Goal: Task Accomplishment & Management: Complete application form

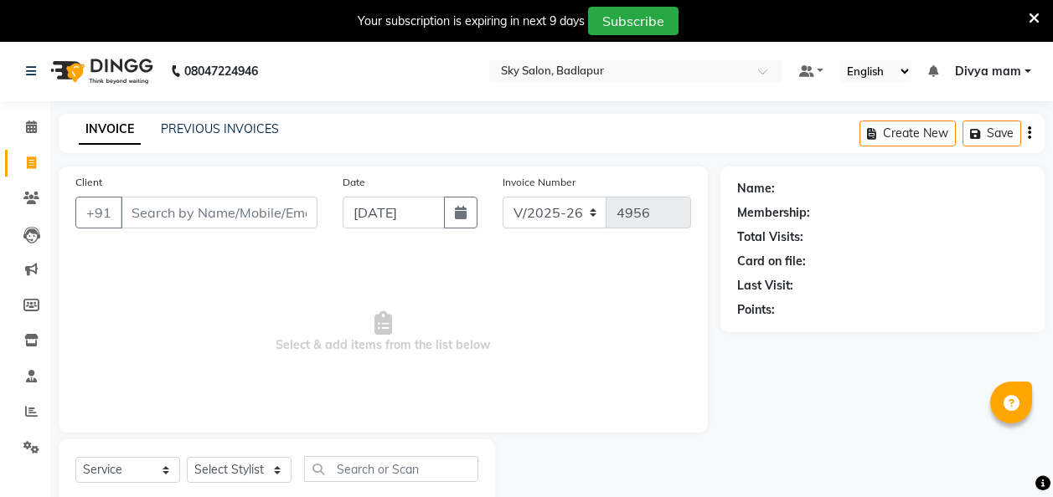
select select "6927"
select select "service"
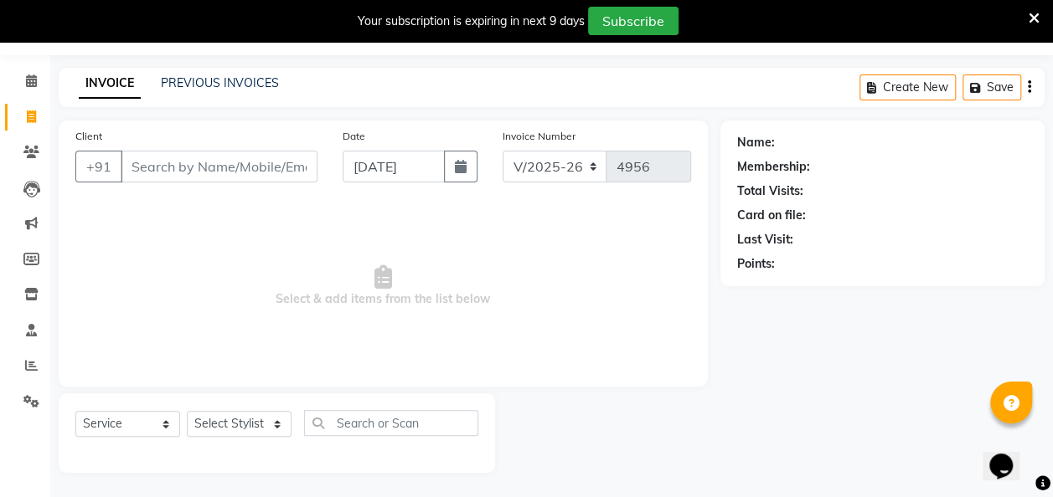
select select "63070"
click at [187, 411] on select "Select Stylist [PERSON_NAME] [PERSON_NAME] [PERSON_NAME] [PERSON_NAME] [PERSON_…" at bounding box center [239, 424] width 105 height 26
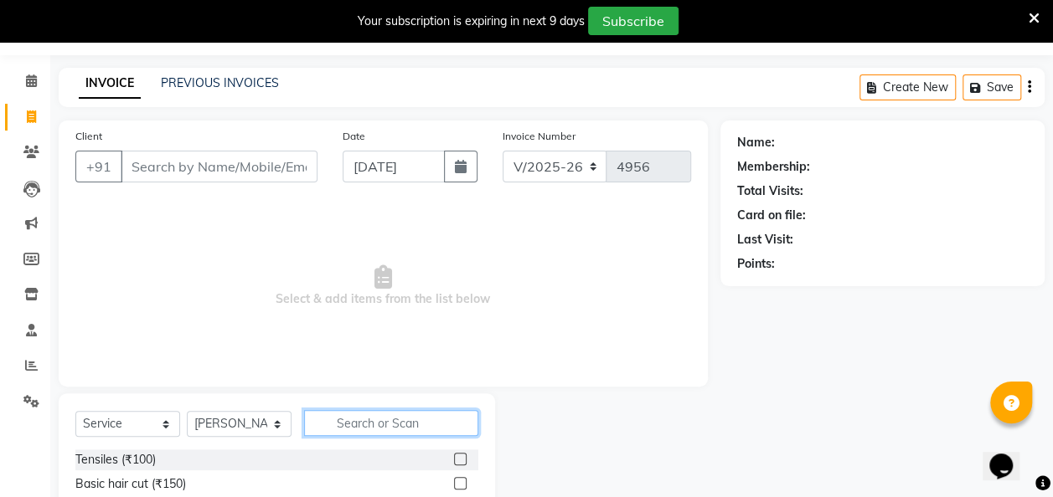
click at [370, 424] on input "text" at bounding box center [391, 423] width 174 height 26
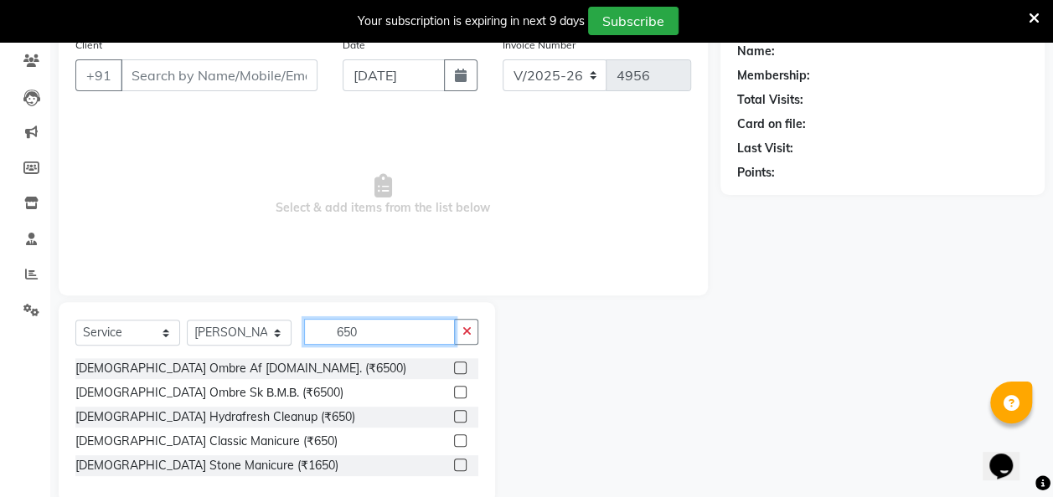
scroll to position [167, 0]
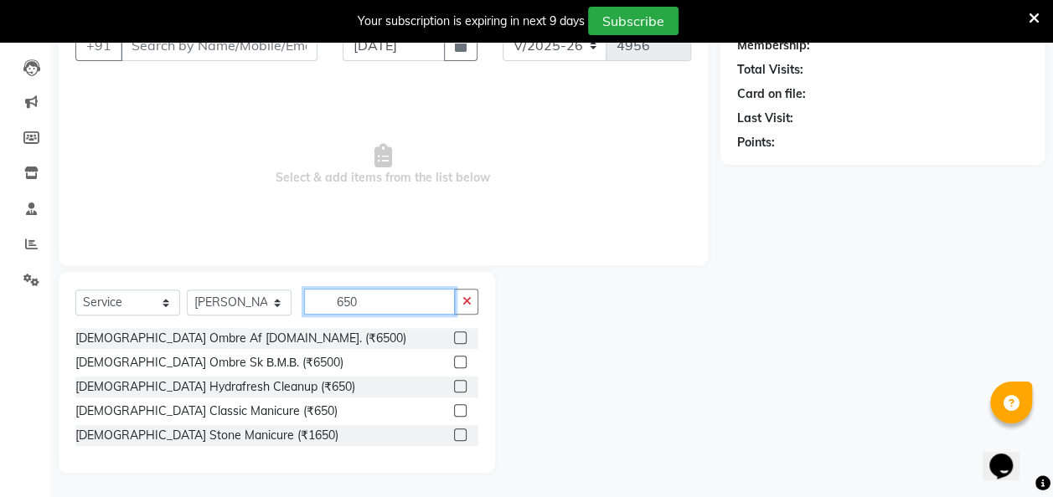
type input "650"
click at [454, 390] on label at bounding box center [460, 386] width 13 height 13
click at [454, 390] on input "checkbox" at bounding box center [459, 387] width 11 height 11
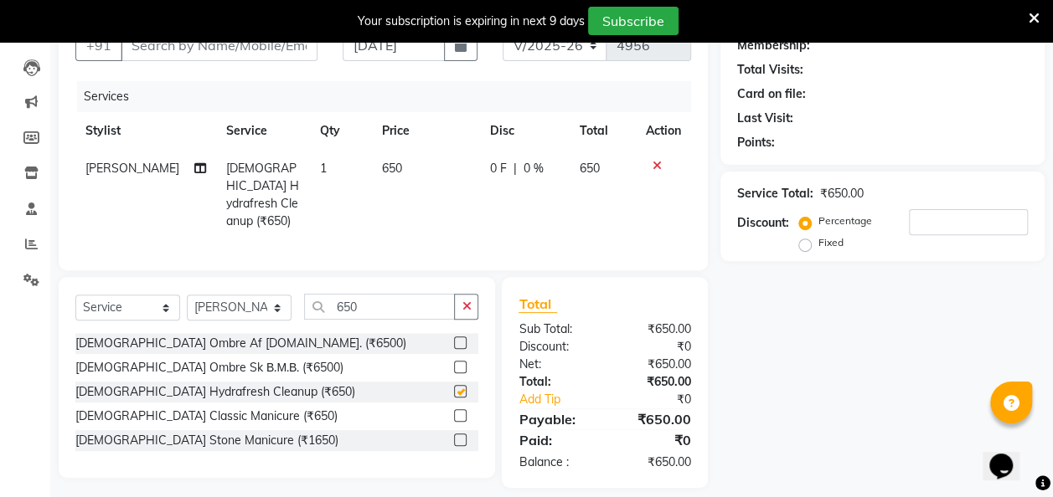
checkbox input "false"
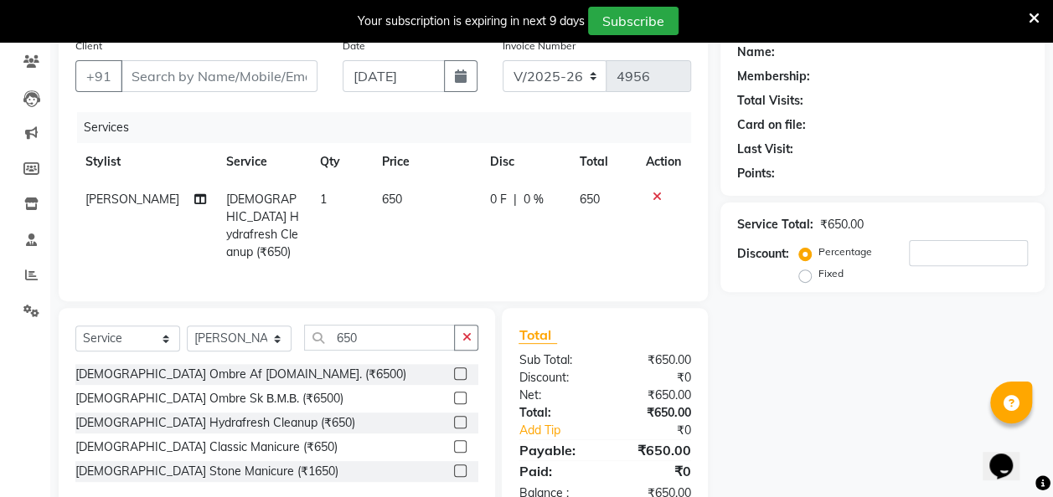
scroll to position [134, 0]
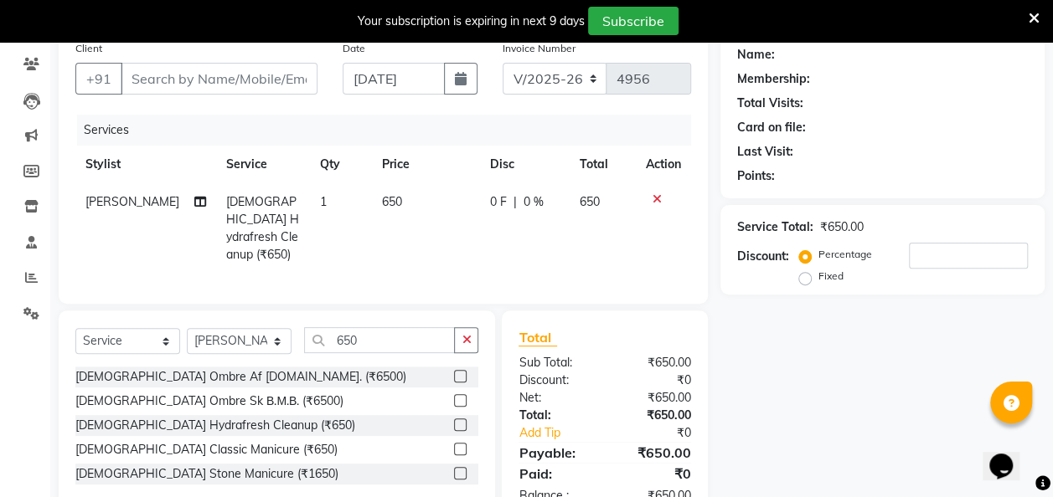
click at [652, 198] on icon at bounding box center [656, 199] width 9 height 12
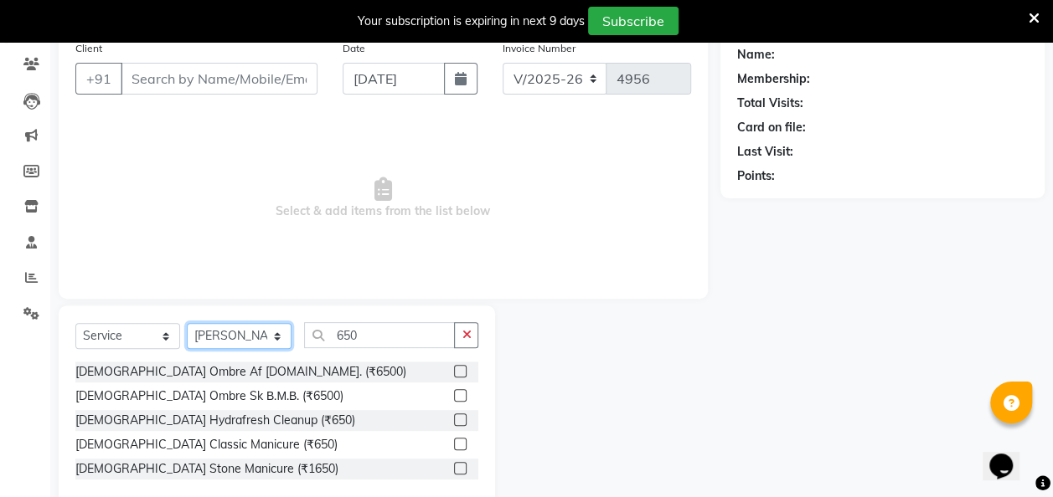
click at [280, 340] on select "Select Stylist [PERSON_NAME] [PERSON_NAME] [PERSON_NAME] [PERSON_NAME] [PERSON_…" at bounding box center [239, 336] width 105 height 26
select select "54796"
click at [187, 323] on select "Select Stylist [PERSON_NAME] [PERSON_NAME] [PERSON_NAME] [PERSON_NAME] [PERSON_…" at bounding box center [239, 336] width 105 height 26
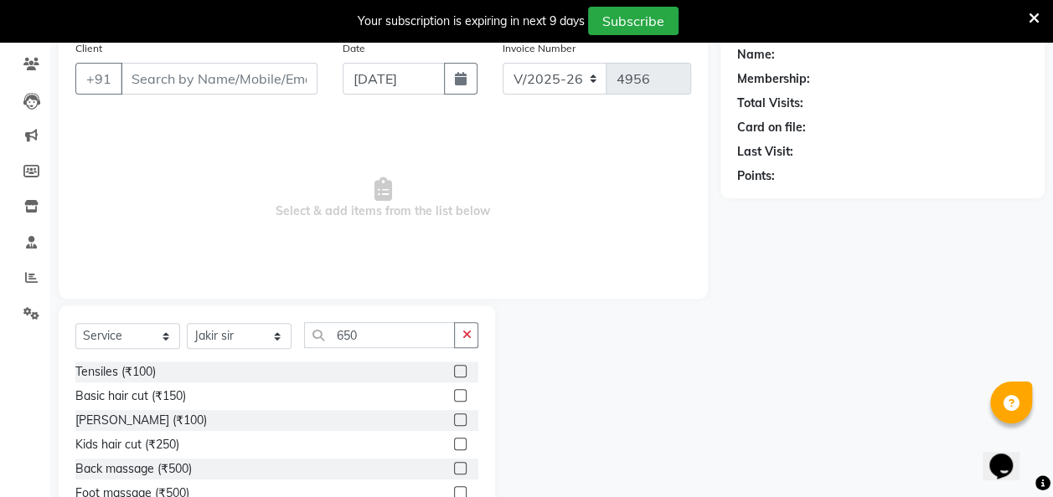
click at [454, 394] on label at bounding box center [460, 395] width 13 height 13
click at [454, 394] on input "checkbox" at bounding box center [459, 396] width 11 height 11
checkbox input "true"
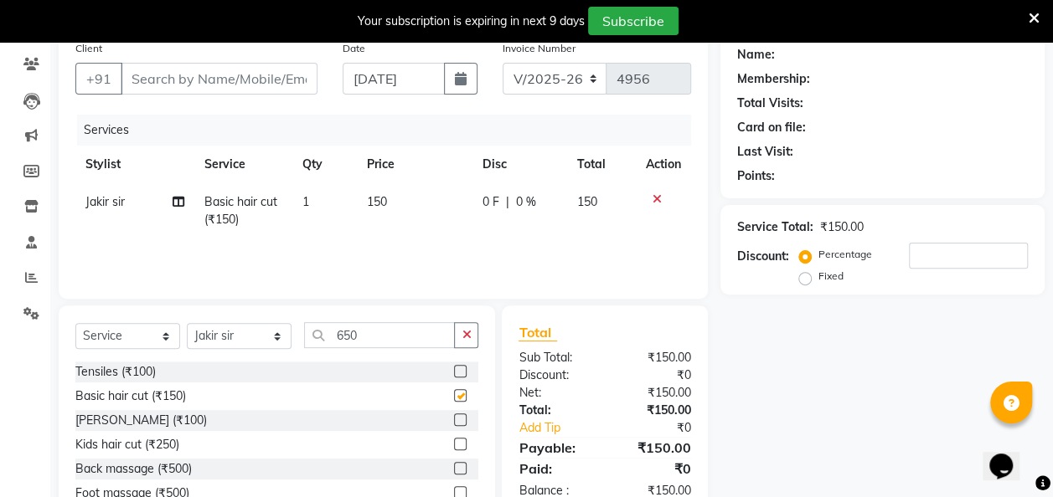
click at [454, 420] on label at bounding box center [460, 420] width 13 height 13
click at [454, 420] on input "checkbox" at bounding box center [459, 420] width 11 height 11
checkbox input "true"
checkbox input "false"
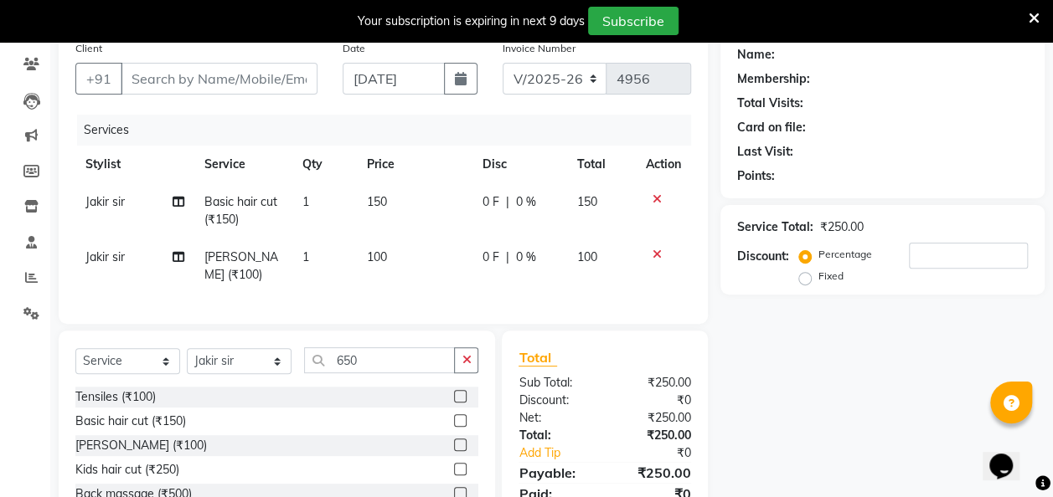
checkbox input "false"
click at [143, 82] on input "Client" at bounding box center [219, 79] width 197 height 32
type input "9"
type input "0"
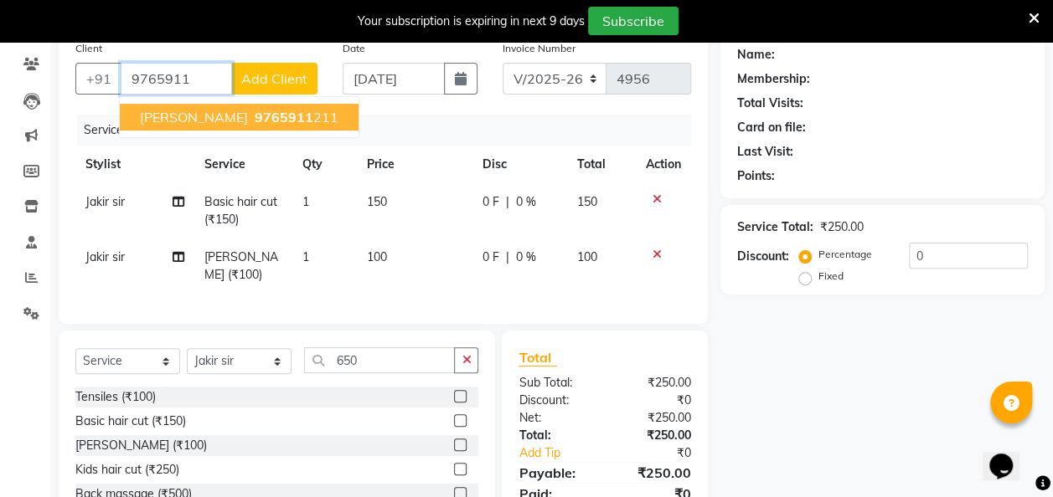
click at [255, 113] on span "9765911" at bounding box center [284, 117] width 59 height 17
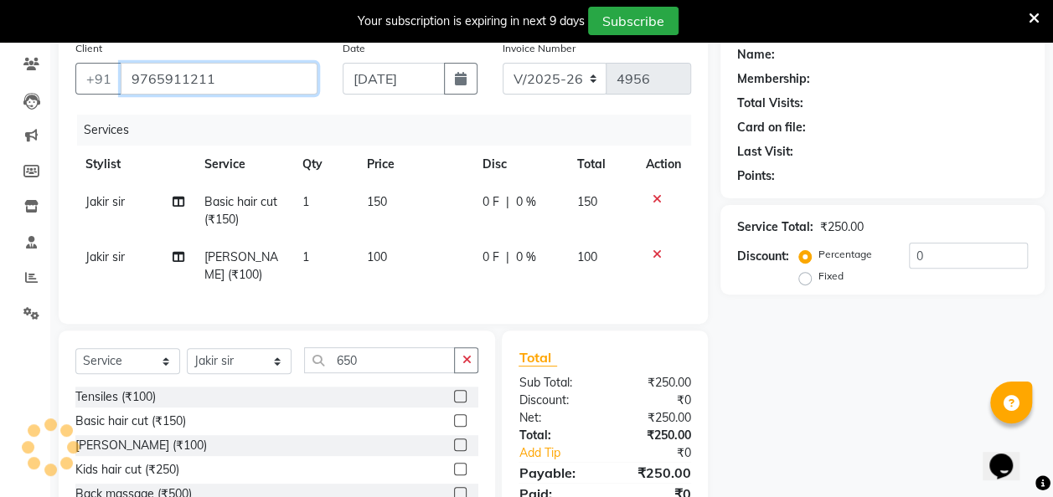
type input "9765911211"
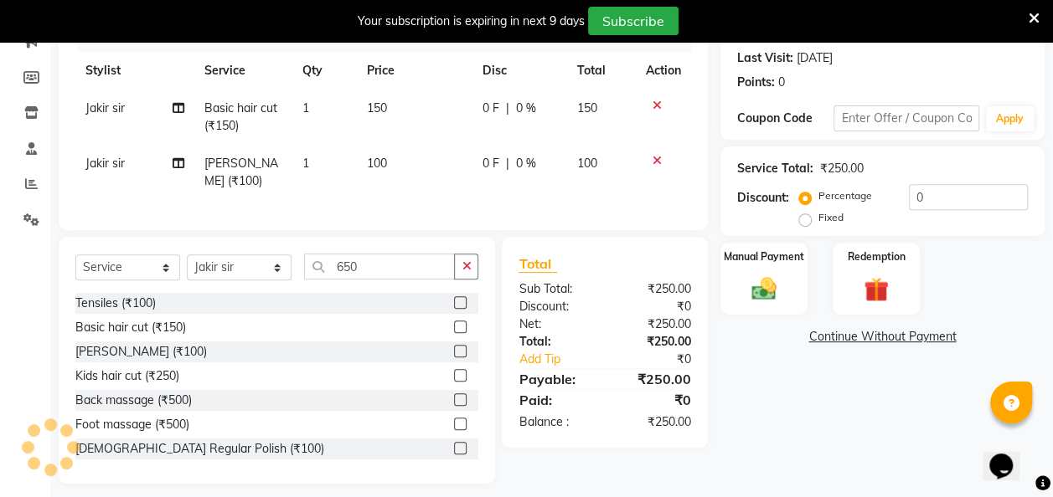
scroll to position [234, 0]
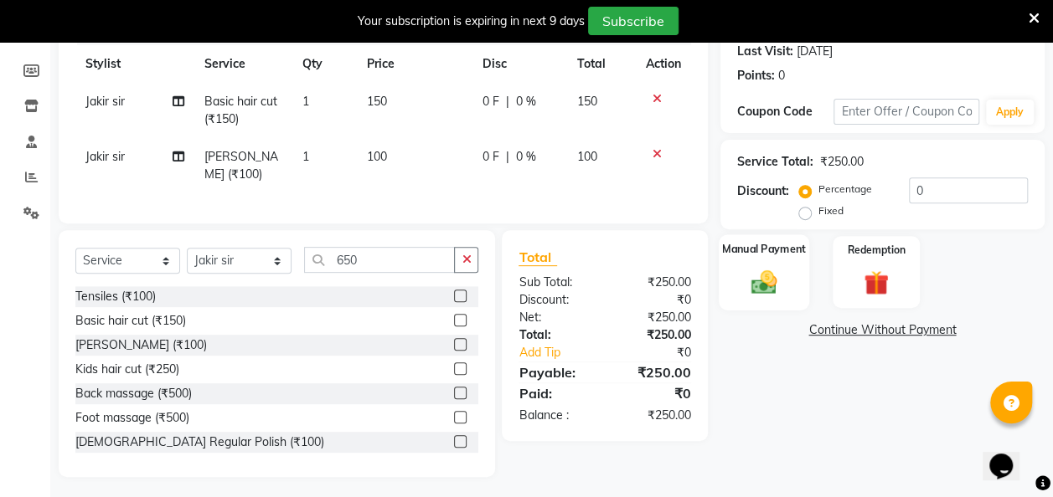
click at [753, 274] on img at bounding box center [764, 282] width 42 height 30
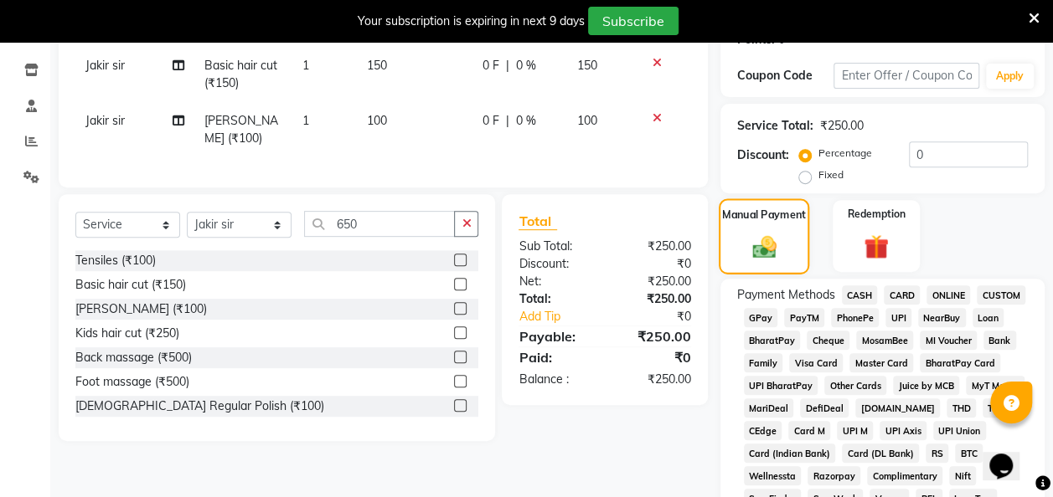
scroll to position [271, 0]
click at [754, 316] on span "GPay" at bounding box center [761, 316] width 34 height 19
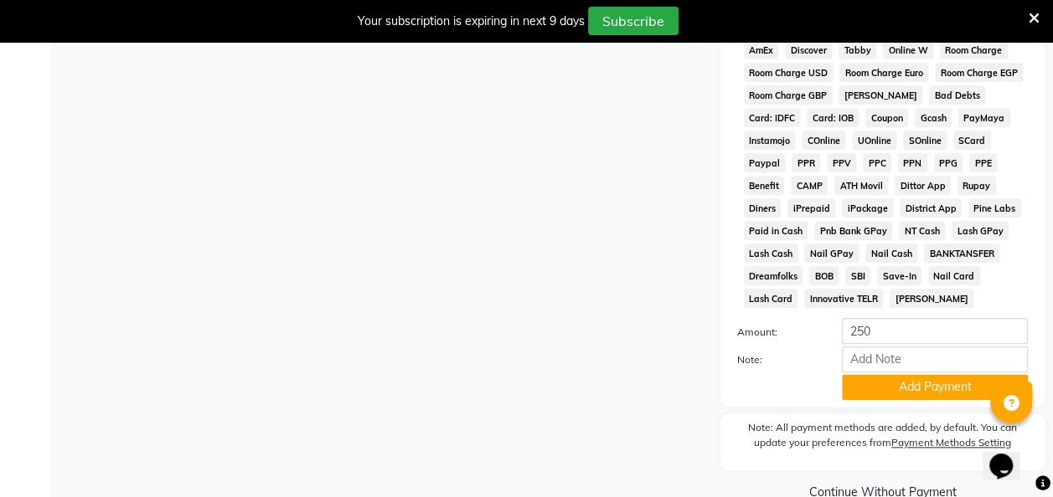
scroll to position [870, 0]
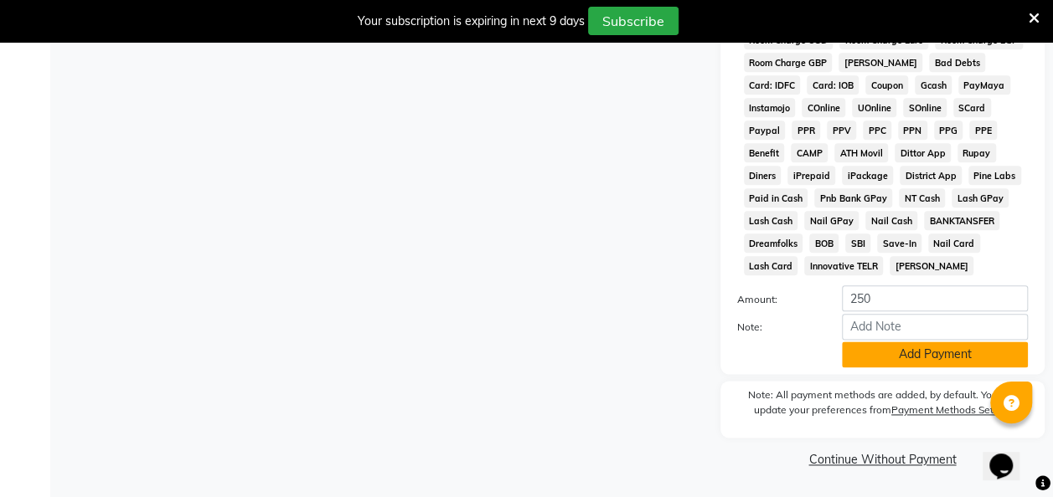
click at [900, 353] on button "Add Payment" at bounding box center [935, 355] width 186 height 26
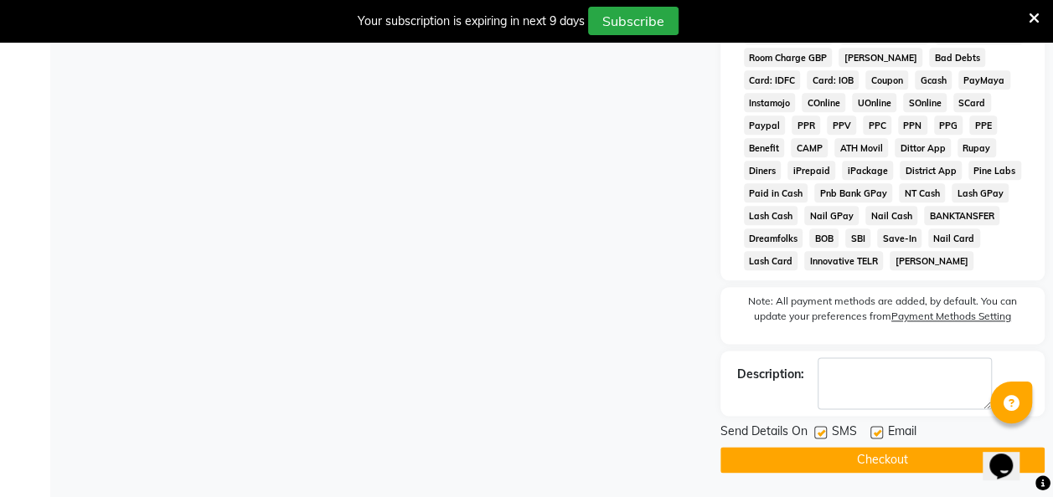
click at [818, 439] on label at bounding box center [820, 432] width 13 height 13
click at [818, 439] on input "checkbox" at bounding box center [819, 433] width 11 height 11
checkbox input "false"
click at [854, 472] on button "Checkout" at bounding box center [882, 460] width 324 height 26
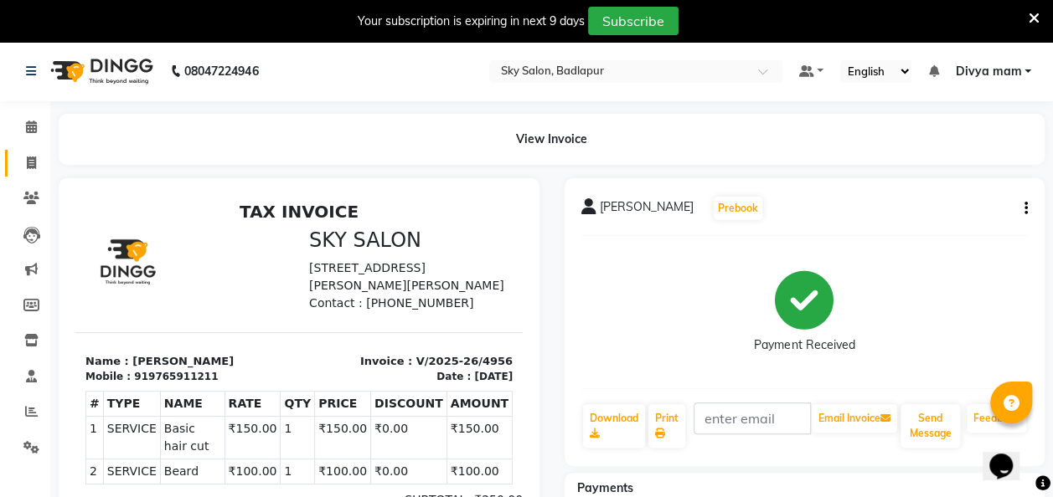
click at [28, 170] on span at bounding box center [31, 163] width 29 height 19
select select "service"
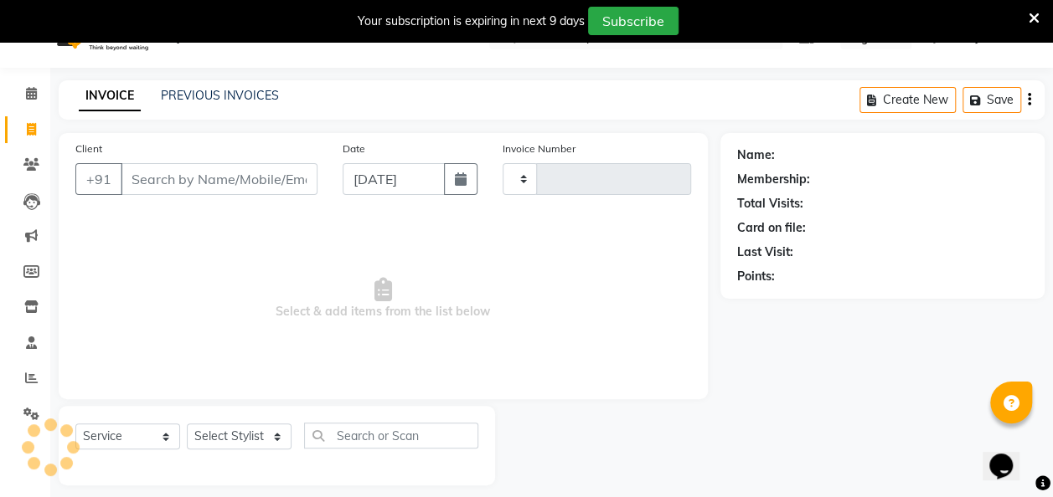
type input "4957"
select select "6927"
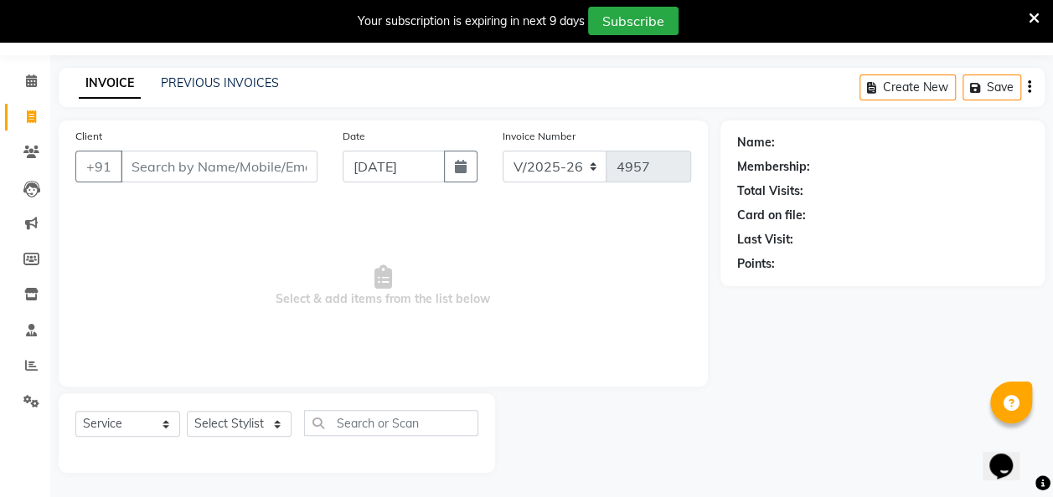
click at [249, 65] on div "08047224946 Select Location × Sky Salon, Badlapur Default Panel My Panel Englis…" at bounding box center [526, 246] width 1053 height 503
click at [248, 79] on link "PREVIOUS INVOICES" at bounding box center [220, 82] width 118 height 15
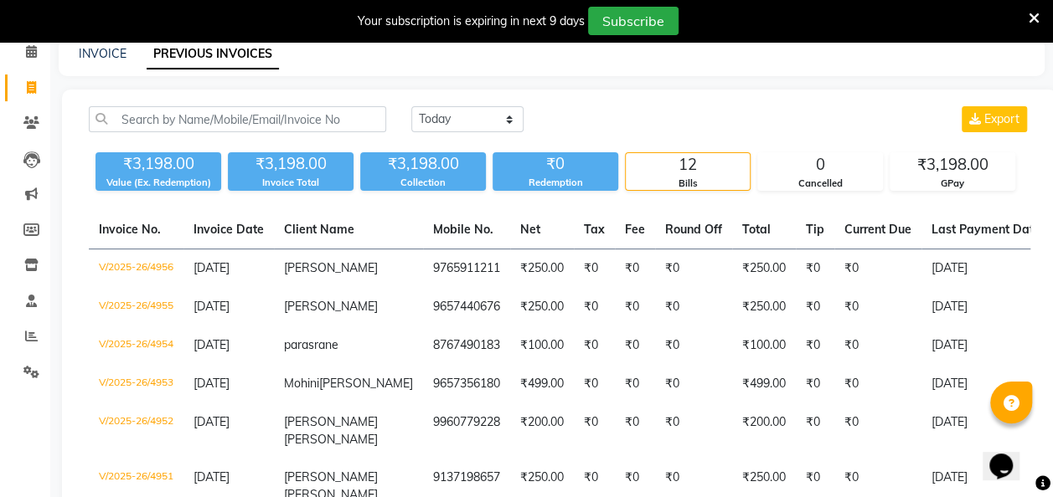
scroll to position [75, 0]
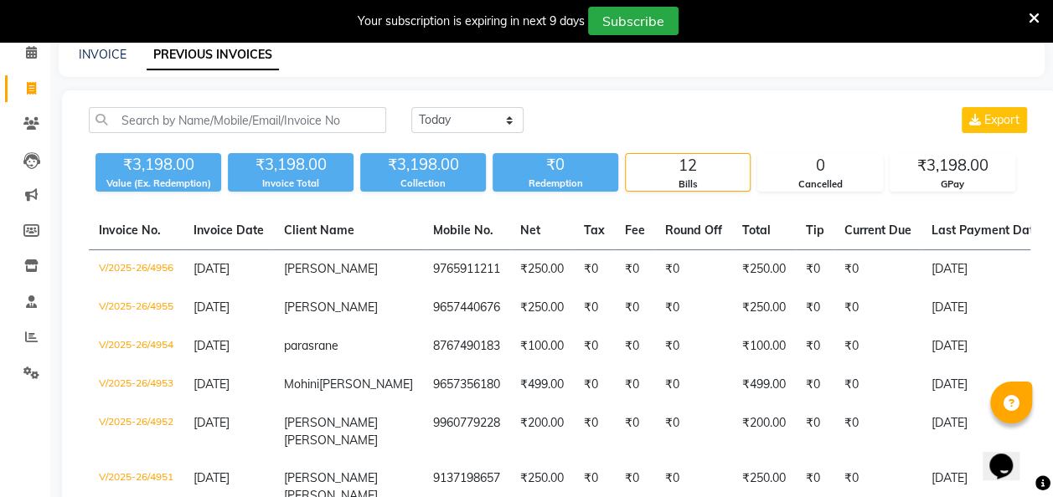
click at [23, 92] on span at bounding box center [31, 89] width 29 height 19
select select "service"
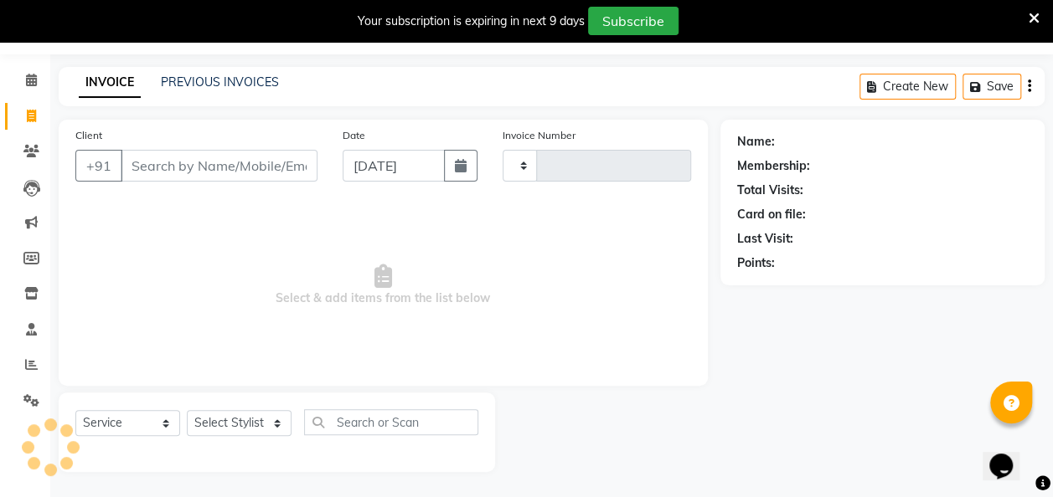
scroll to position [46, 0]
type input "4957"
select select "6927"
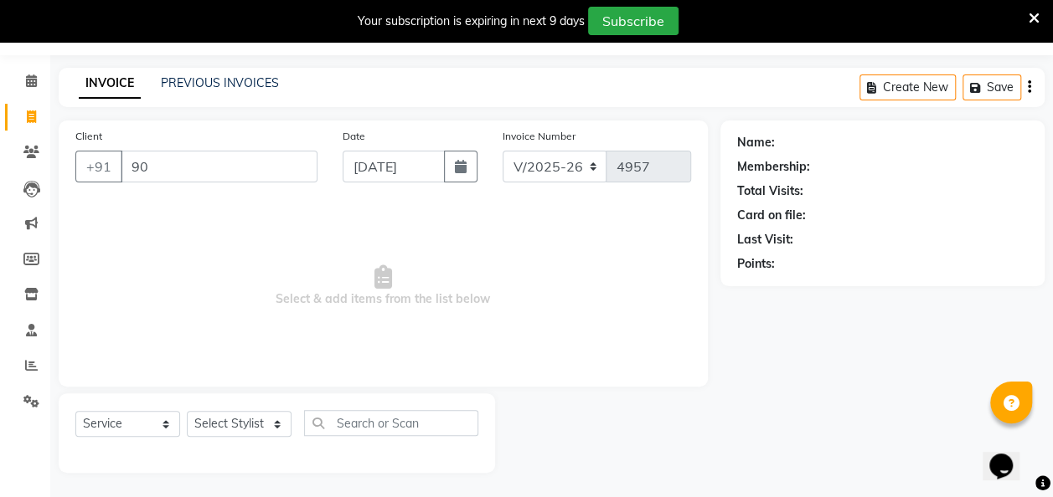
type input "9"
click at [265, 427] on select "Select Stylist [PERSON_NAME] [PERSON_NAME] [PERSON_NAME] [PERSON_NAME] [PERSON_…" at bounding box center [239, 424] width 105 height 26
select select "81050"
click at [187, 411] on select "Select Stylist [PERSON_NAME] [PERSON_NAME] [PERSON_NAME] [PERSON_NAME] [PERSON_…" at bounding box center [239, 424] width 105 height 26
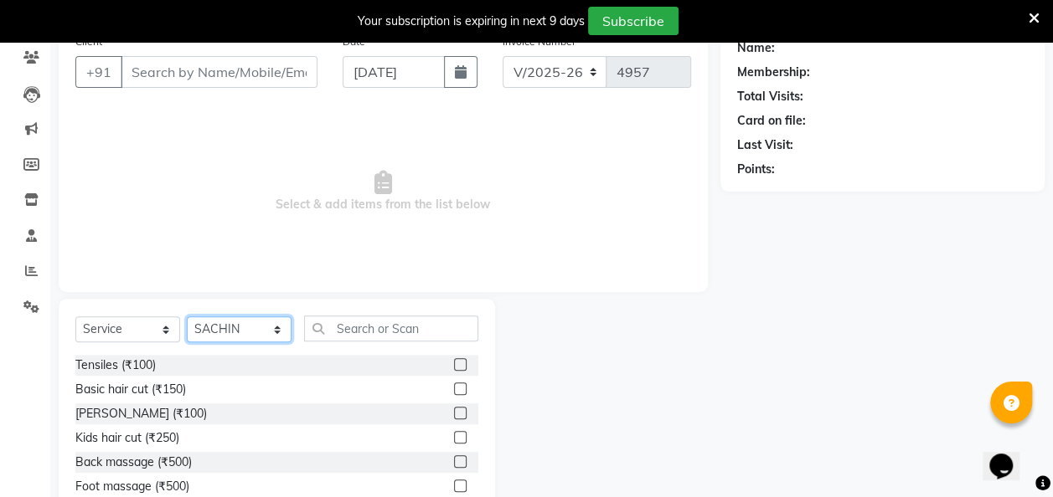
scroll to position [146, 0]
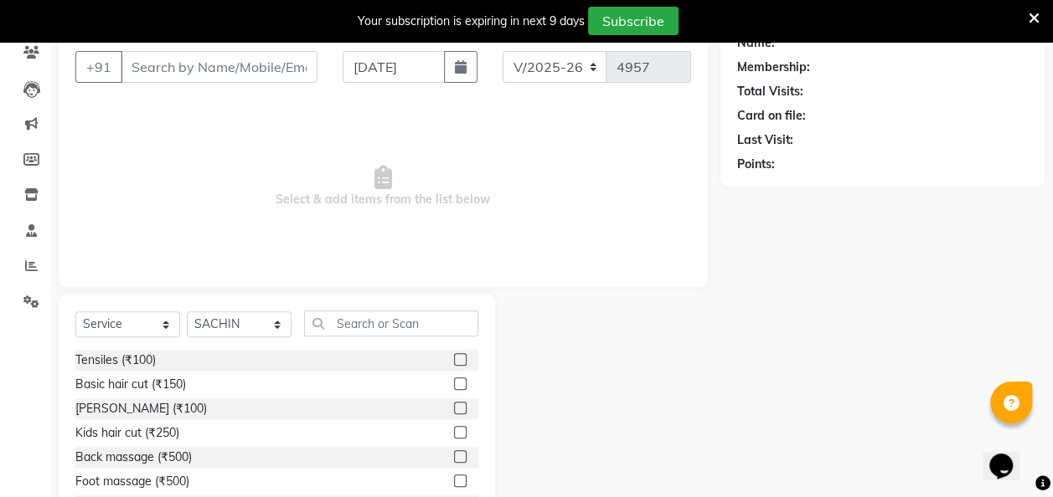
click at [454, 407] on label at bounding box center [460, 408] width 13 height 13
click at [454, 407] on input "checkbox" at bounding box center [459, 409] width 11 height 11
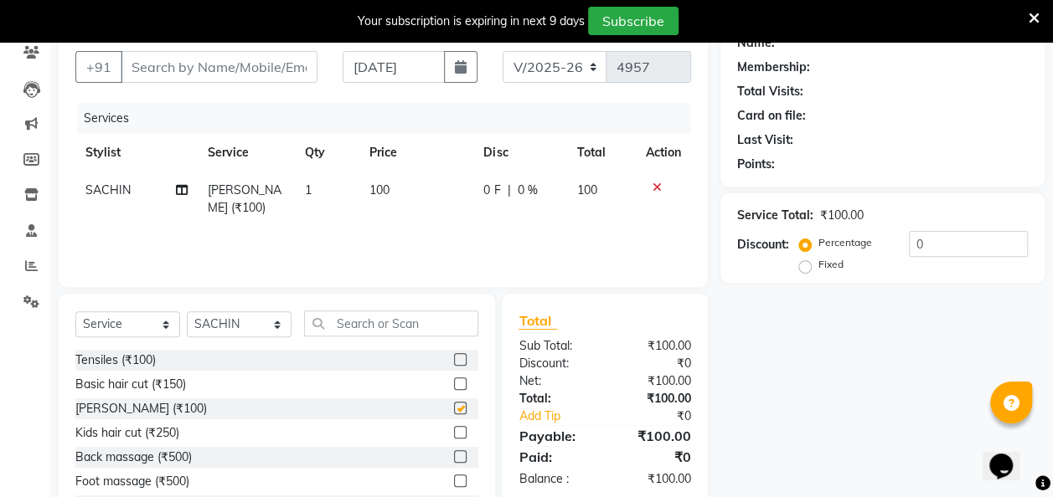
checkbox input "false"
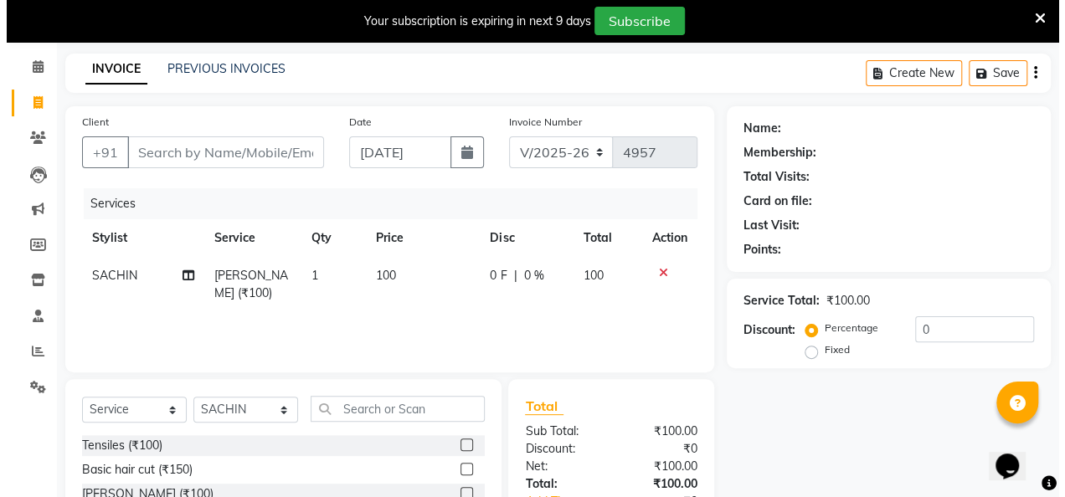
scroll to position [0, 0]
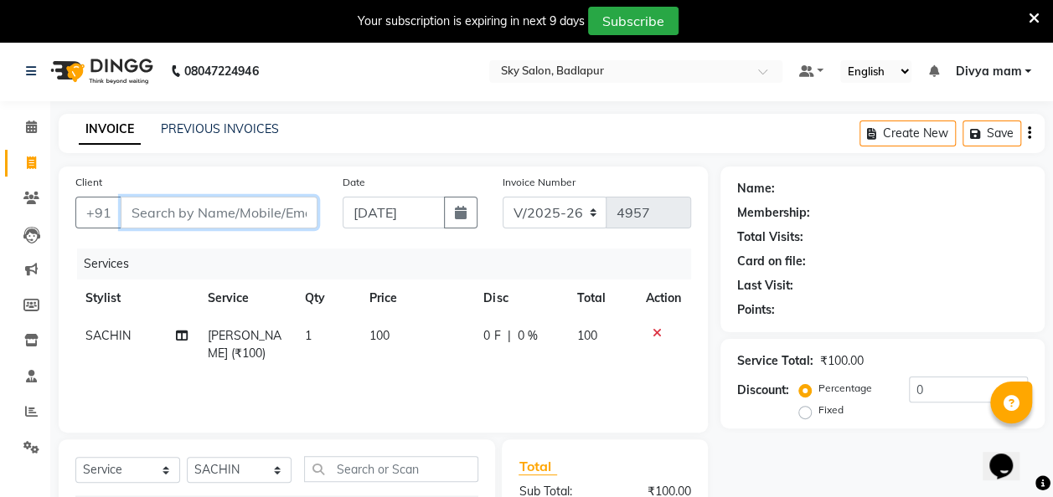
click at [148, 208] on input "Client" at bounding box center [219, 213] width 197 height 32
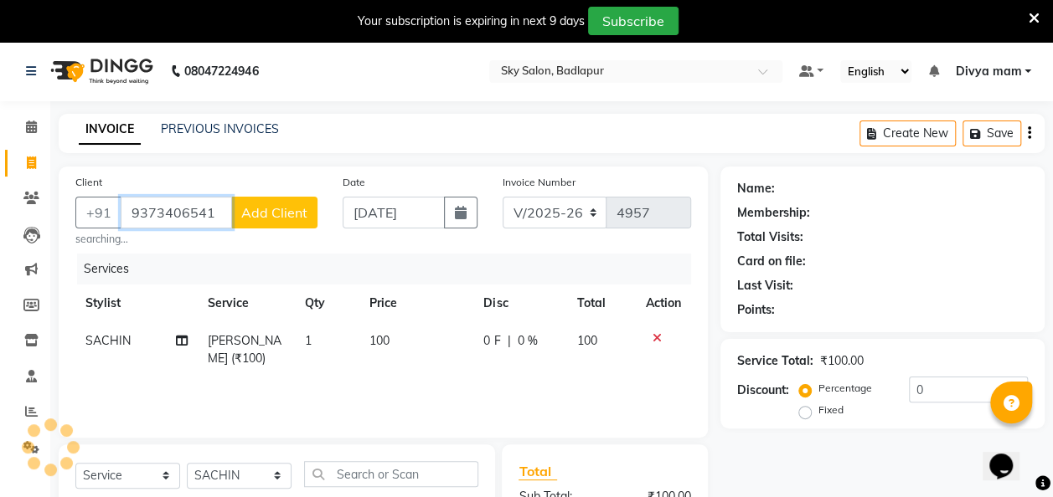
type input "9373406541"
click at [281, 217] on span "Add Client" at bounding box center [274, 212] width 66 height 17
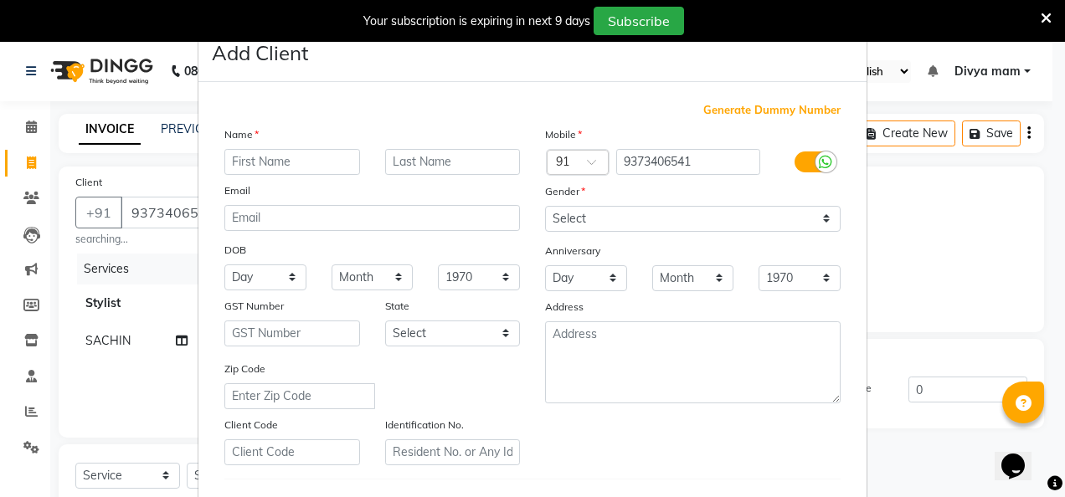
click at [162, 241] on ngb-modal-window "Add Client Generate Dummy Number Name Email DOB Day 01 02 03 04 05 06 07 08 09 …" at bounding box center [532, 248] width 1065 height 497
click at [266, 167] on input "text" at bounding box center [292, 162] width 136 height 26
click at [146, 241] on ngb-modal-window "Add Client Generate Dummy Number Name Email DOB Day 01 02 03 04 05 06 07 08 09 …" at bounding box center [532, 248] width 1065 height 497
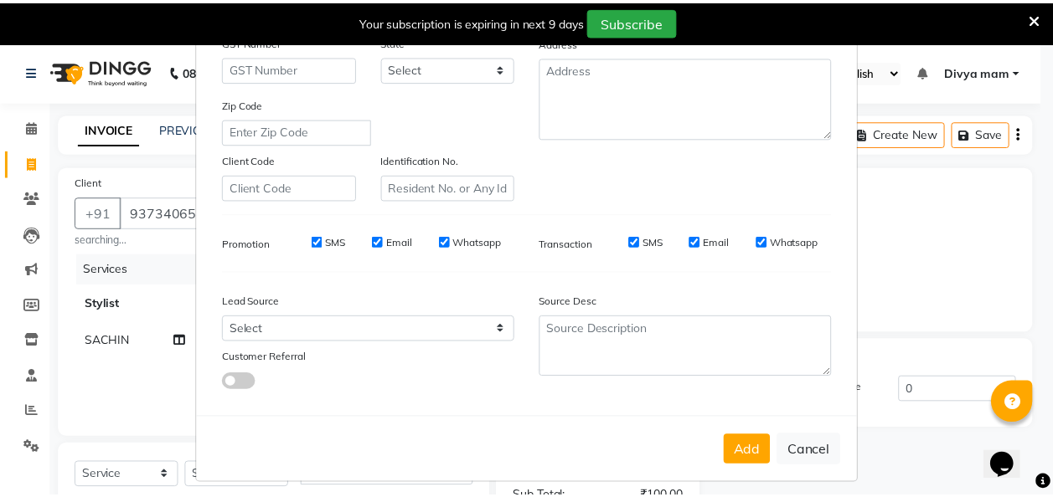
scroll to position [273, 0]
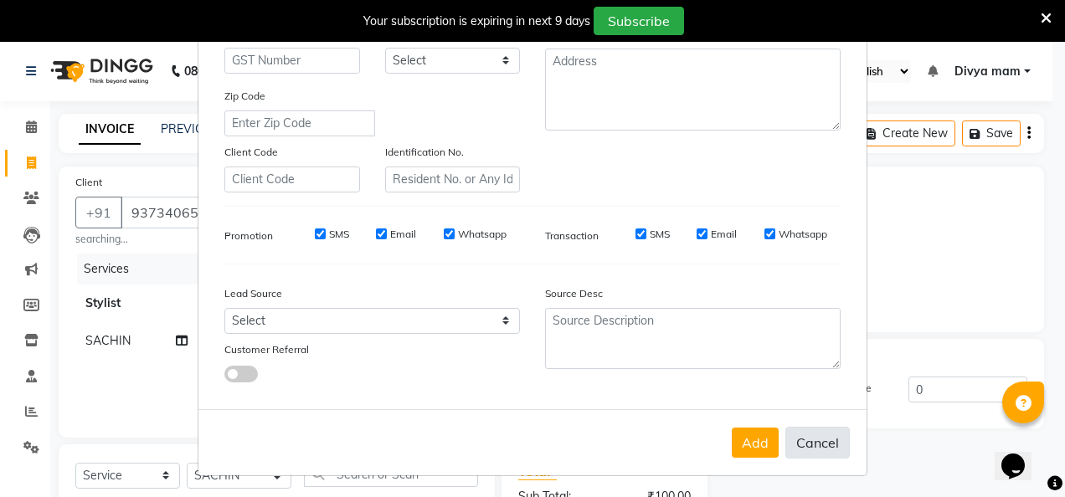
click at [813, 443] on button "Cancel" at bounding box center [817, 443] width 64 height 32
select select
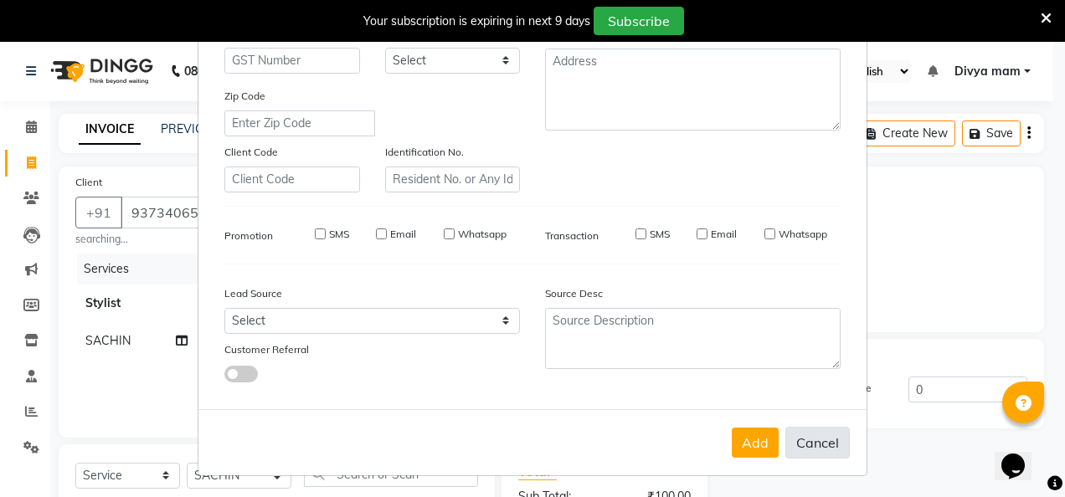
select select
checkbox input "false"
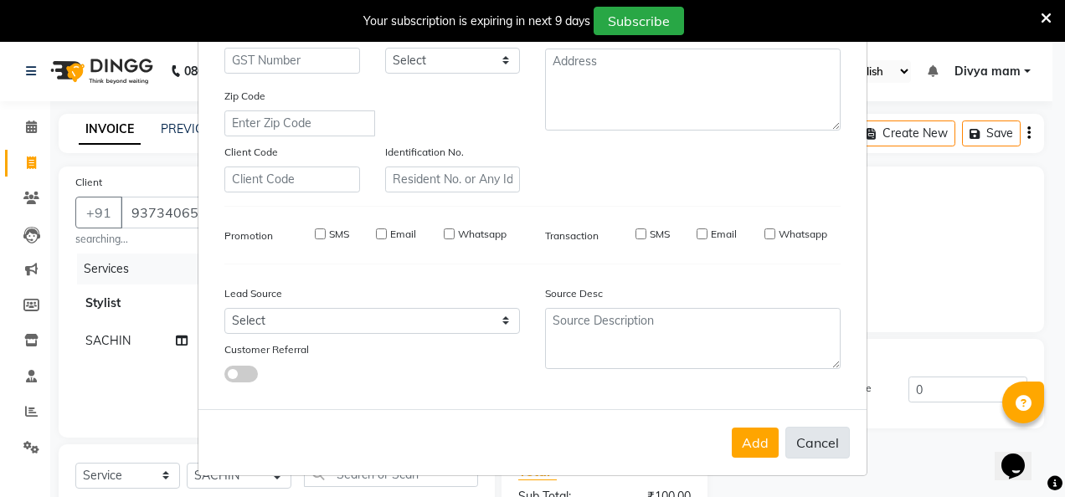
checkbox input "false"
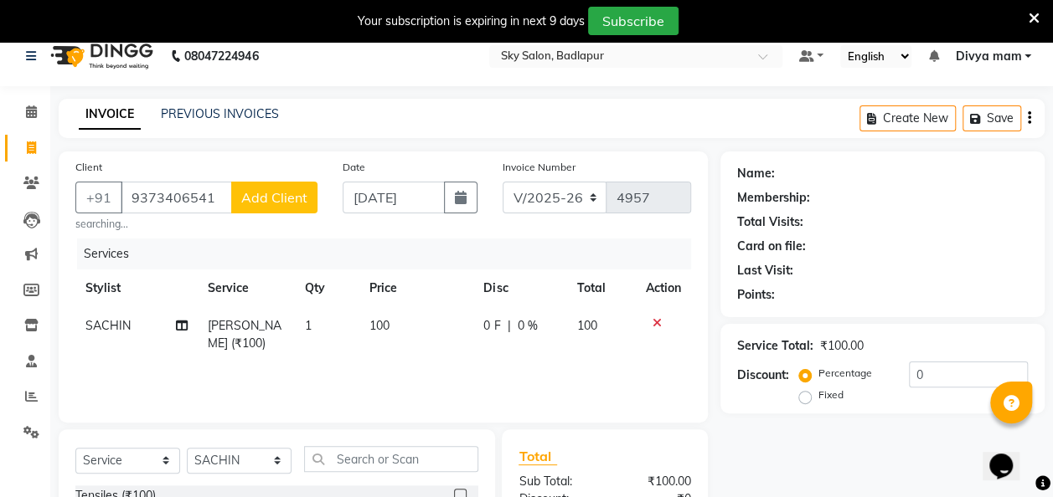
scroll to position [16, 0]
click at [186, 193] on input "9373406541" at bounding box center [176, 197] width 111 height 32
click at [181, 193] on input "9373406541" at bounding box center [176, 197] width 111 height 32
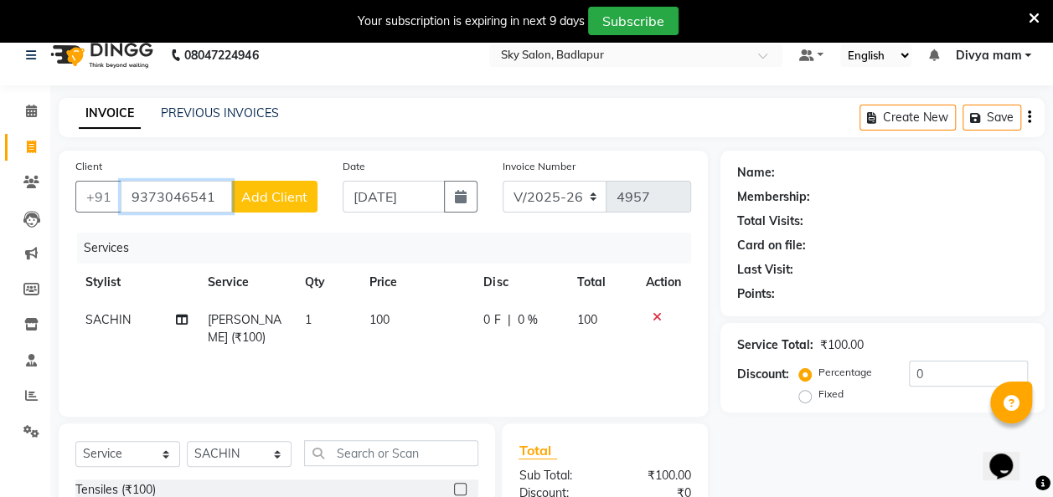
type input "9373046541"
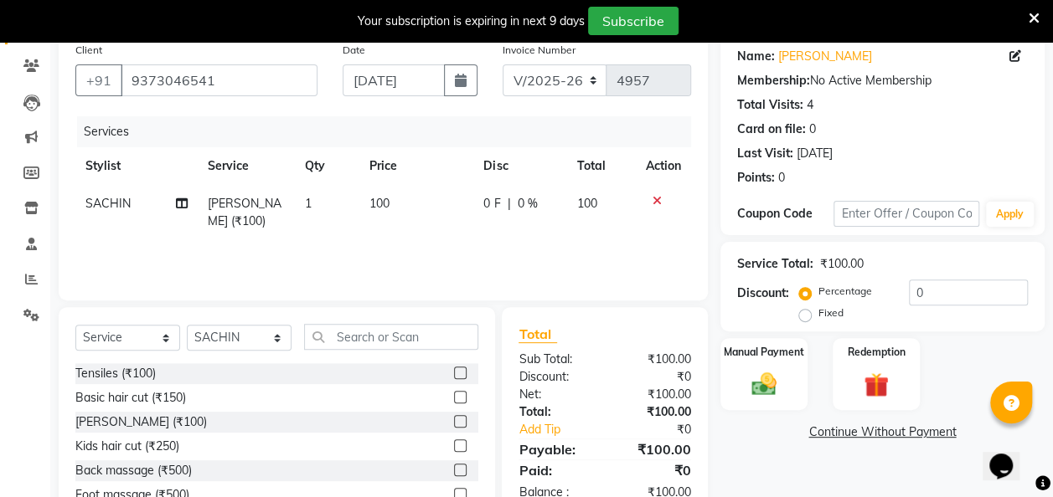
scroll to position [107, 0]
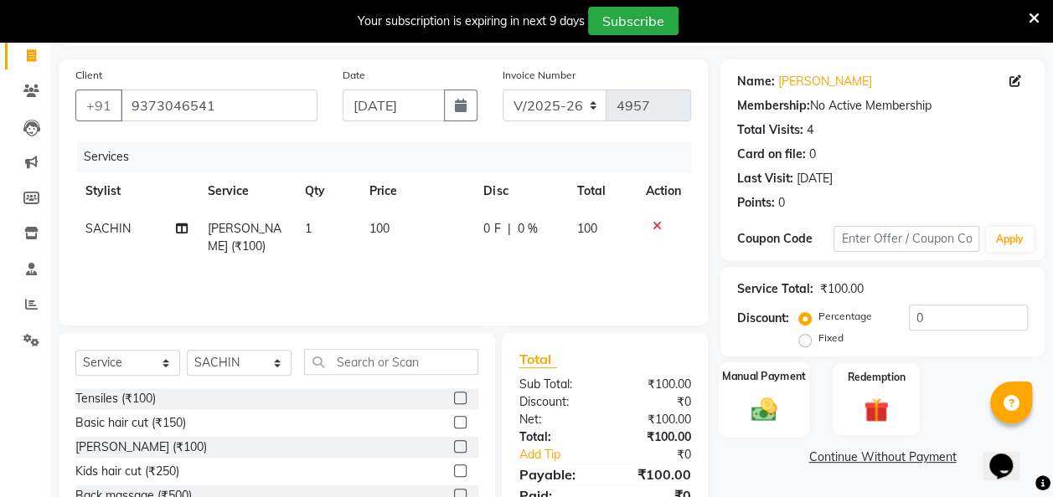
click at [747, 398] on img at bounding box center [764, 409] width 42 height 30
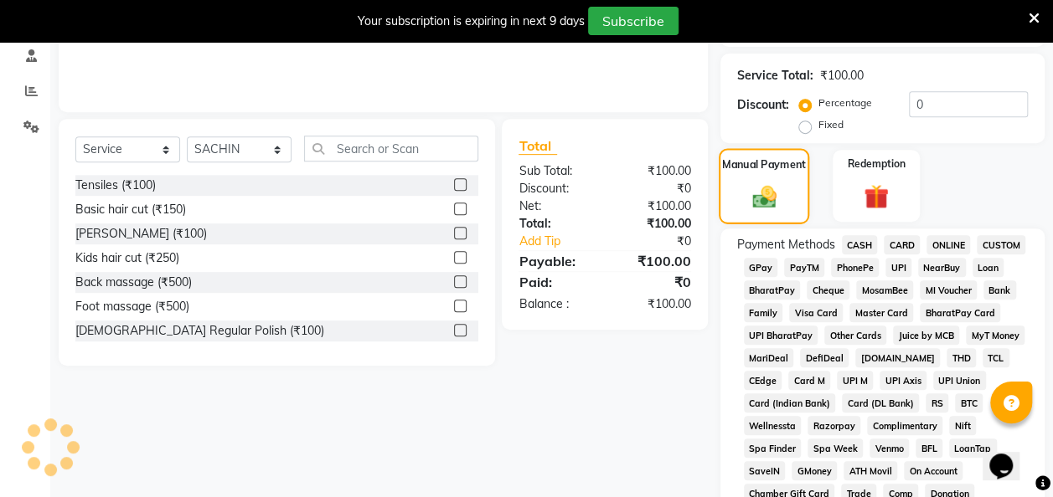
scroll to position [324, 0]
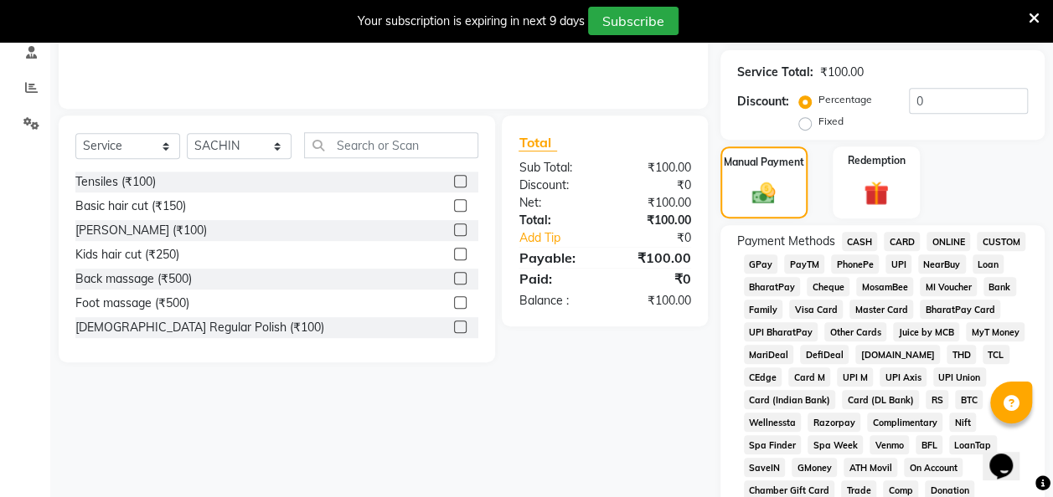
click at [760, 262] on span "GPay" at bounding box center [761, 264] width 34 height 19
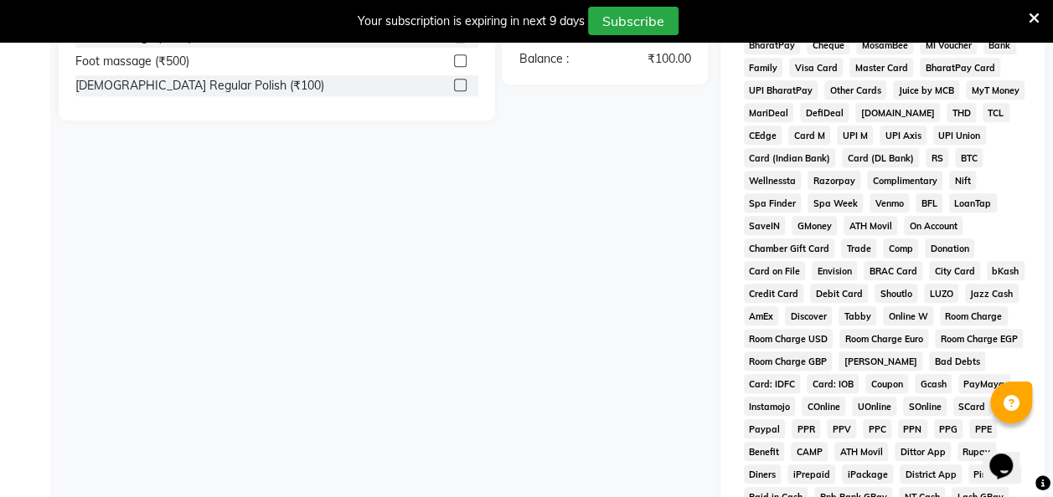
scroll to position [870, 0]
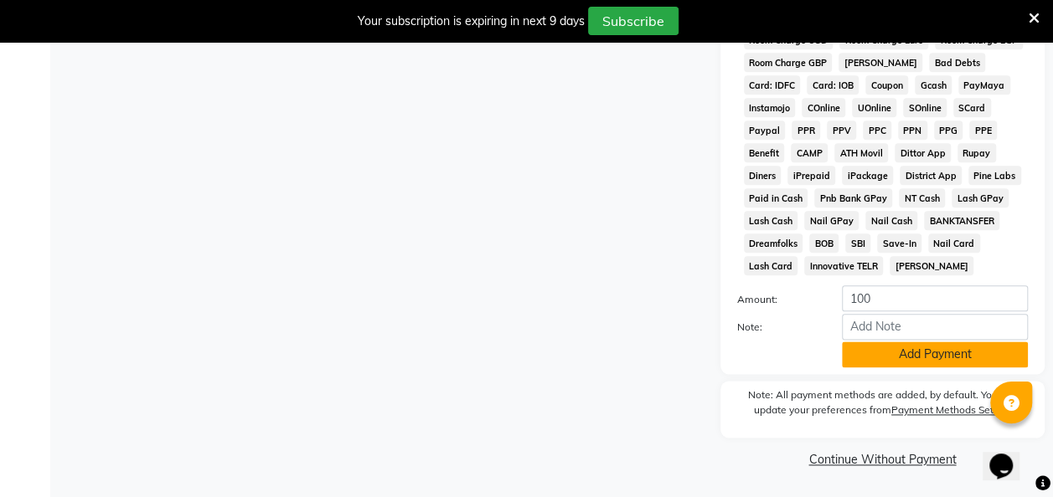
click at [898, 348] on button "Add Payment" at bounding box center [935, 355] width 186 height 26
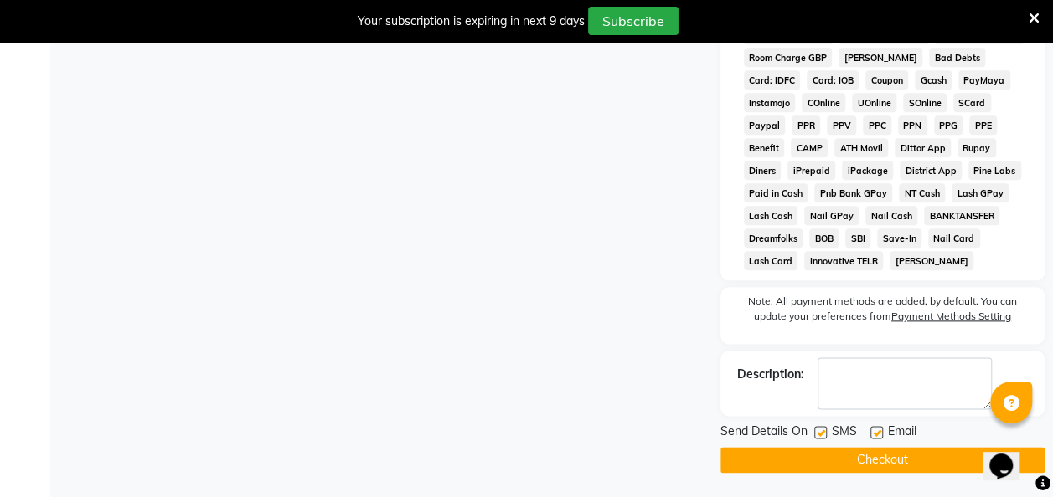
click at [821, 437] on label at bounding box center [820, 432] width 13 height 13
click at [821, 437] on input "checkbox" at bounding box center [819, 433] width 11 height 11
checkbox input "false"
click at [863, 465] on button "Checkout" at bounding box center [882, 460] width 324 height 26
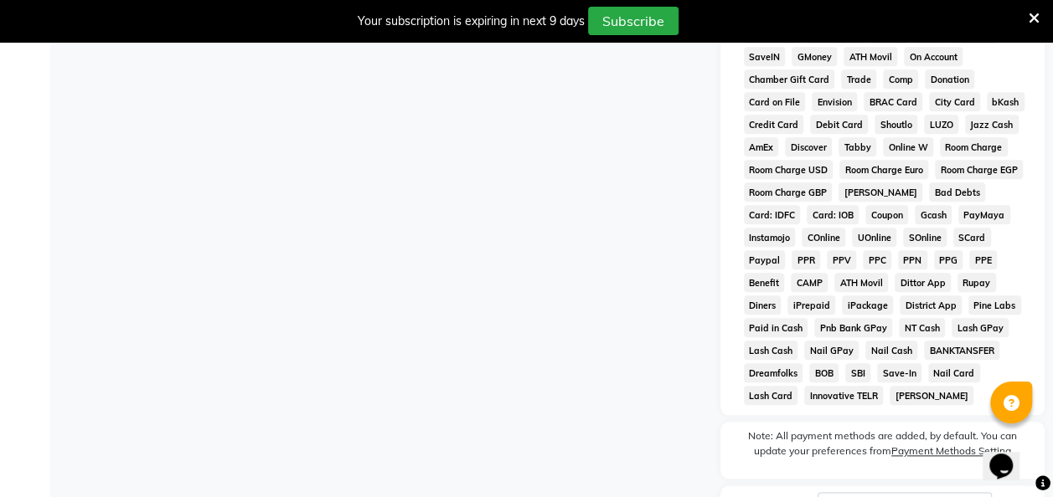
scroll to position [876, 0]
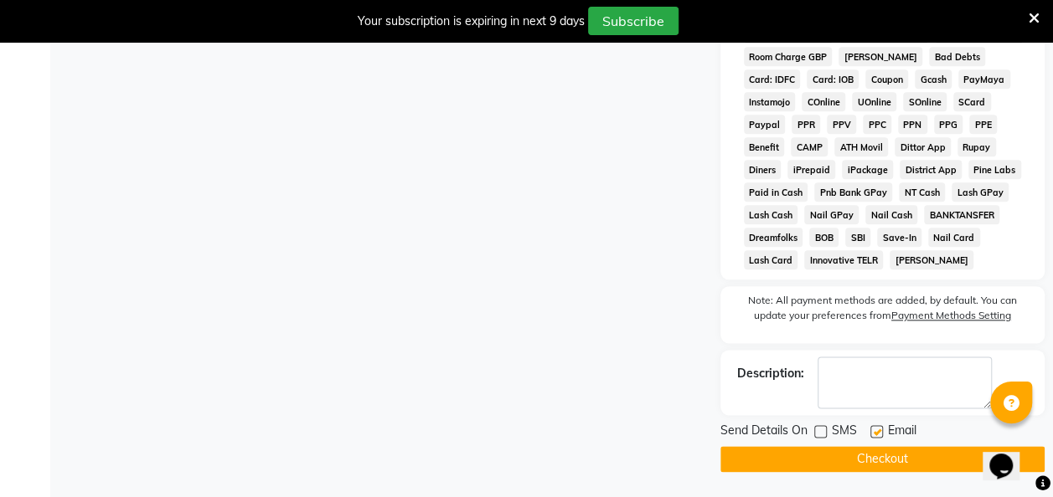
click at [869, 461] on button "Checkout" at bounding box center [882, 459] width 324 height 26
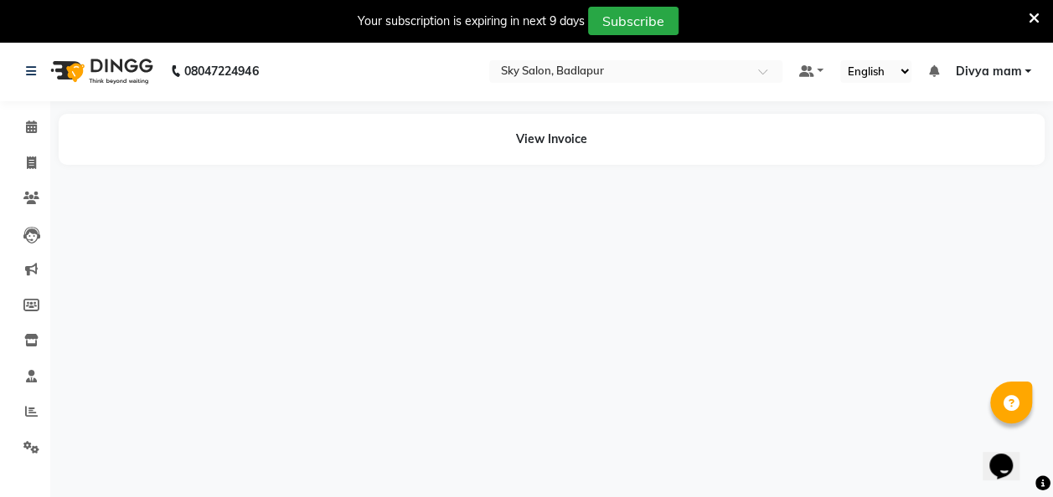
scroll to position [41, 0]
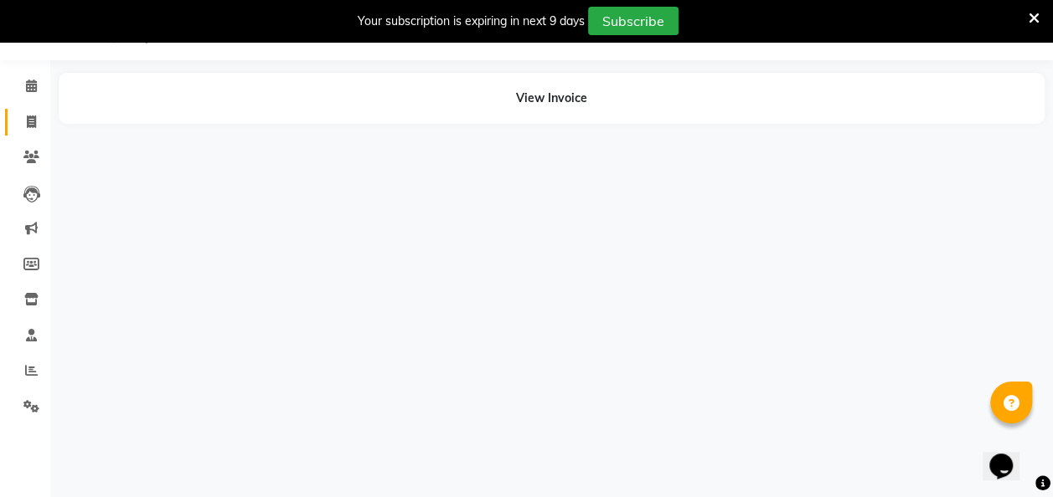
click at [28, 117] on icon at bounding box center [31, 122] width 9 height 13
select select "service"
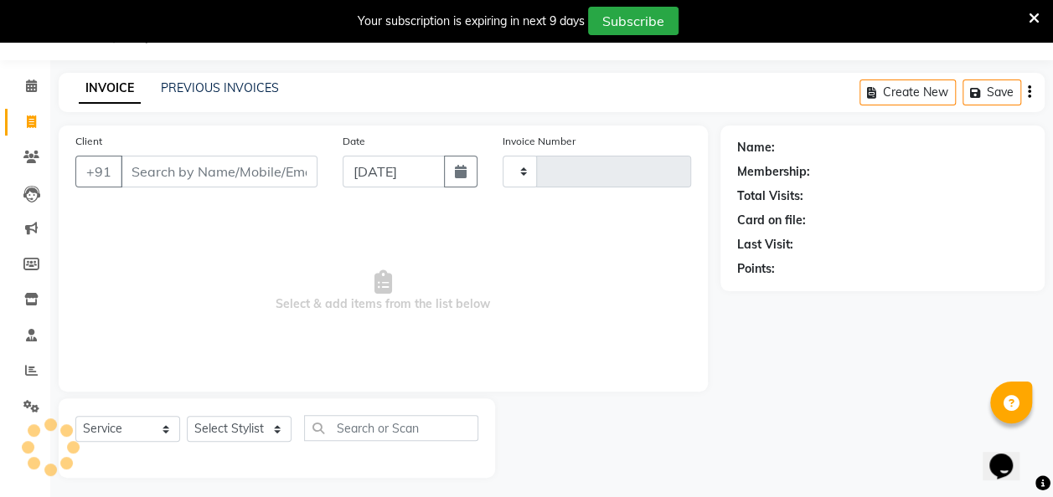
type input "4958"
select select "6927"
click at [219, 90] on link "PREVIOUS INVOICES" at bounding box center [220, 87] width 118 height 15
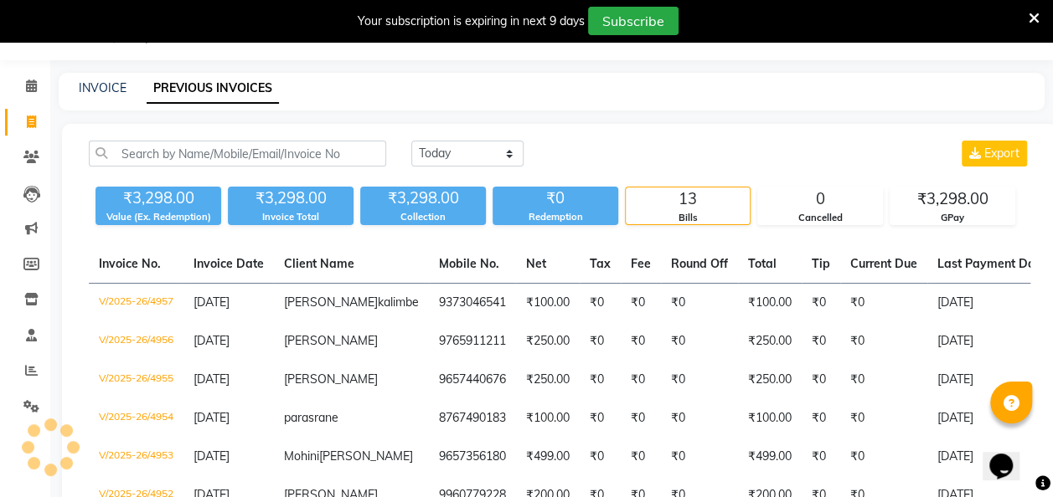
click at [30, 121] on icon at bounding box center [31, 122] width 9 height 13
select select "6927"
select select "service"
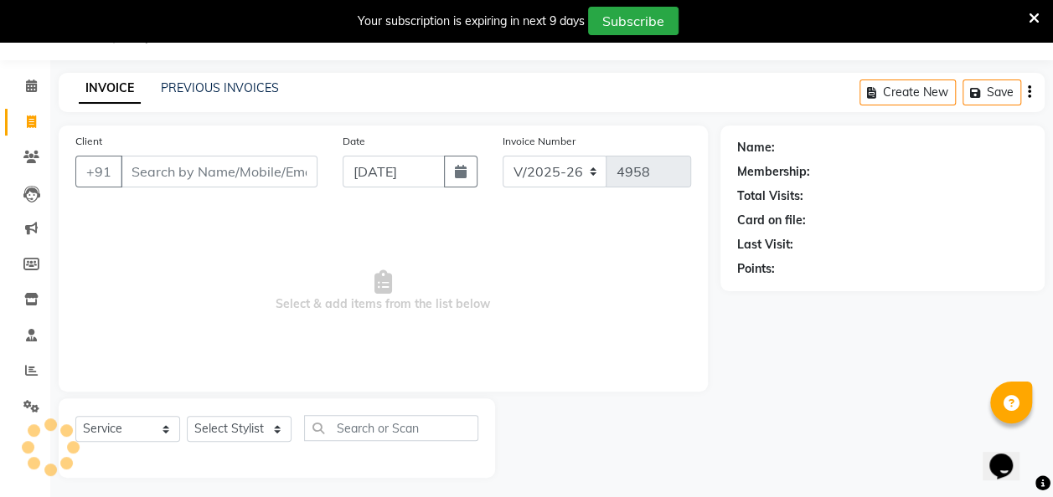
scroll to position [46, 0]
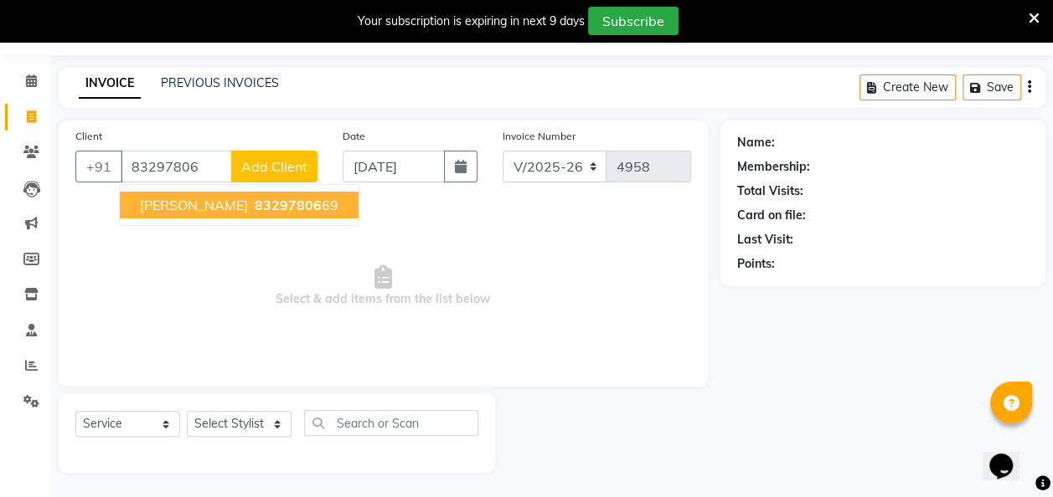
click at [265, 199] on span "83297806" at bounding box center [288, 205] width 67 height 17
type input "8329780669"
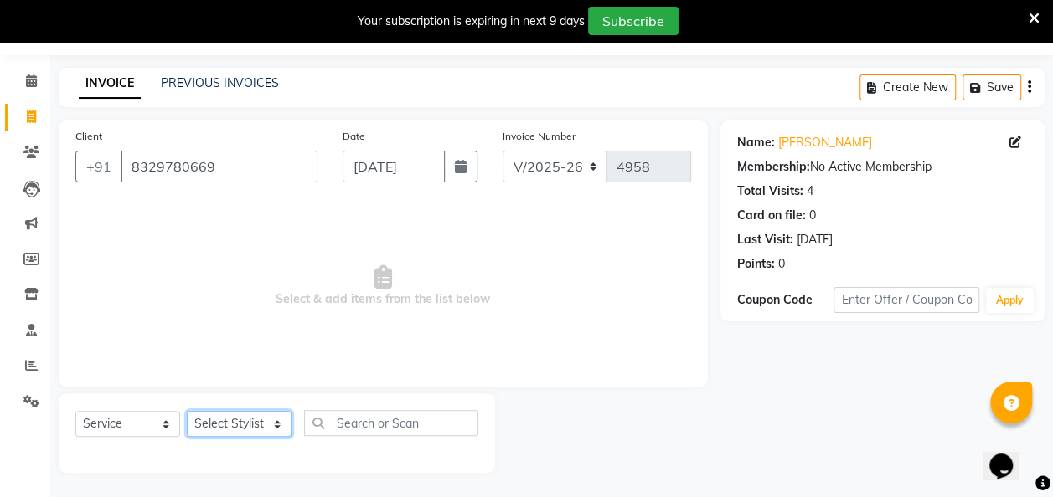
click at [265, 420] on select "Select Stylist [PERSON_NAME] [PERSON_NAME] [PERSON_NAME] [PERSON_NAME] [PERSON_…" at bounding box center [239, 424] width 105 height 26
select select "75183"
click at [187, 411] on select "Select Stylist [PERSON_NAME] [PERSON_NAME] [PERSON_NAME] [PERSON_NAME] [PERSON_…" at bounding box center [239, 424] width 105 height 26
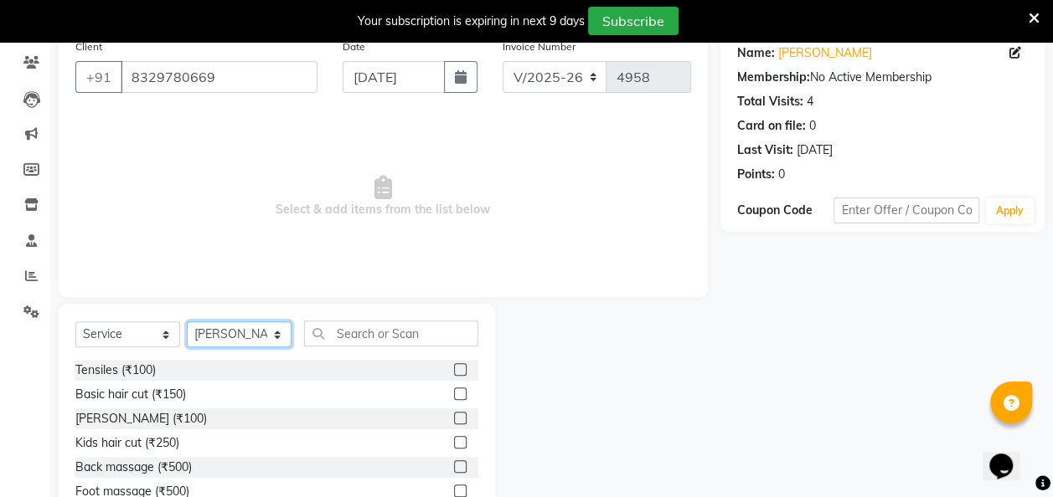
scroll to position [214, 0]
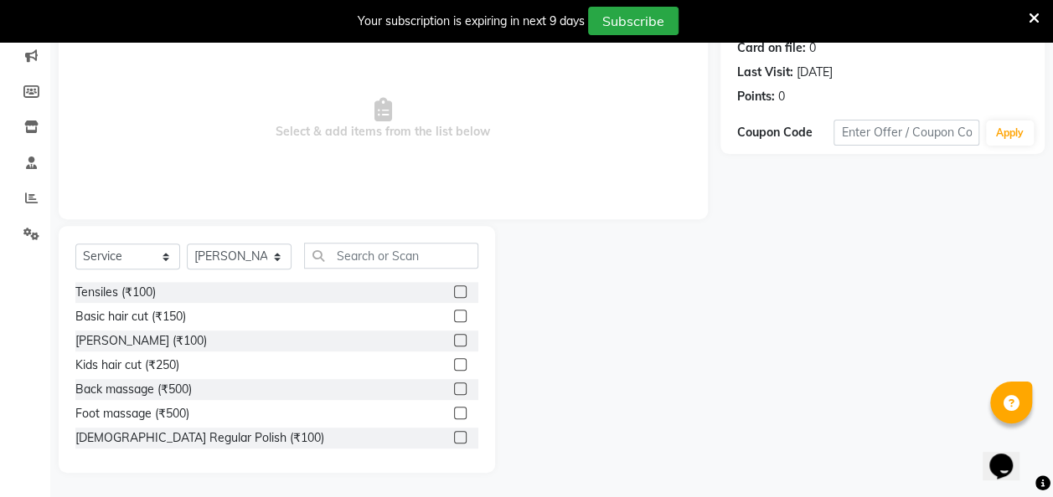
click at [454, 315] on label at bounding box center [460, 316] width 13 height 13
click at [454, 315] on input "checkbox" at bounding box center [459, 316] width 11 height 11
checkbox input "true"
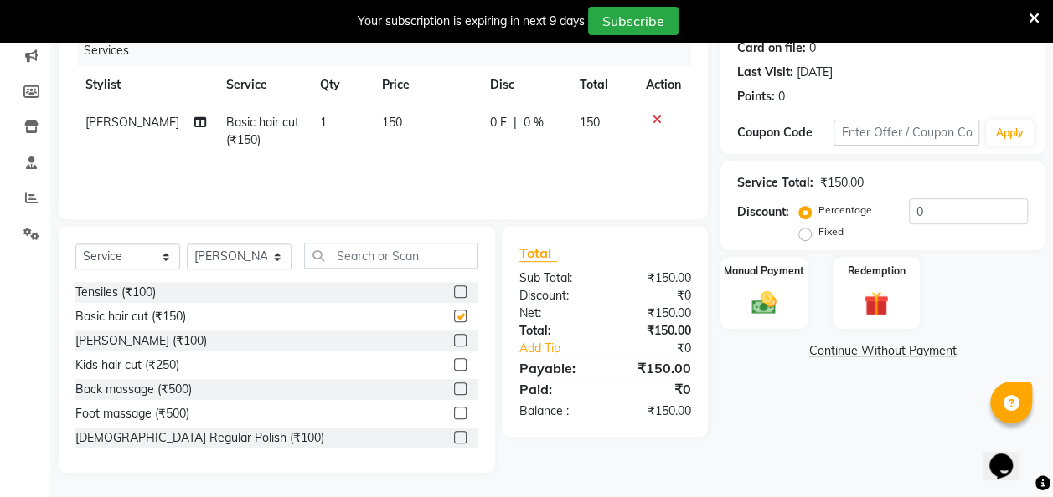
click at [454, 341] on label at bounding box center [460, 340] width 13 height 13
click at [454, 341] on input "checkbox" at bounding box center [459, 341] width 11 height 11
checkbox input "true"
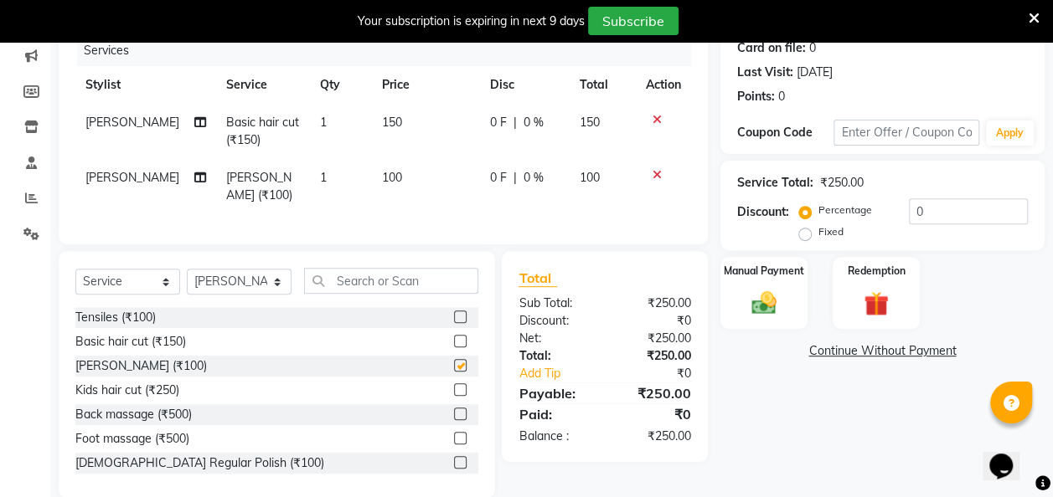
checkbox input "false"
click at [276, 280] on select "Select Stylist [PERSON_NAME] [PERSON_NAME] [PERSON_NAME] [PERSON_NAME] [PERSON_…" at bounding box center [239, 282] width 105 height 26
select select "63070"
click at [187, 269] on select "Select Stylist [PERSON_NAME] [PERSON_NAME] [PERSON_NAME] [PERSON_NAME] [PERSON_…" at bounding box center [239, 282] width 105 height 26
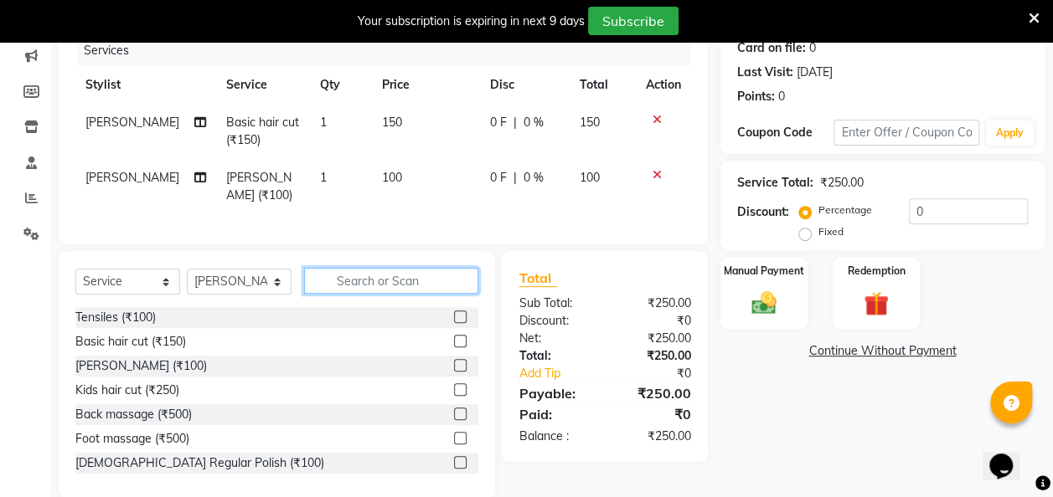
click at [337, 275] on input "text" at bounding box center [391, 281] width 174 height 26
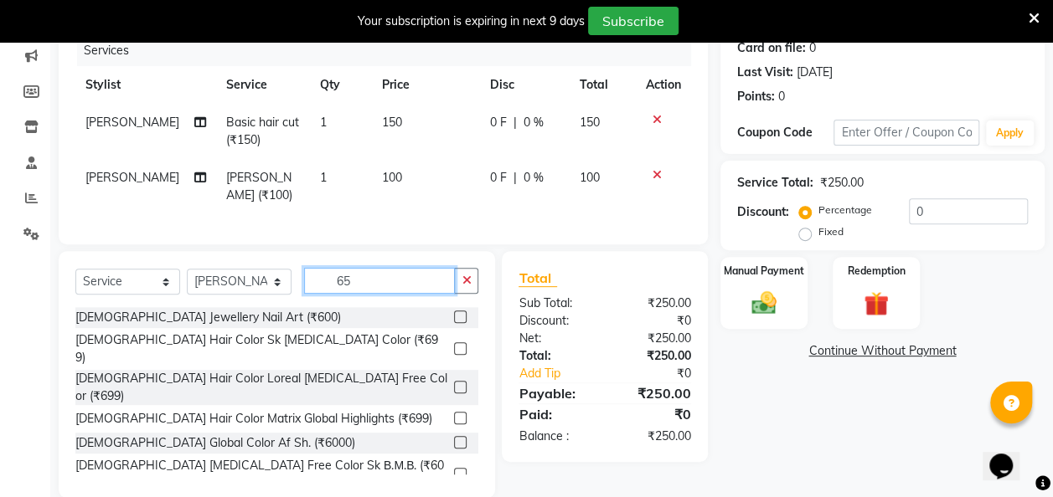
scroll to position [198, 0]
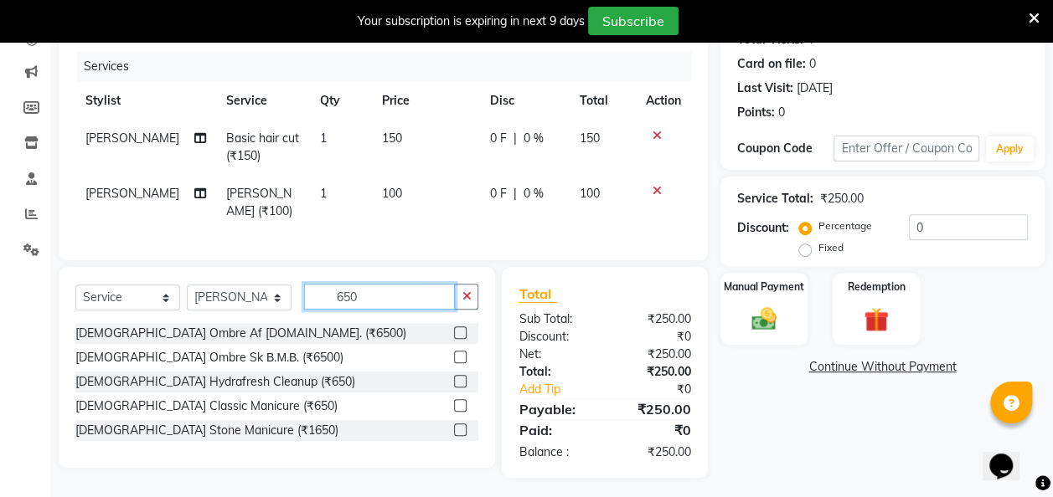
type input "650"
click at [461, 375] on label at bounding box center [460, 381] width 13 height 13
click at [461, 377] on input "checkbox" at bounding box center [459, 382] width 11 height 11
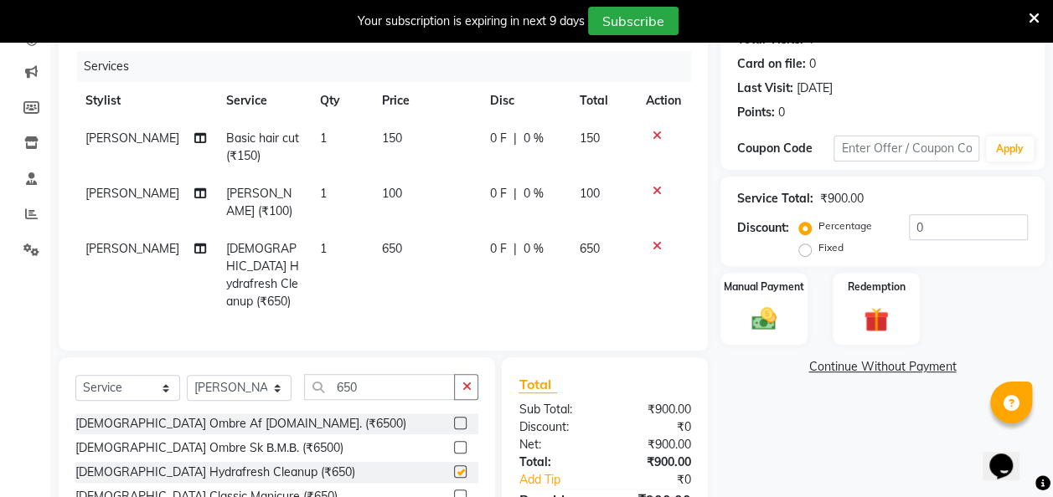
checkbox input "false"
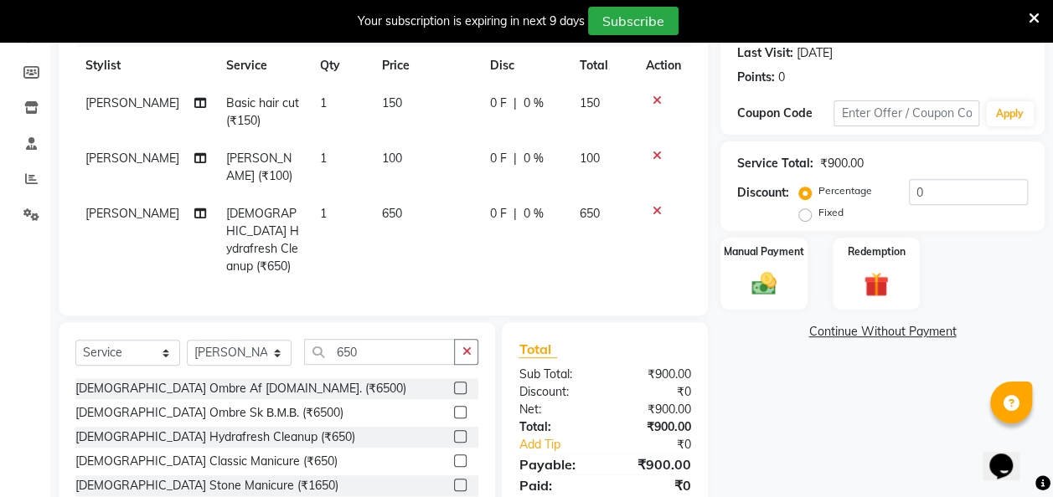
scroll to position [270, 0]
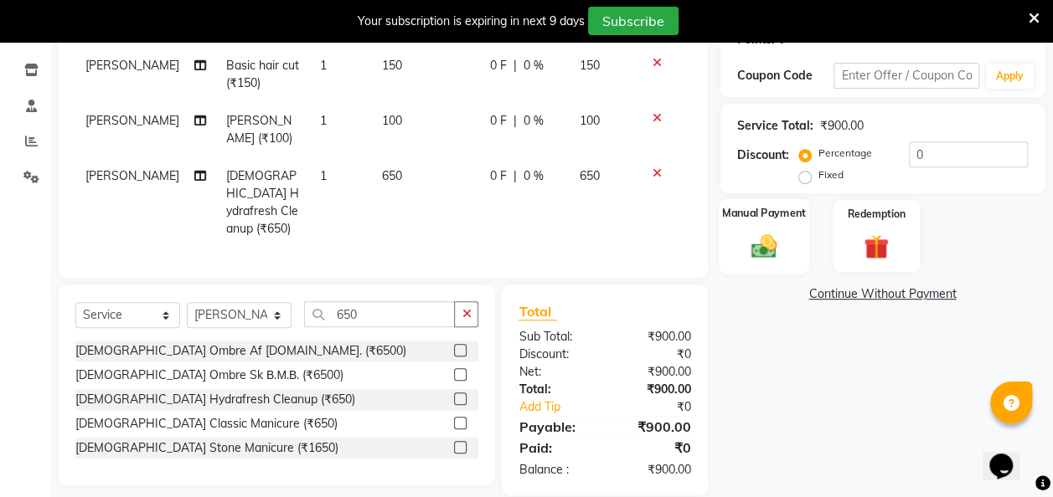
click at [765, 245] on img at bounding box center [764, 246] width 42 height 30
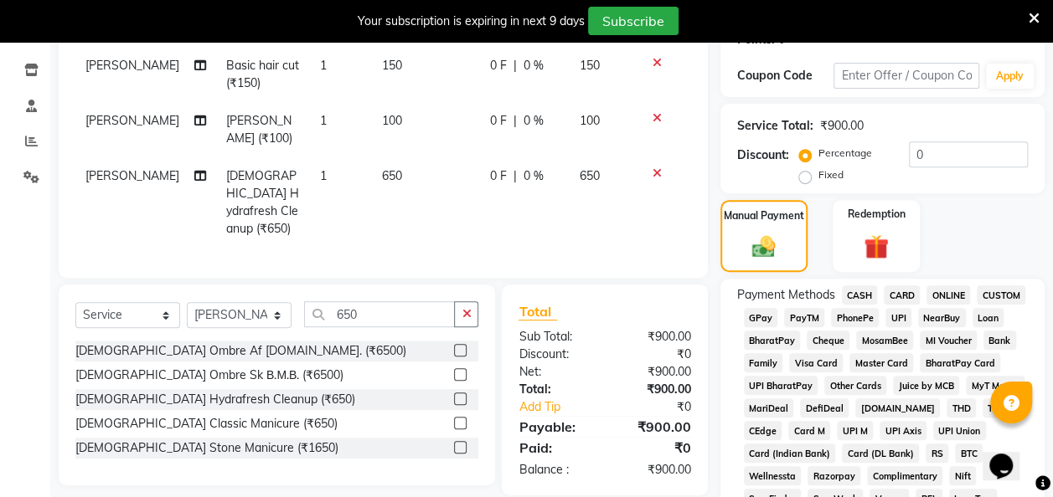
click at [761, 315] on span "GPay" at bounding box center [761, 317] width 34 height 19
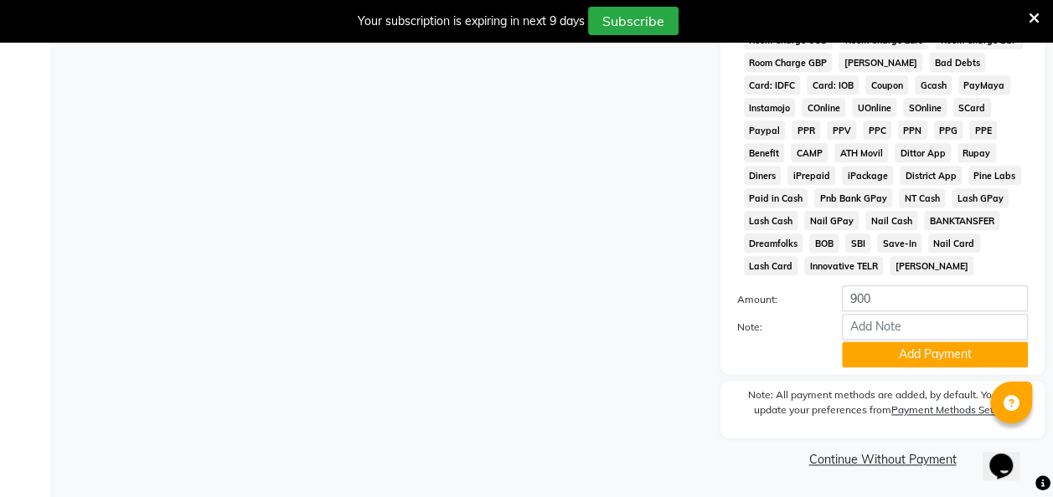
scroll to position [870, 0]
click at [909, 355] on button "Add Payment" at bounding box center [935, 355] width 186 height 26
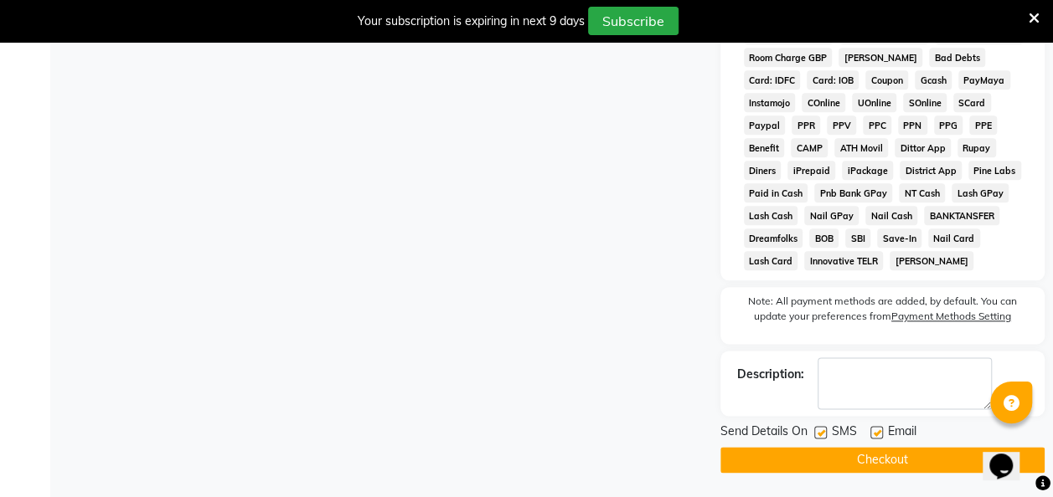
click at [821, 437] on label at bounding box center [820, 432] width 13 height 13
click at [821, 437] on input "checkbox" at bounding box center [819, 433] width 11 height 11
checkbox input "false"
click at [873, 466] on button "Checkout" at bounding box center [882, 460] width 324 height 26
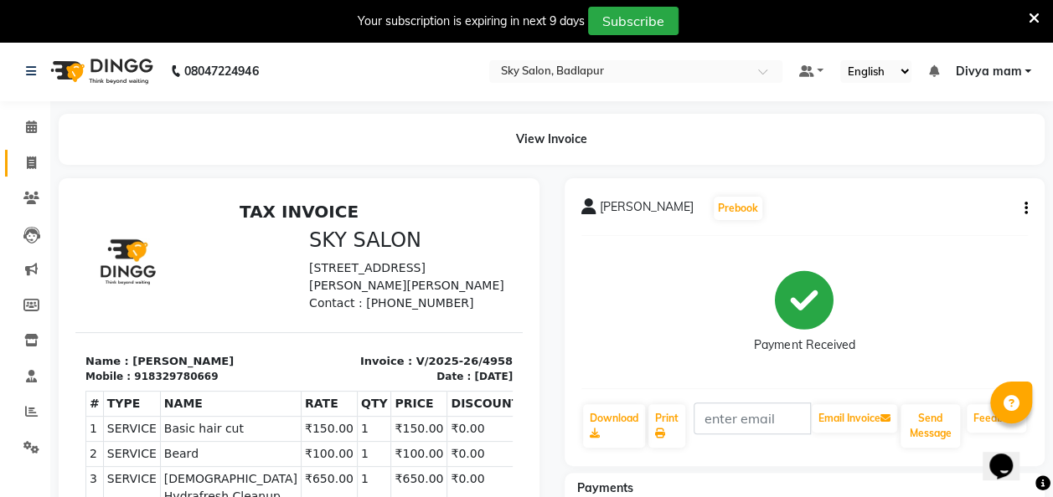
click at [27, 161] on icon at bounding box center [31, 163] width 9 height 13
select select "service"
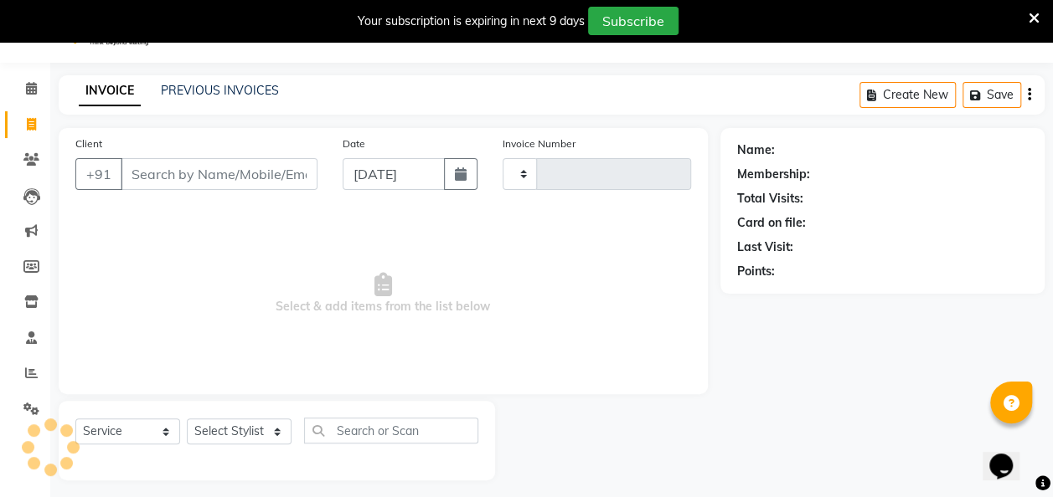
scroll to position [46, 0]
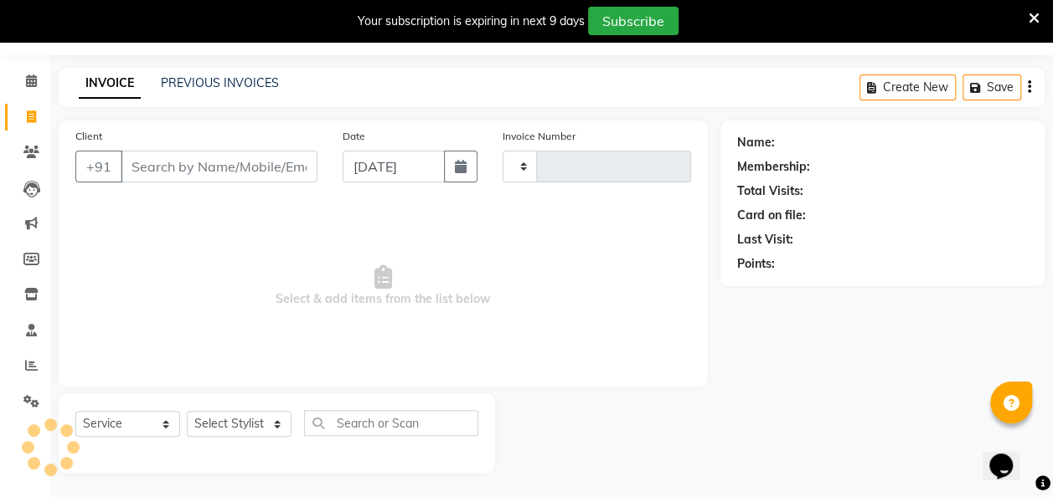
type input "4959"
select select "6927"
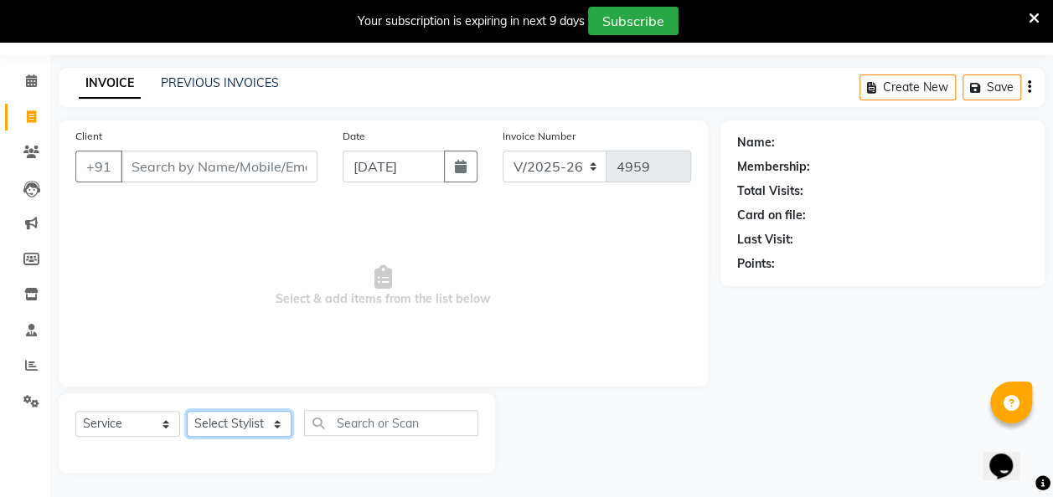
click at [279, 413] on select "Select Stylist [PERSON_NAME] [PERSON_NAME] [PERSON_NAME] [PERSON_NAME] [PERSON_…" at bounding box center [239, 424] width 105 height 26
select select "54795"
click at [187, 411] on select "Select Stylist [PERSON_NAME] [PERSON_NAME] [PERSON_NAME] [PERSON_NAME] [PERSON_…" at bounding box center [239, 424] width 105 height 26
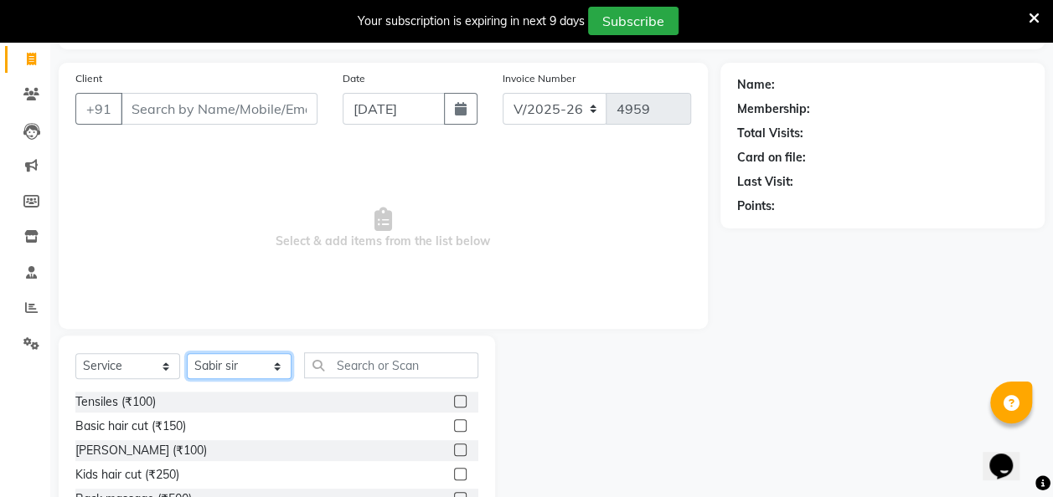
scroll to position [106, 0]
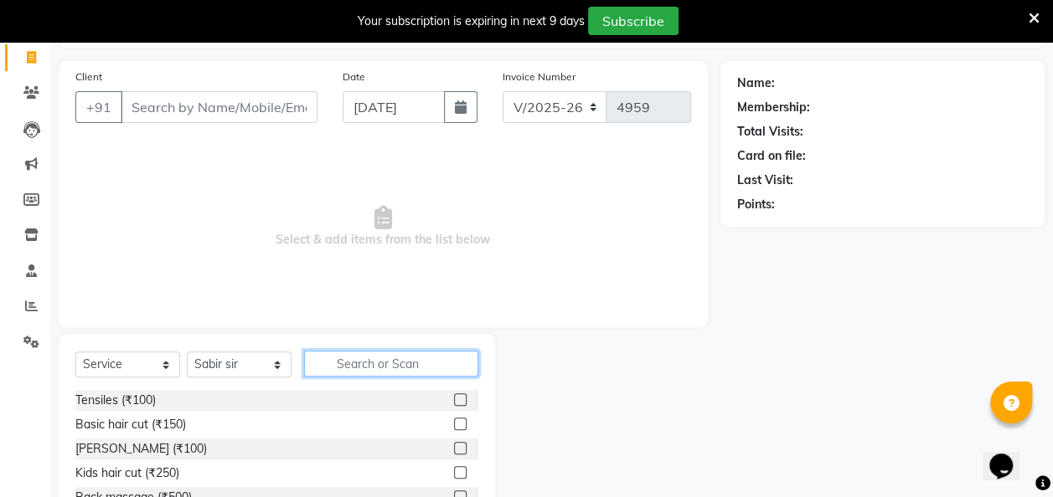
click at [358, 360] on input "text" at bounding box center [391, 364] width 174 height 26
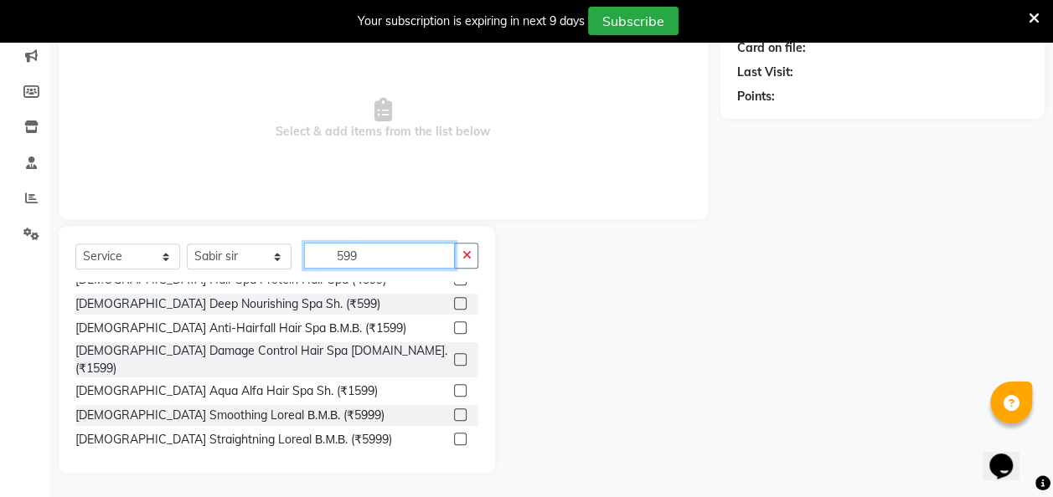
scroll to position [197, 0]
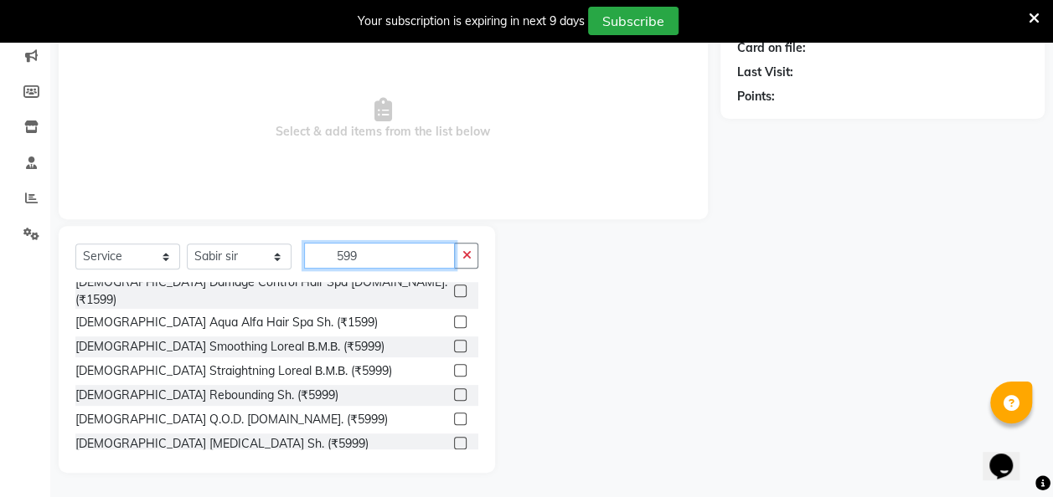
type input "599"
click at [384, 458] on div "[DEMOGRAPHIC_DATA] Hair Cuts & Style Advanced Cut + Hair Wash (₹599)" at bounding box center [261, 475] width 372 height 35
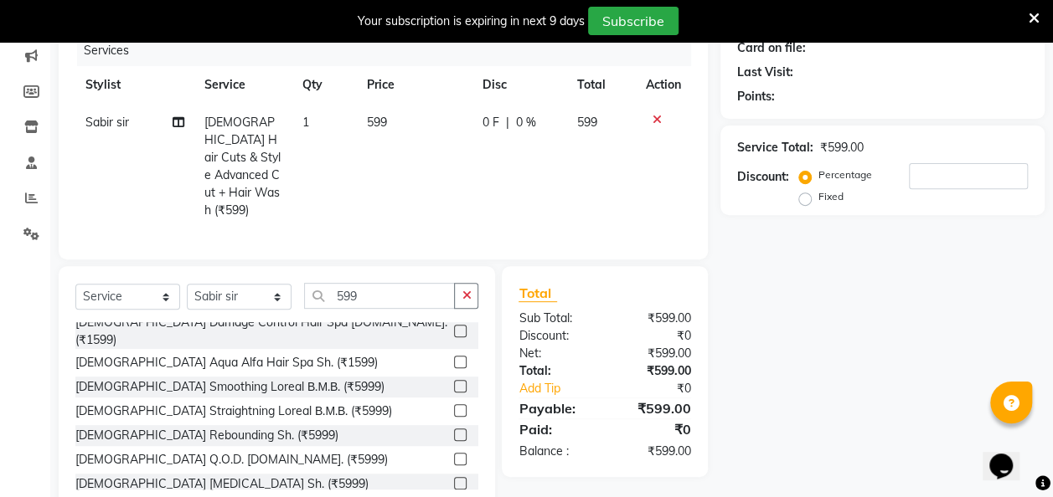
checkbox input "false"
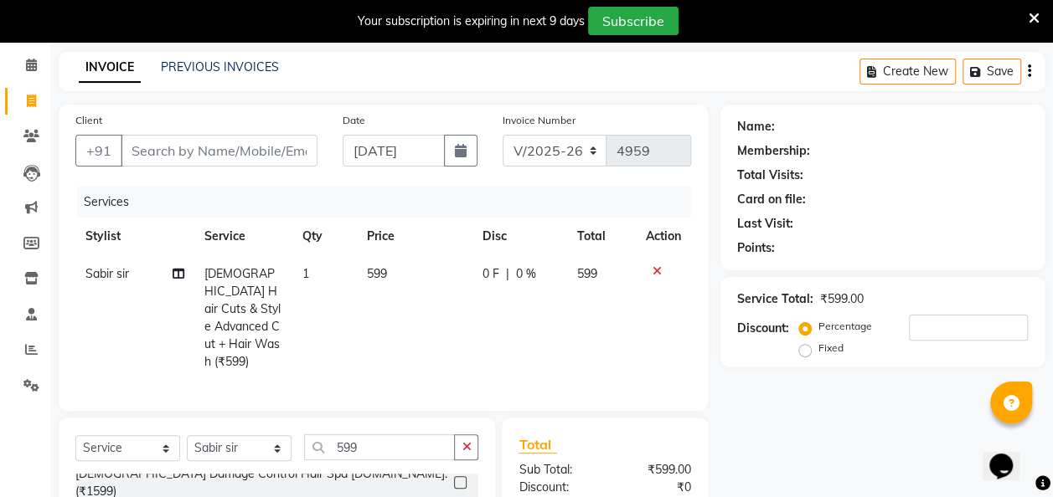
click at [818, 352] on label "Fixed" at bounding box center [830, 348] width 25 height 15
click at [809, 352] on input "Fixed" at bounding box center [808, 348] width 12 height 12
radio input "true"
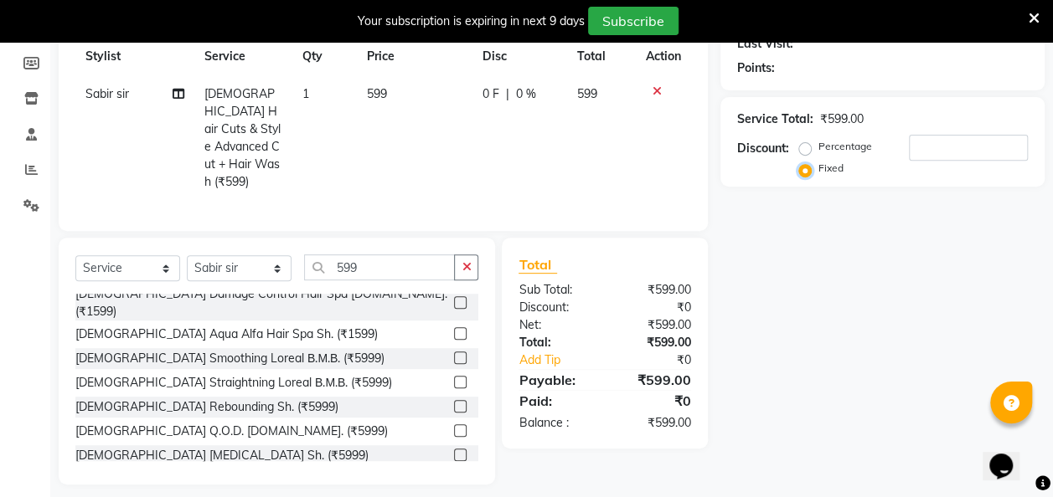
scroll to position [244, 0]
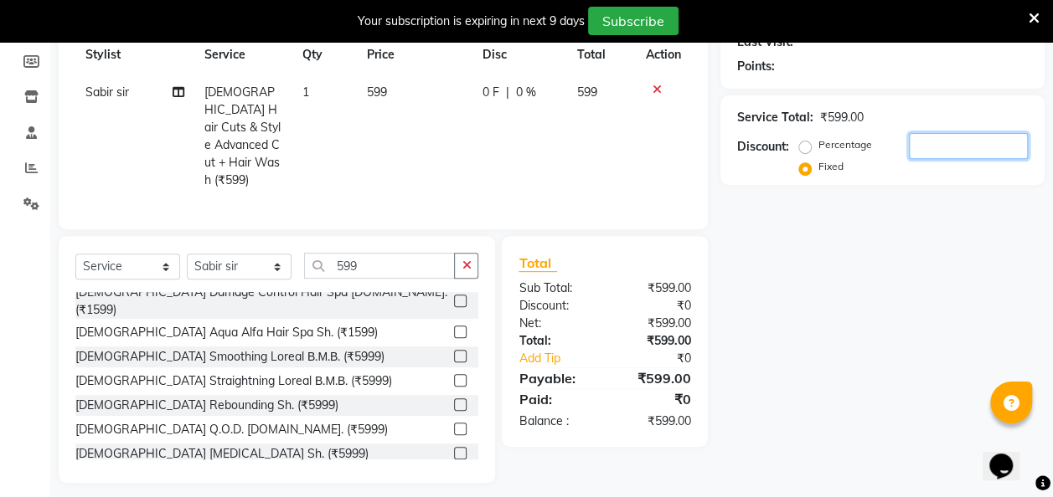
click at [936, 145] on input "number" at bounding box center [968, 146] width 119 height 26
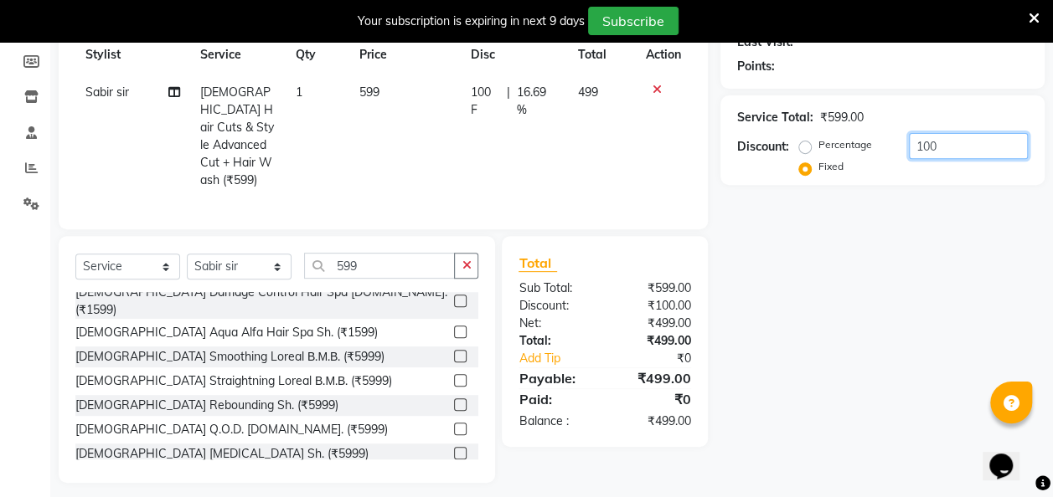
scroll to position [250, 0]
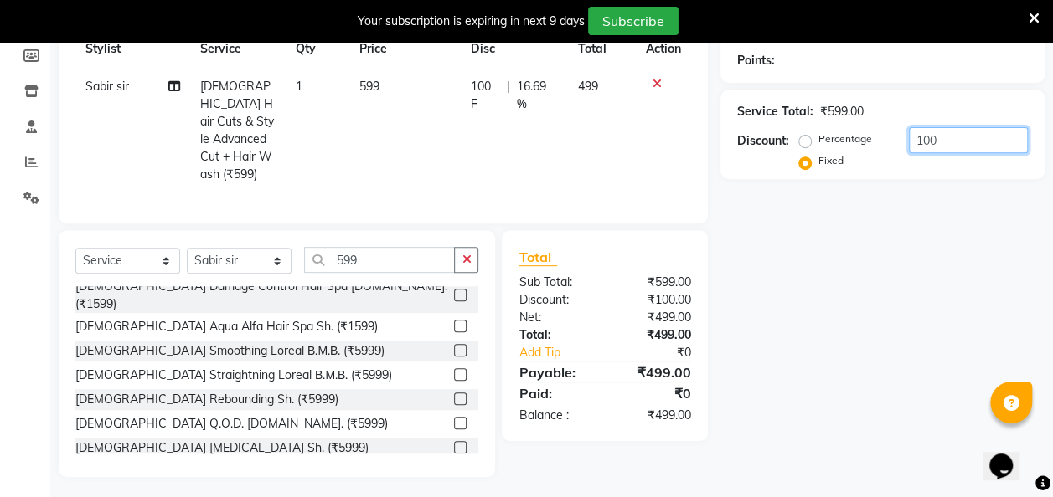
type input "100"
click at [842, 345] on div "Name: Membership: Total Visits: Card on file: Last Visit: Points: Service Total…" at bounding box center [888, 197] width 337 height 560
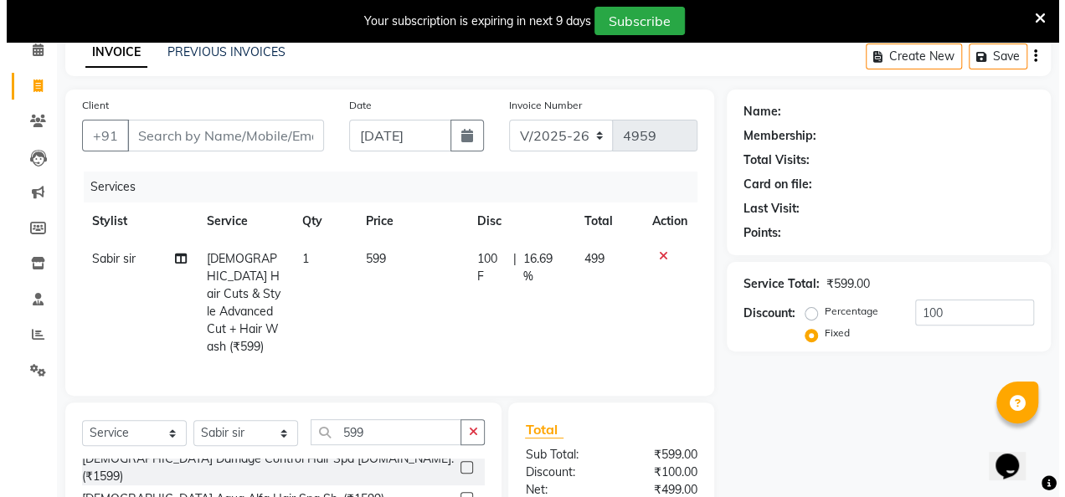
scroll to position [72, 0]
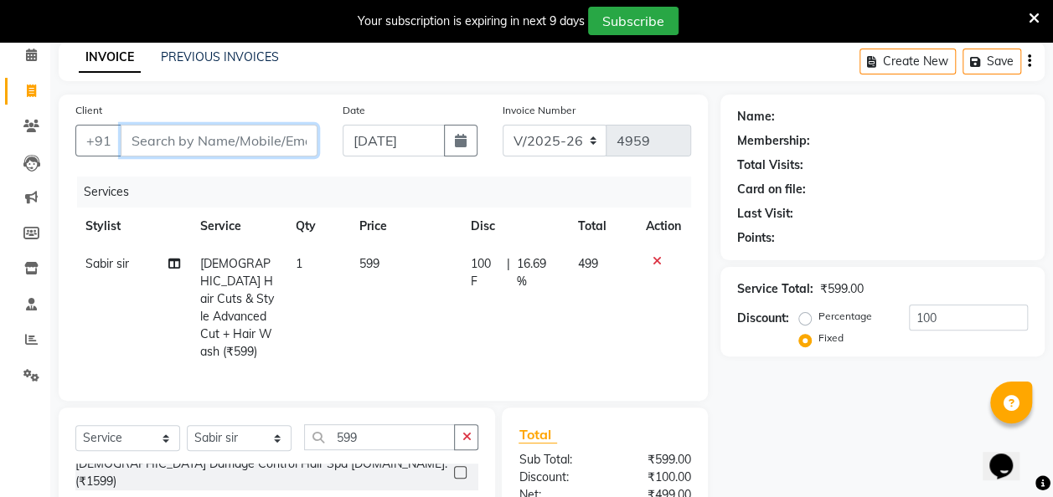
click at [158, 142] on input "Client" at bounding box center [219, 141] width 197 height 32
click at [133, 139] on input "Client" at bounding box center [219, 141] width 197 height 32
type input "9"
radio input "true"
type input "0"
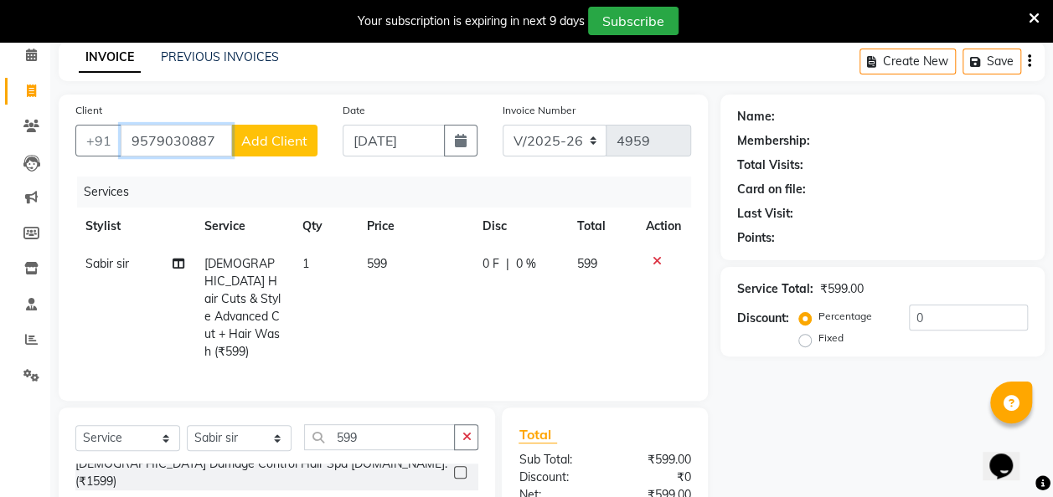
type input "9579030887"
click at [276, 146] on span "Add Client" at bounding box center [274, 140] width 66 height 17
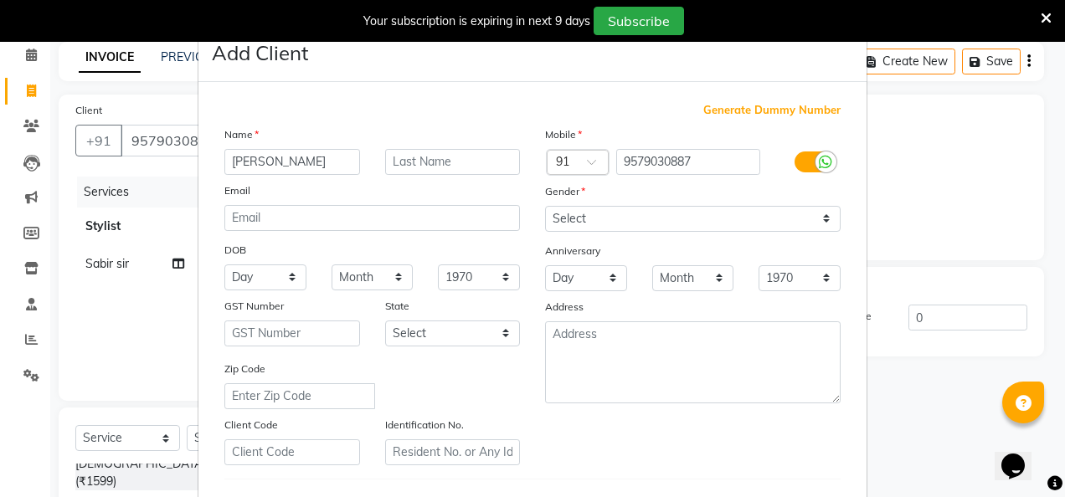
type input "[PERSON_NAME]"
click at [407, 159] on input "text" at bounding box center [453, 162] width 136 height 26
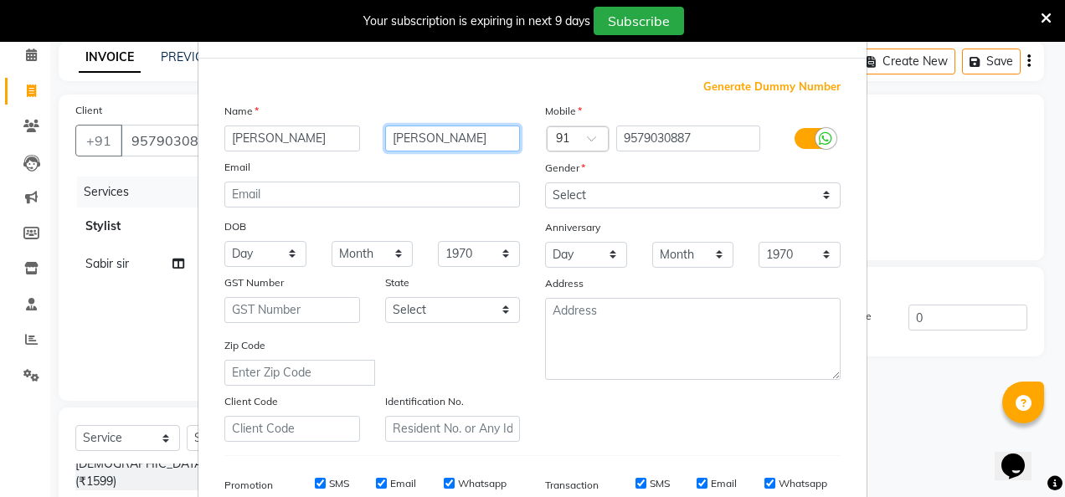
scroll to position [0, 0]
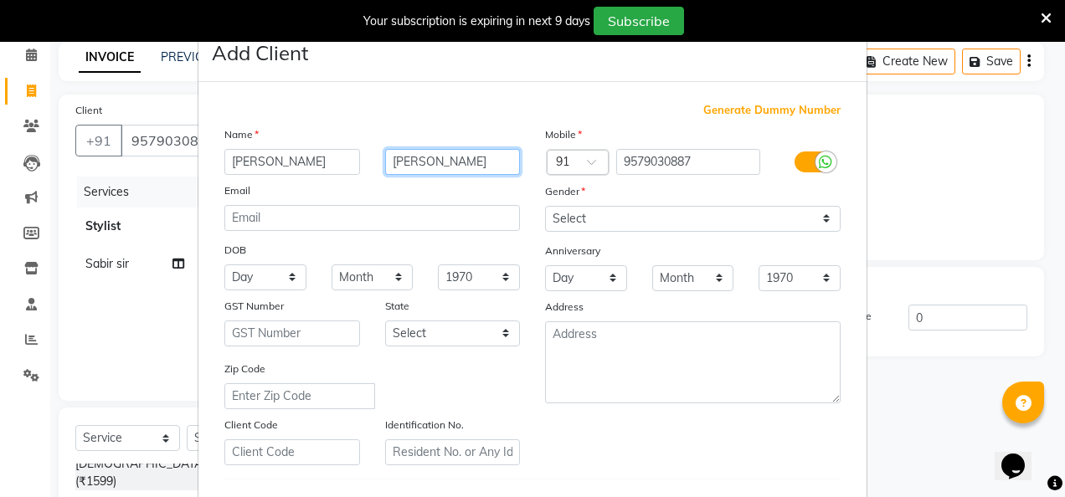
type input "[PERSON_NAME]"
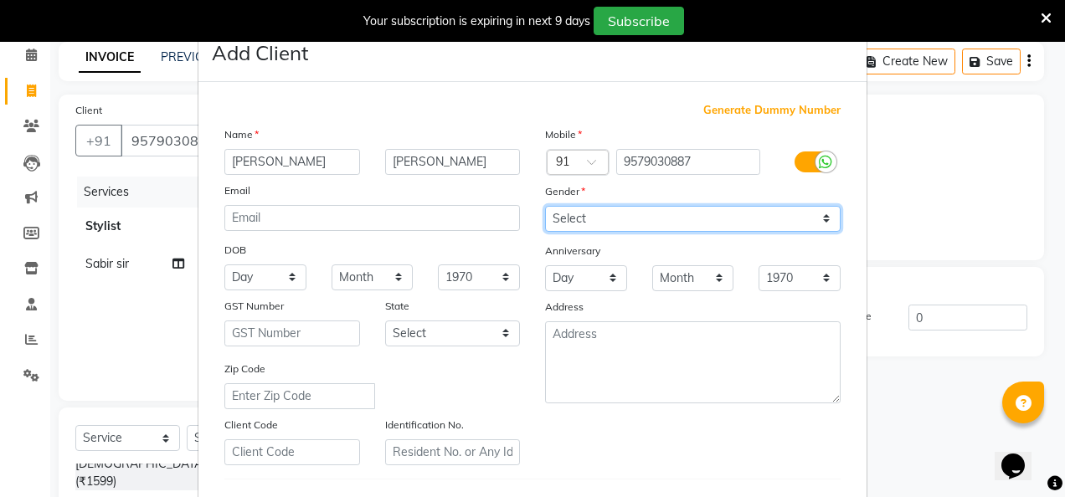
click at [591, 212] on select "Select [DEMOGRAPHIC_DATA] [DEMOGRAPHIC_DATA] Other Prefer Not To Say" at bounding box center [693, 219] width 296 height 26
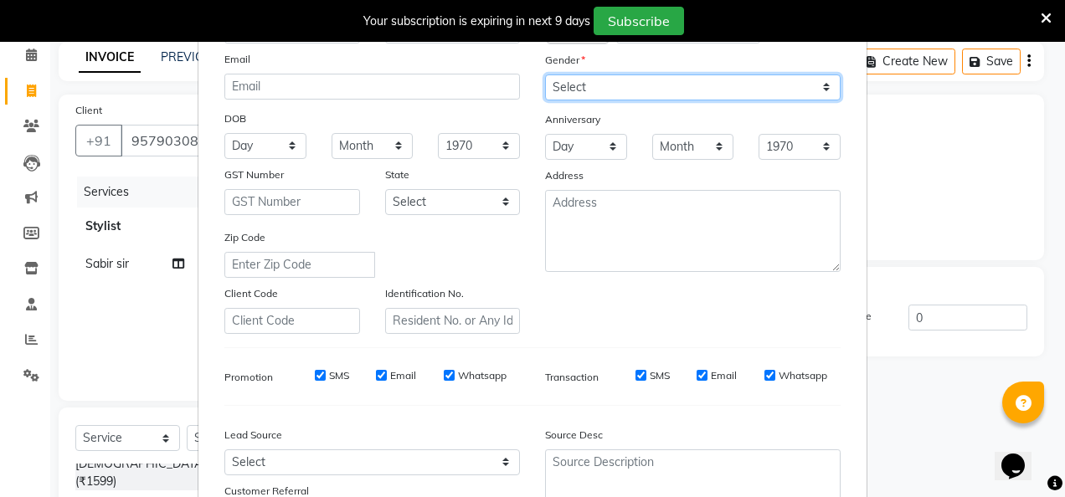
scroll to position [133, 0]
click at [607, 81] on select "Select [DEMOGRAPHIC_DATA] [DEMOGRAPHIC_DATA] Other Prefer Not To Say" at bounding box center [693, 86] width 296 height 26
select select "[DEMOGRAPHIC_DATA]"
click at [545, 73] on select "Select [DEMOGRAPHIC_DATA] [DEMOGRAPHIC_DATA] Other Prefer Not To Say" at bounding box center [693, 86] width 296 height 26
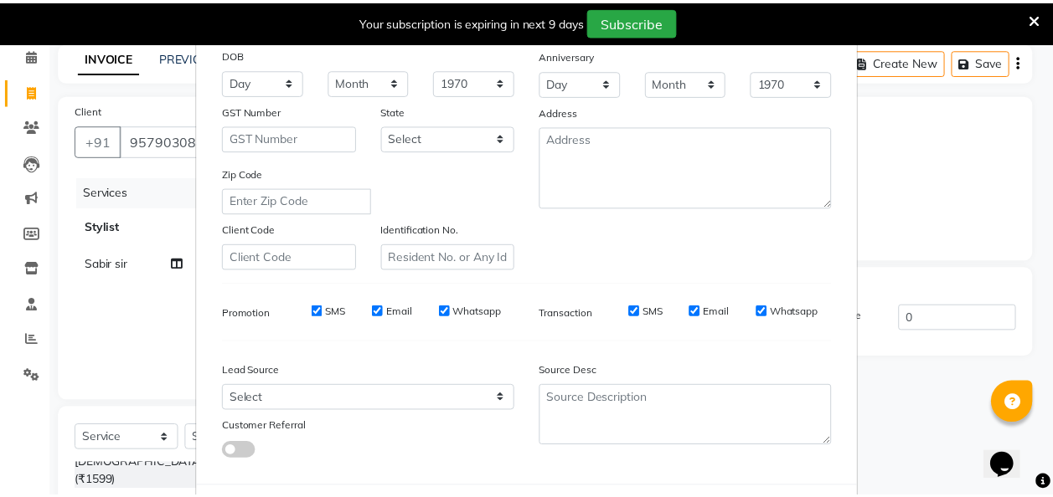
scroll to position [273, 0]
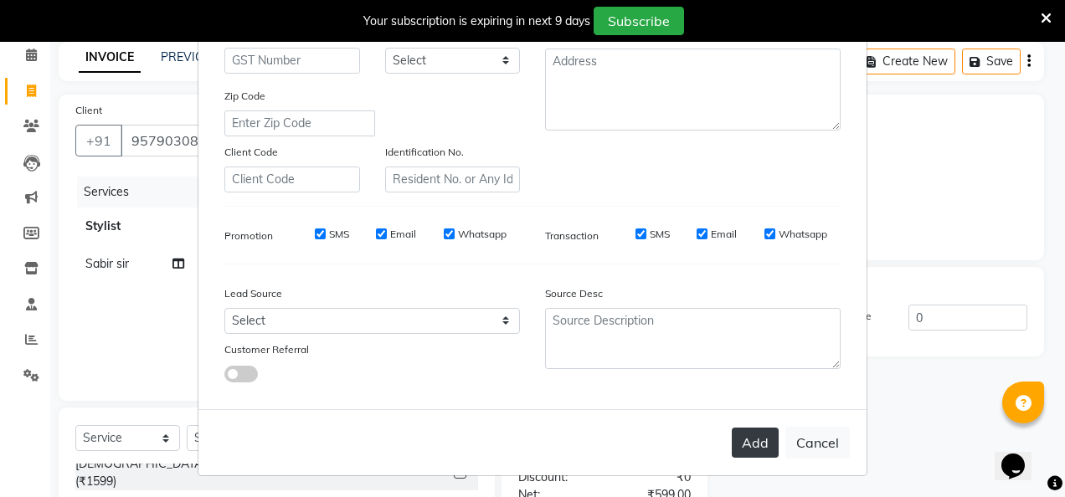
click at [744, 435] on button "Add" at bounding box center [755, 443] width 47 height 30
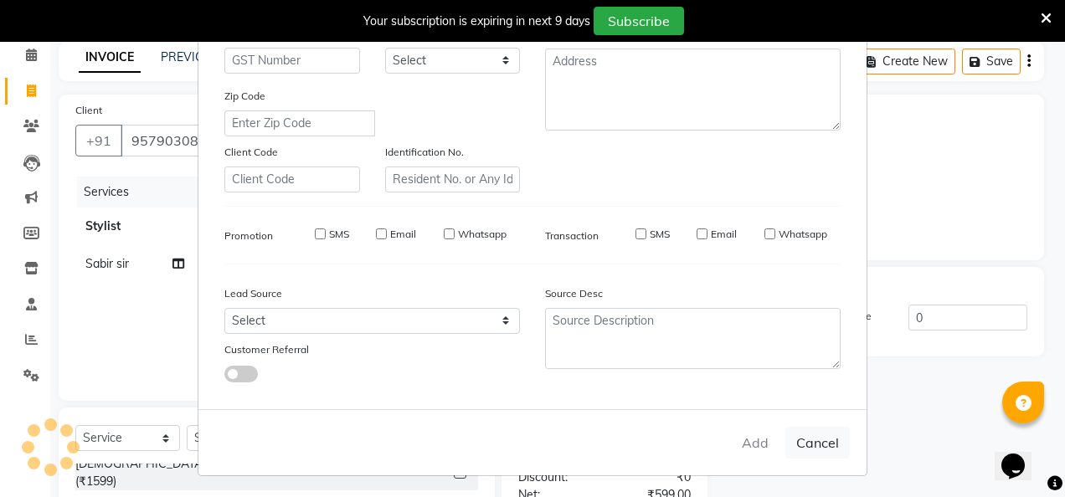
select select
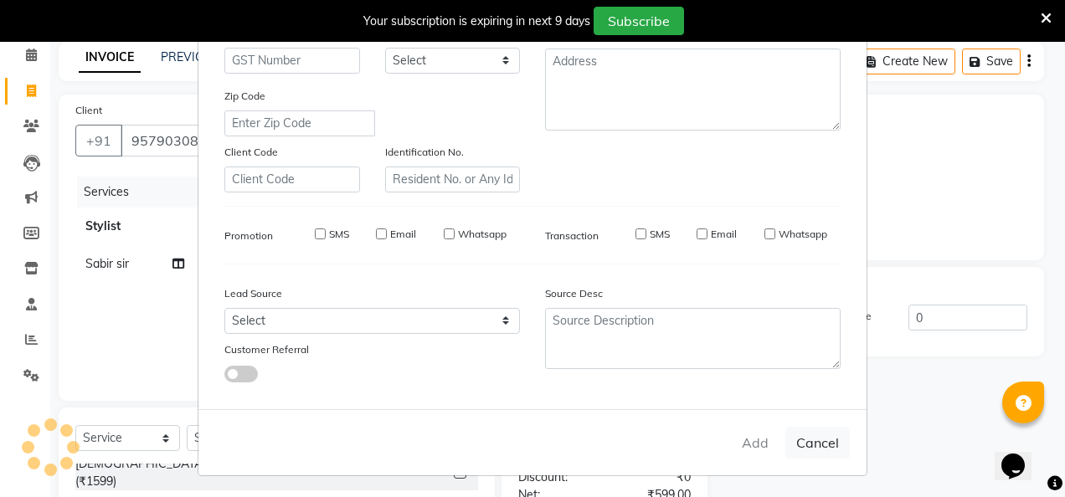
select select
checkbox input "false"
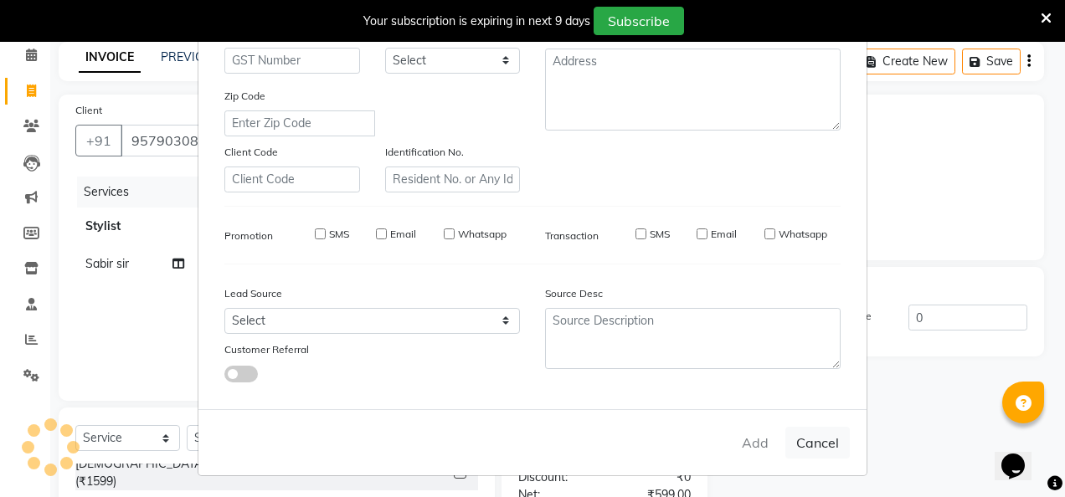
checkbox input "false"
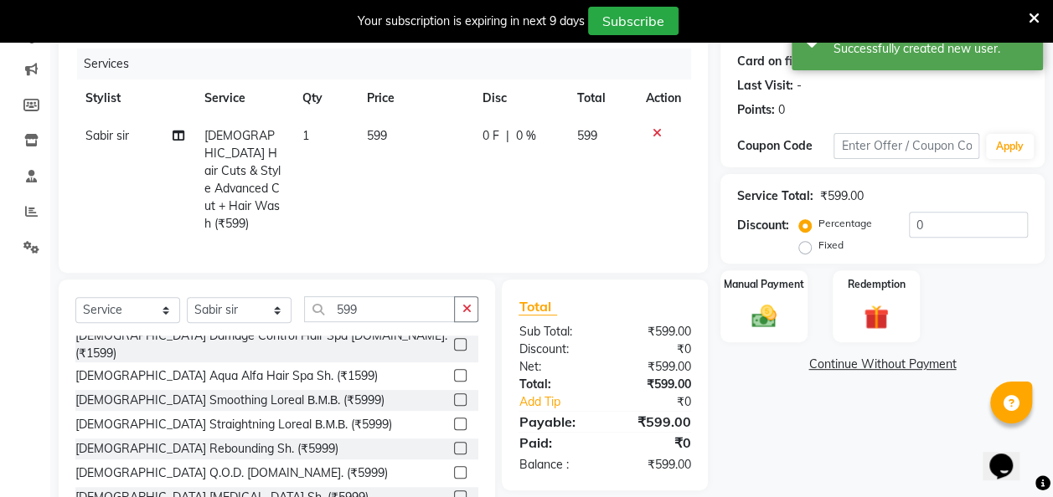
scroll to position [250, 0]
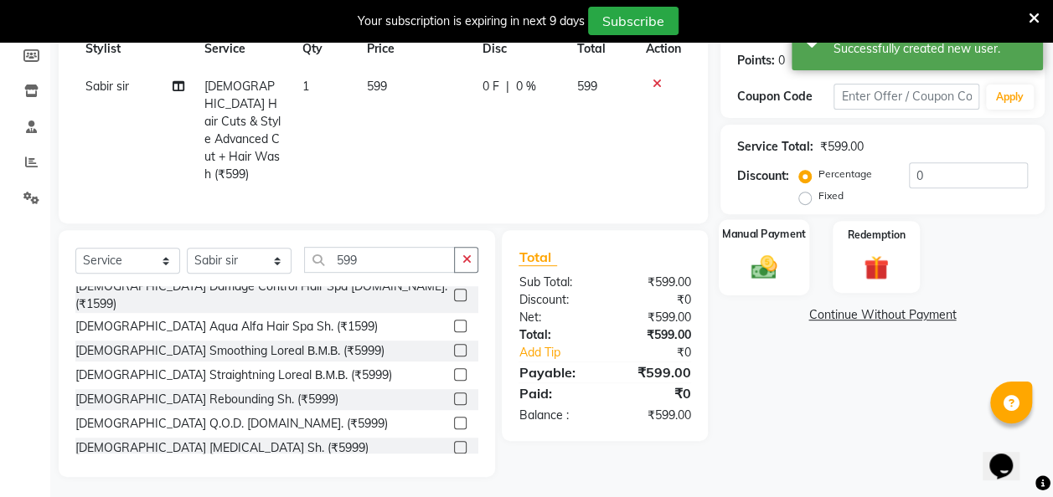
click at [769, 261] on img at bounding box center [764, 267] width 42 height 30
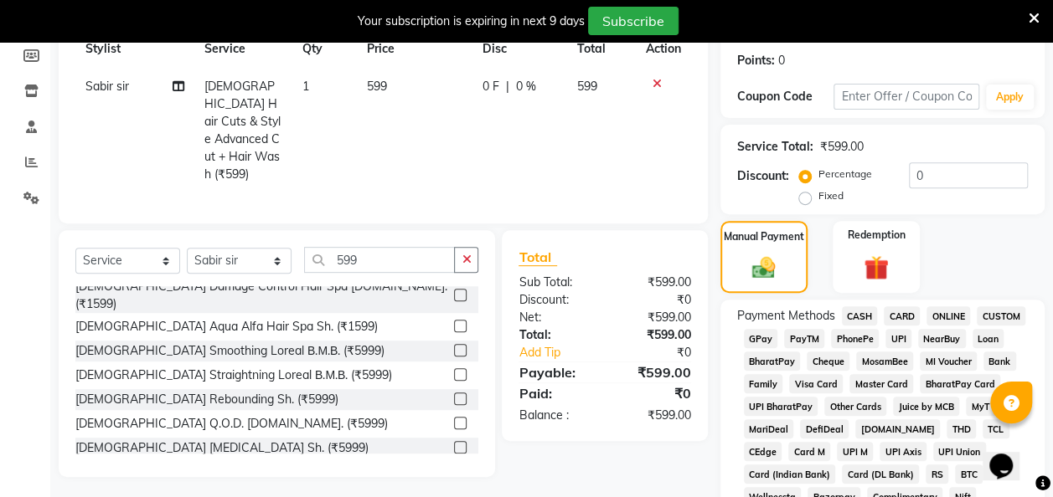
click at [762, 335] on span "GPay" at bounding box center [761, 338] width 34 height 19
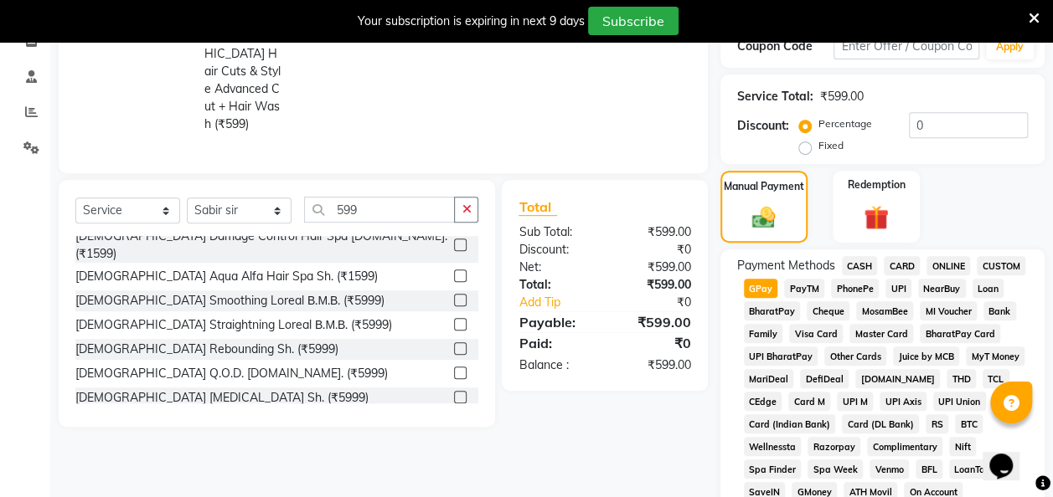
scroll to position [296, 0]
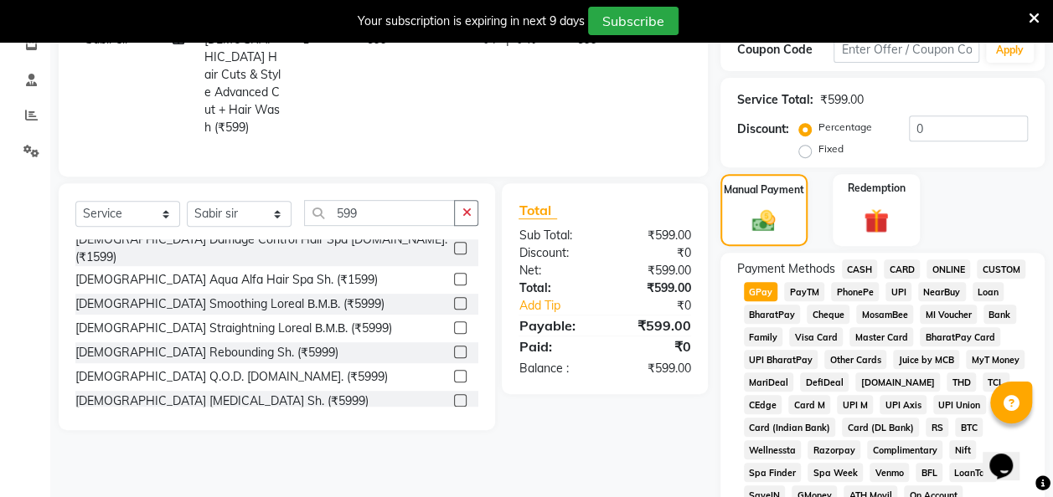
click at [869, 264] on span "CASH" at bounding box center [860, 269] width 36 height 19
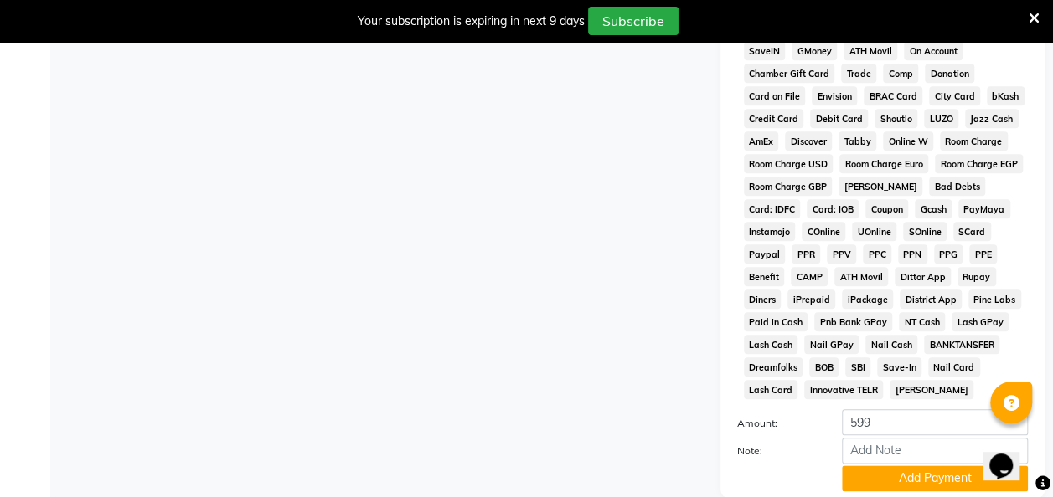
scroll to position [870, 0]
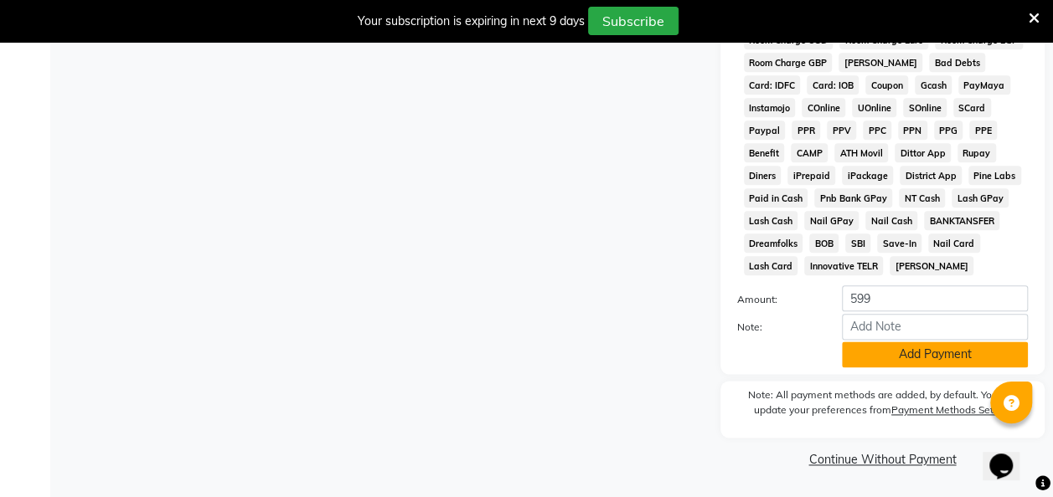
click at [896, 362] on button "Add Payment" at bounding box center [935, 355] width 186 height 26
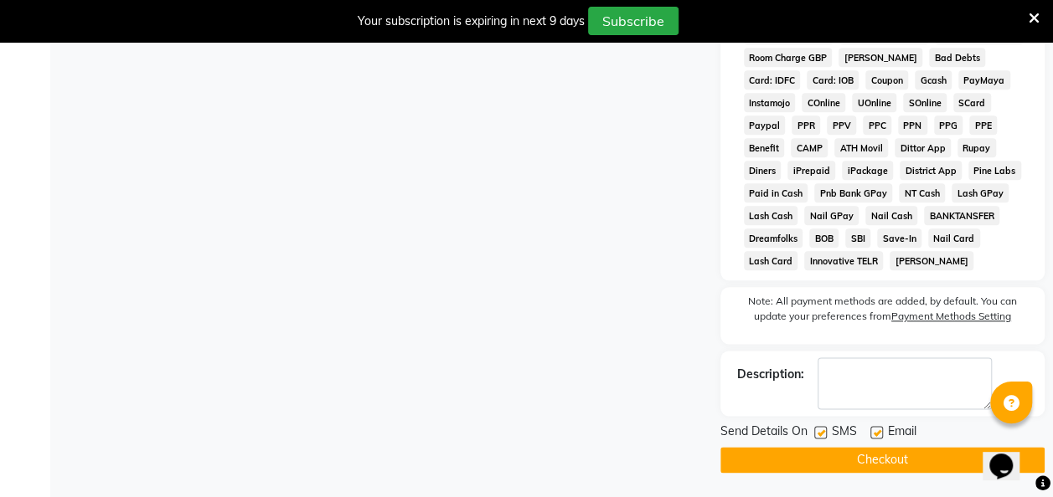
click at [821, 437] on label at bounding box center [820, 432] width 13 height 13
click at [821, 437] on input "checkbox" at bounding box center [819, 433] width 11 height 11
checkbox input "false"
click at [871, 465] on button "Checkout" at bounding box center [882, 460] width 324 height 26
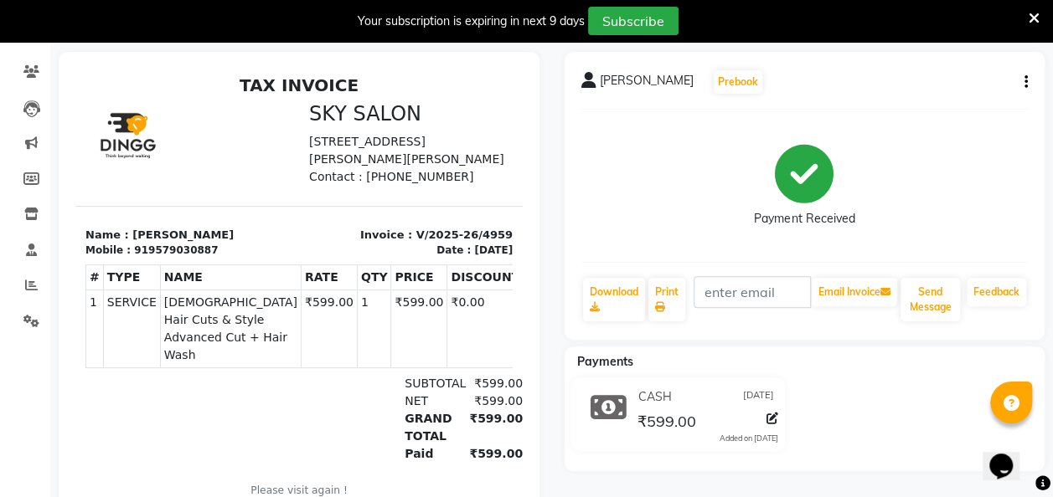
scroll to position [126, 0]
click at [701, 159] on div "Payment Received" at bounding box center [804, 187] width 447 height 126
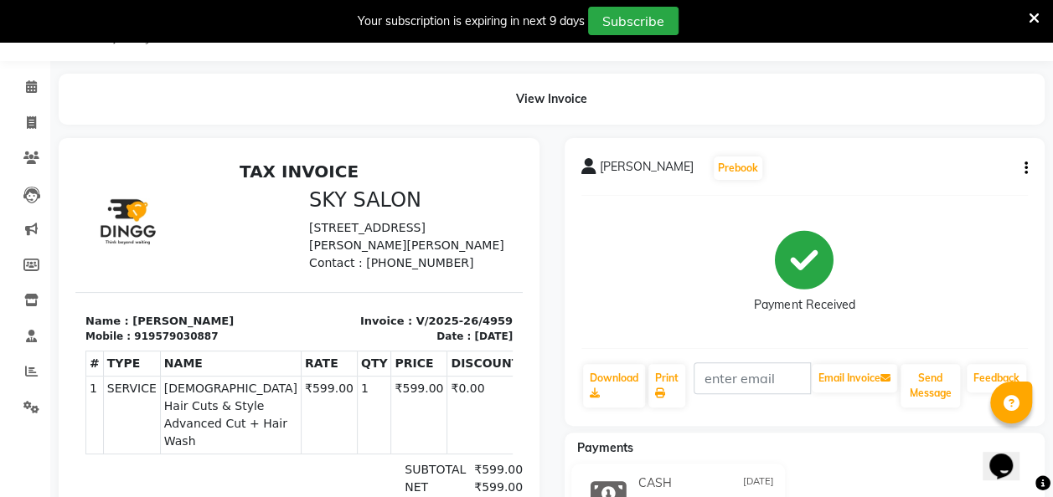
scroll to position [33, 0]
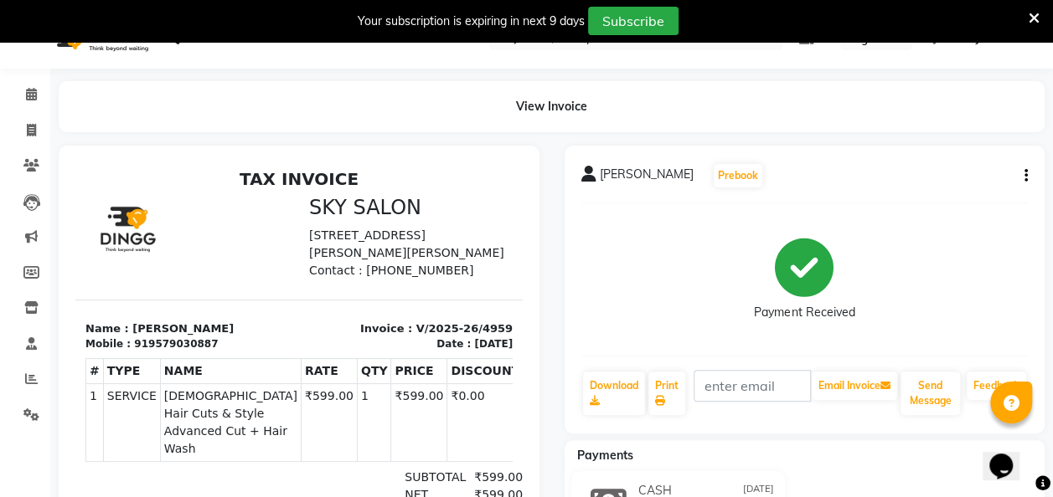
click at [1022, 170] on button "button" at bounding box center [1022, 176] width 10 height 18
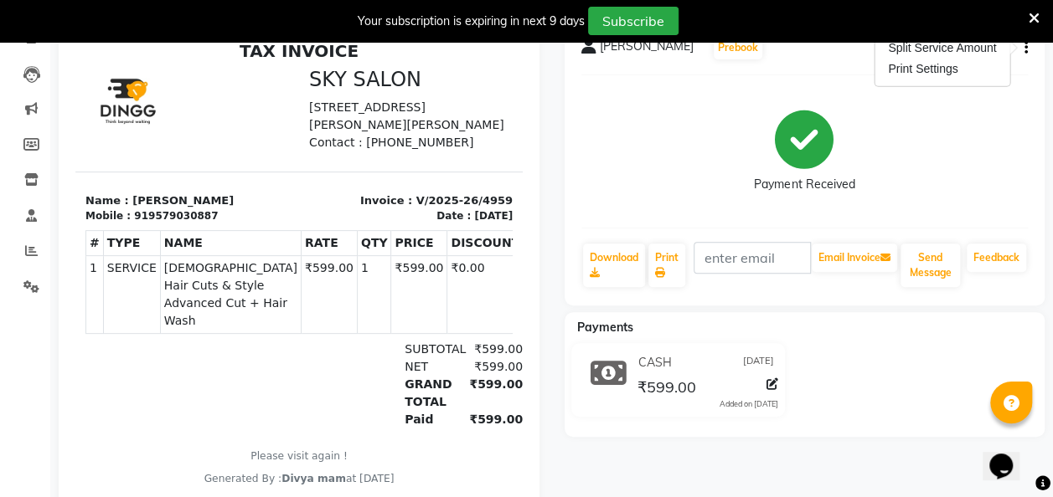
scroll to position [161, 0]
click at [940, 171] on div "Payment Received" at bounding box center [804, 152] width 447 height 126
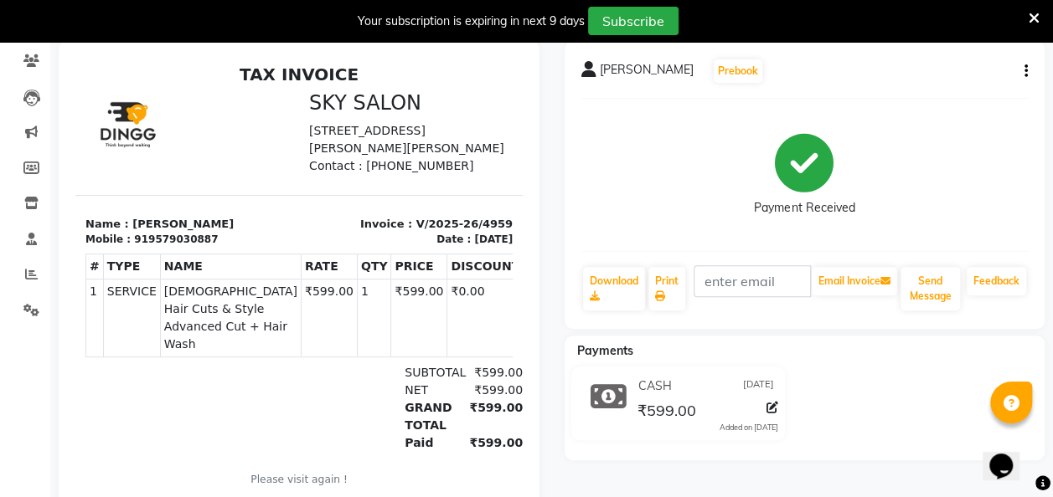
scroll to position [0, 0]
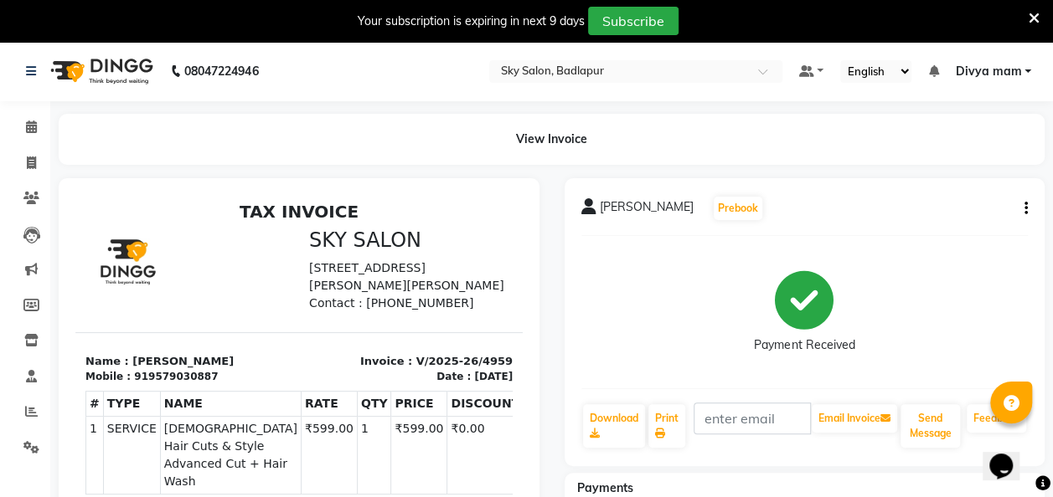
click at [598, 330] on div "Payment Received" at bounding box center [804, 313] width 447 height 126
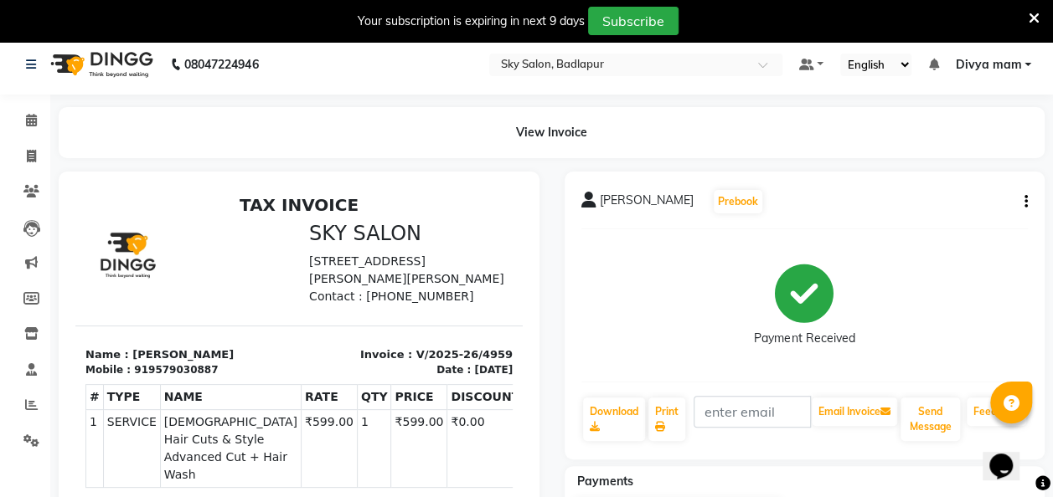
scroll to position [10, 0]
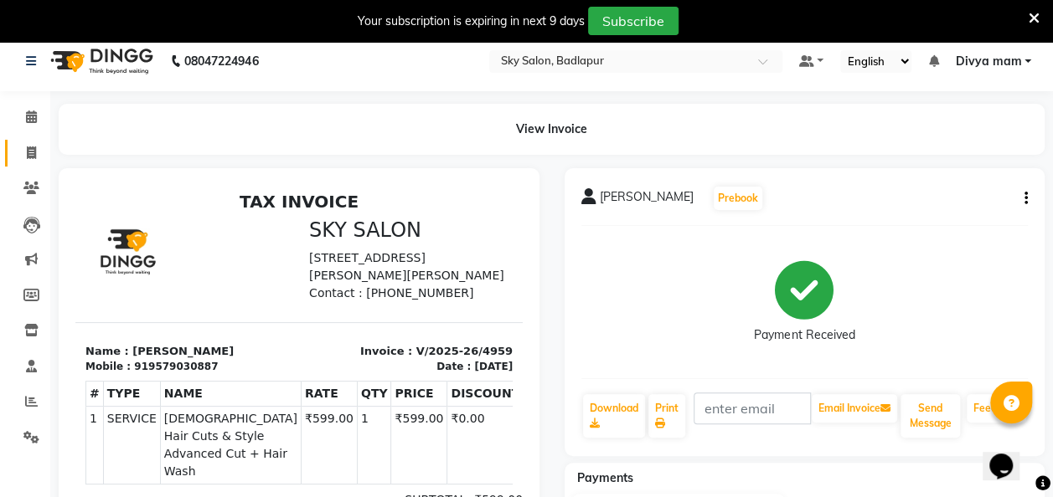
click at [30, 152] on icon at bounding box center [31, 153] width 9 height 13
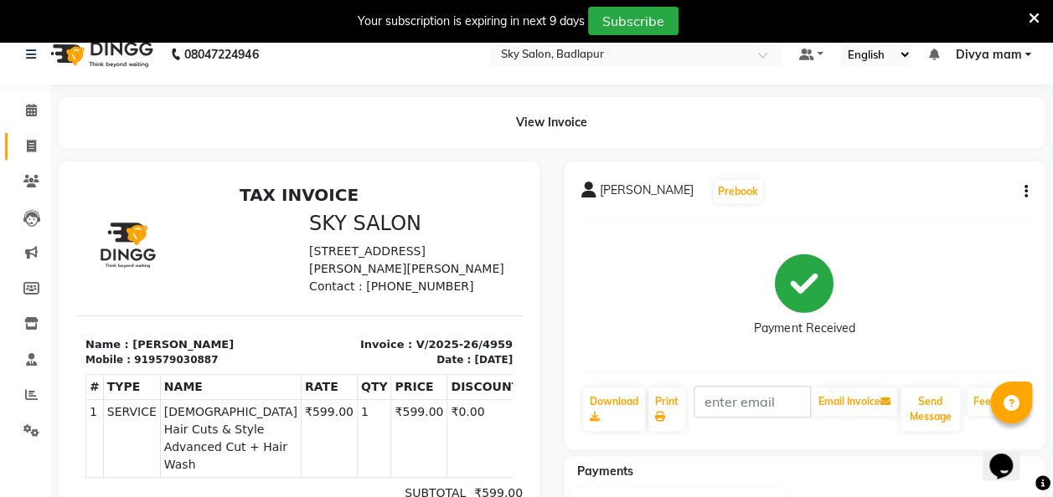
select select "service"
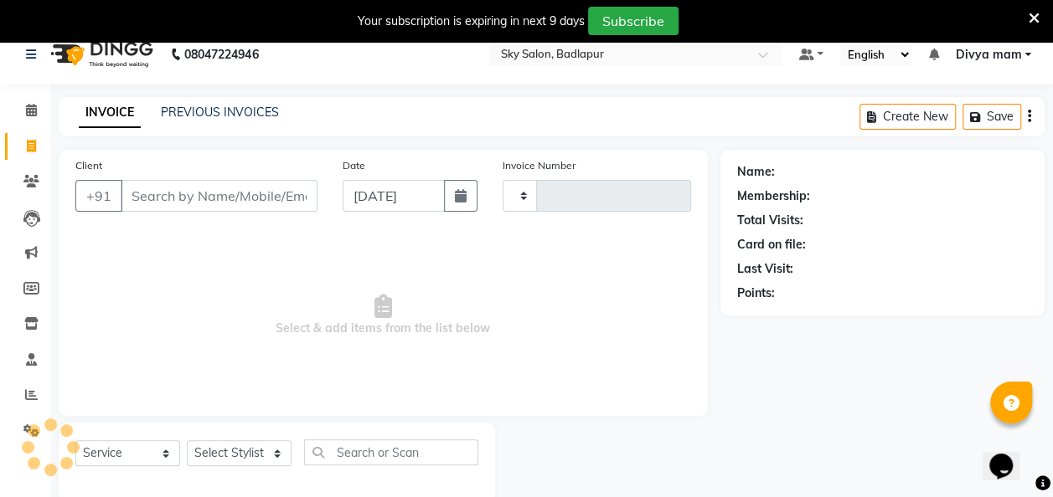
scroll to position [46, 0]
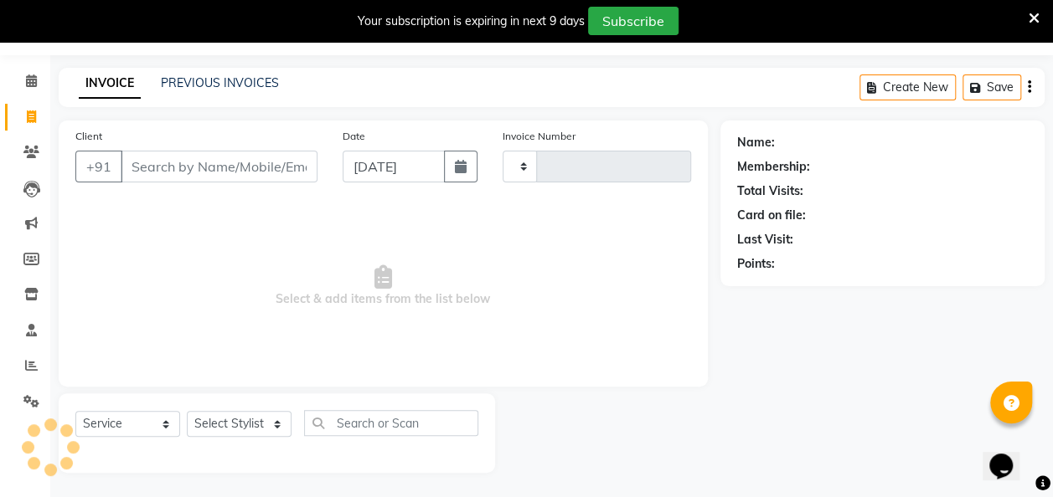
type input "4960"
select select "6927"
click at [194, 78] on link "PREVIOUS INVOICES" at bounding box center [220, 82] width 118 height 15
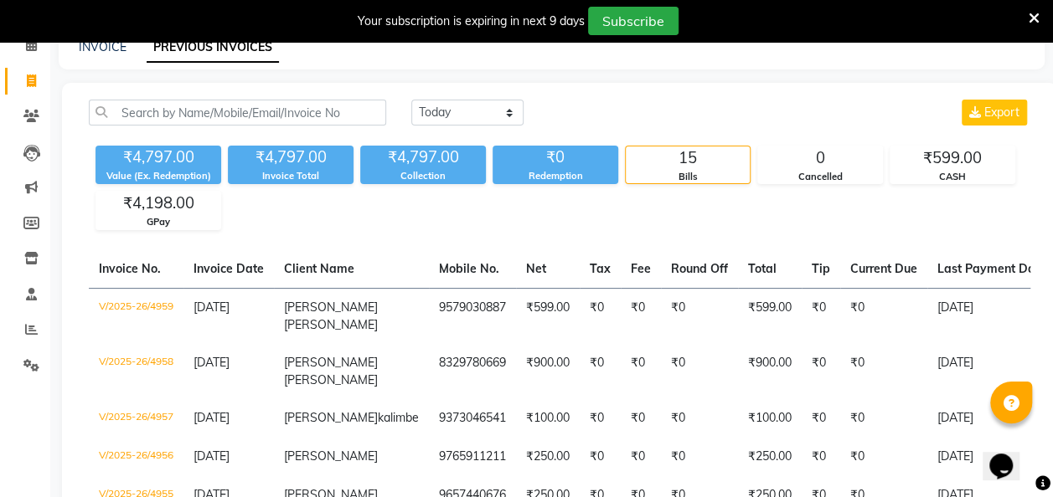
drag, startPoint x: 194, startPoint y: 78, endPoint x: 390, endPoint y: 248, distance: 259.4
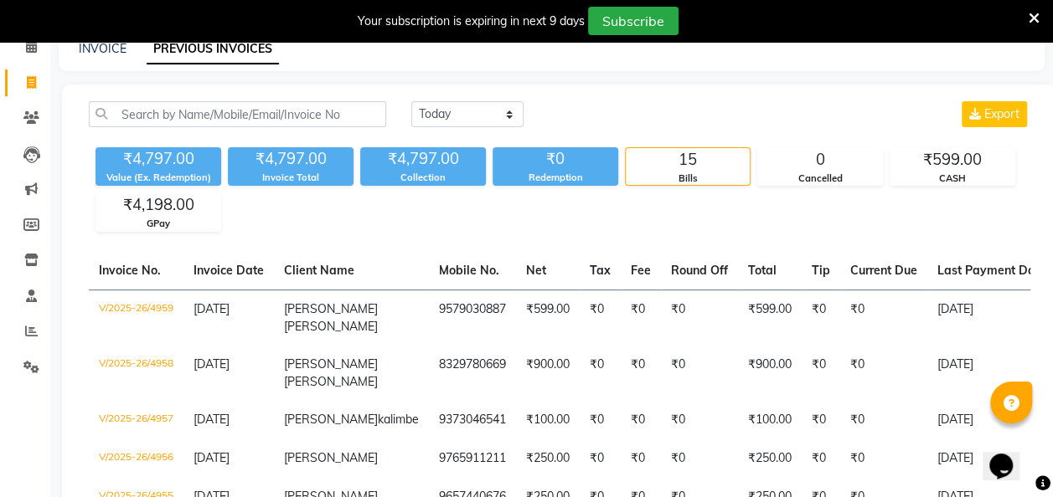
scroll to position [95, 0]
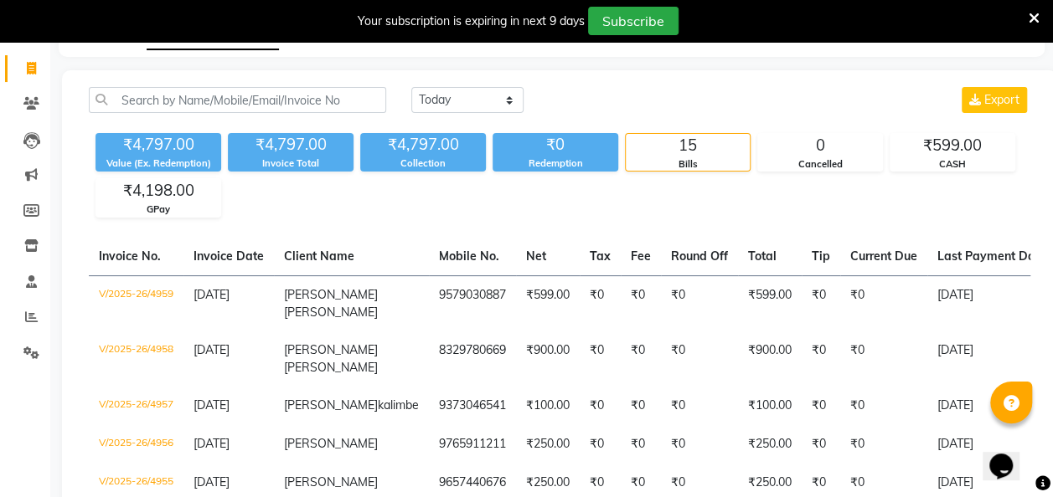
click at [27, 68] on icon at bounding box center [31, 68] width 9 height 13
select select "service"
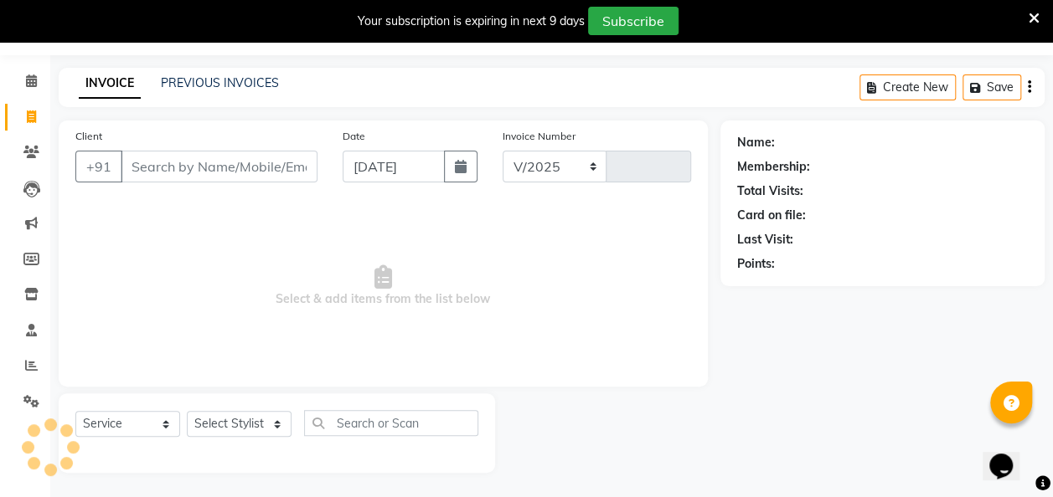
select select "6927"
type input "4960"
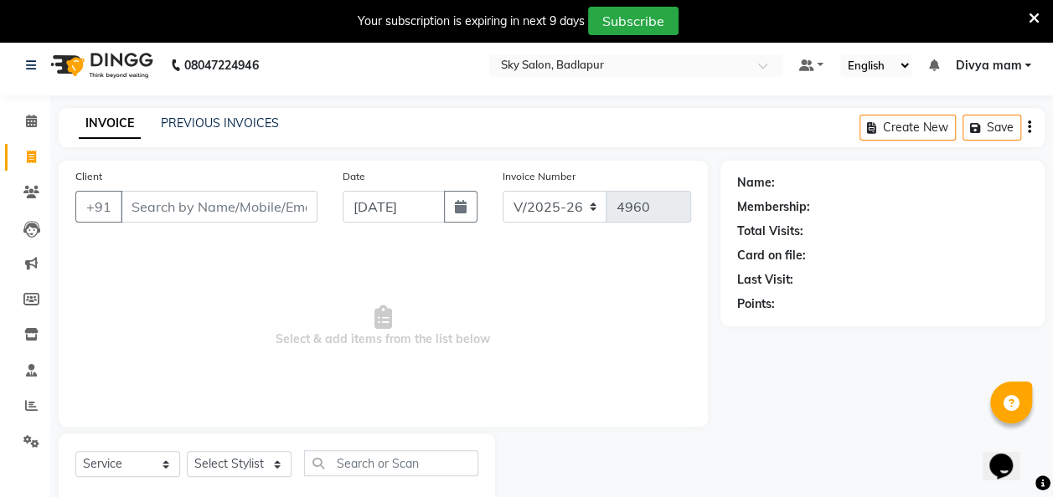
scroll to position [46, 0]
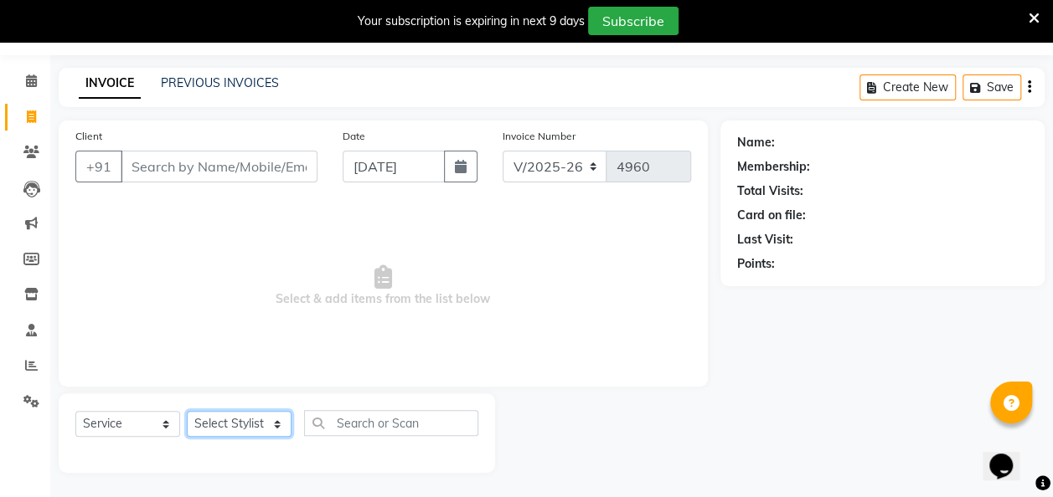
click at [286, 418] on select "Select Stylist [PERSON_NAME] [PERSON_NAME] [PERSON_NAME] [PERSON_NAME] [PERSON_…" at bounding box center [239, 424] width 105 height 26
select select "66825"
click at [187, 411] on select "Select Stylist [PERSON_NAME] [PERSON_NAME] [PERSON_NAME] [PERSON_NAME] [PERSON_…" at bounding box center [239, 424] width 105 height 26
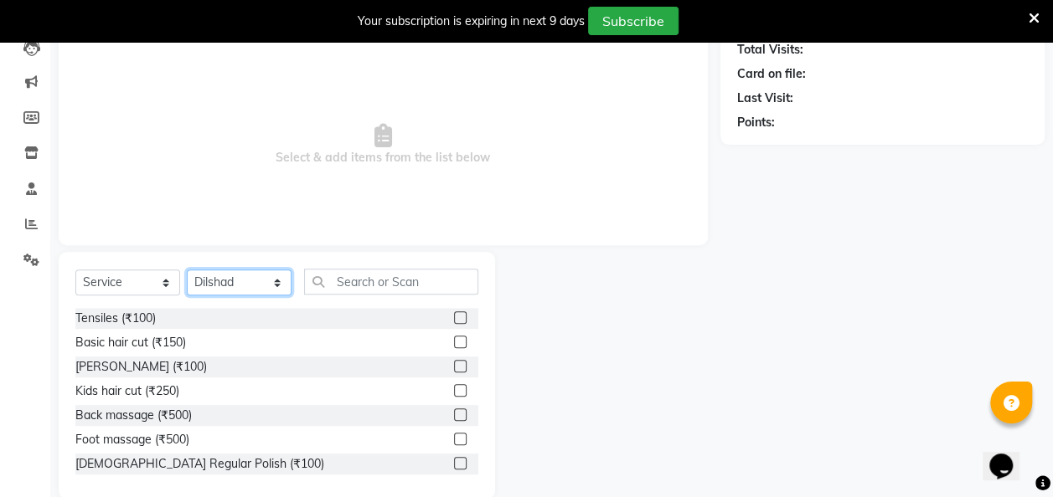
scroll to position [191, 0]
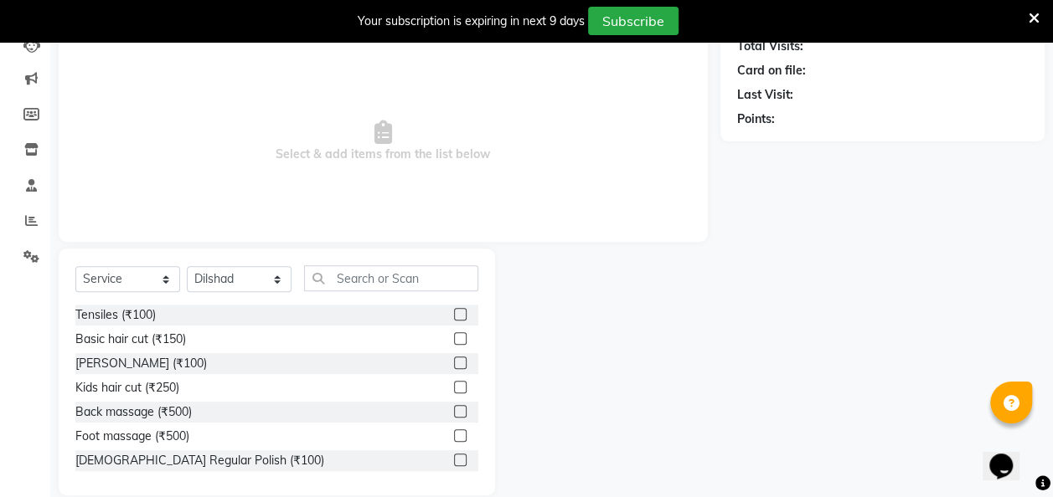
click at [454, 362] on label at bounding box center [460, 363] width 13 height 13
click at [454, 362] on input "checkbox" at bounding box center [459, 363] width 11 height 11
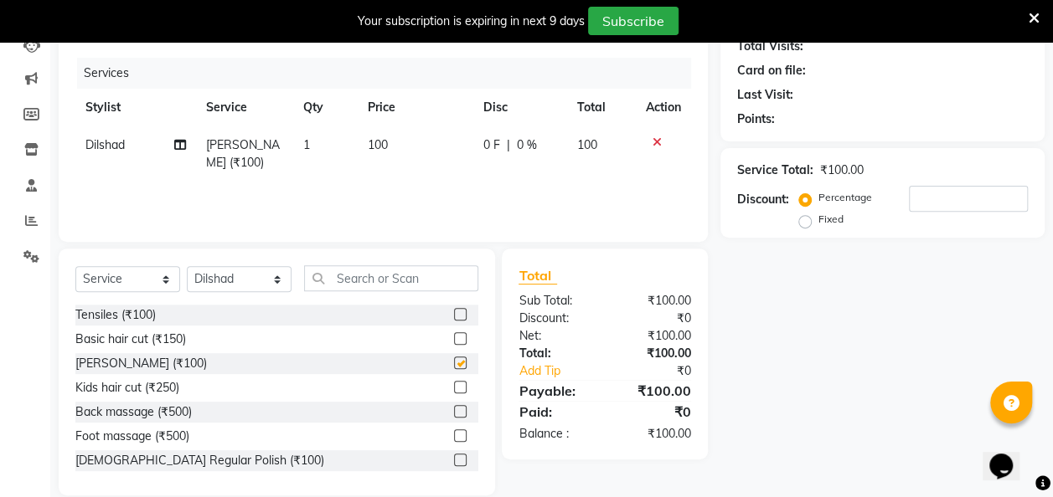
checkbox input "false"
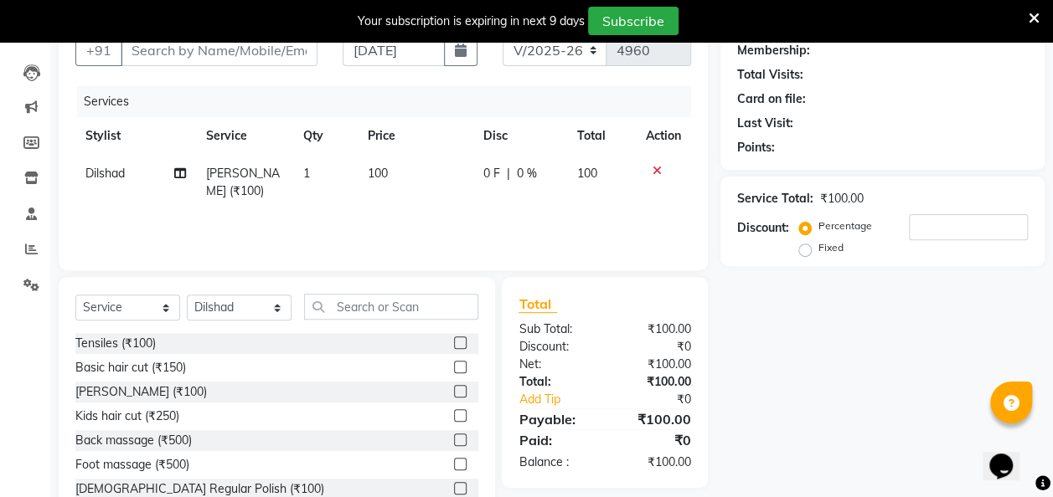
scroll to position [0, 0]
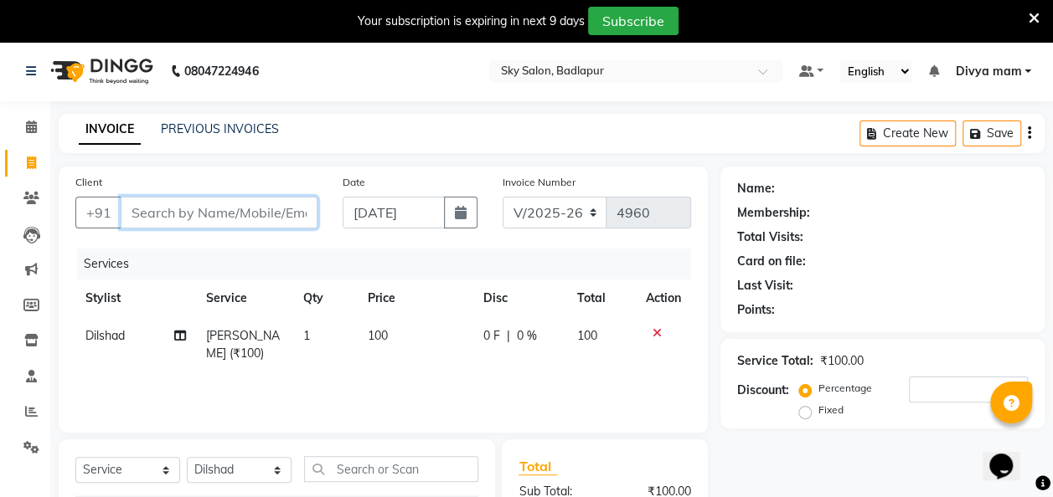
click at [150, 214] on input "Client" at bounding box center [219, 213] width 197 height 32
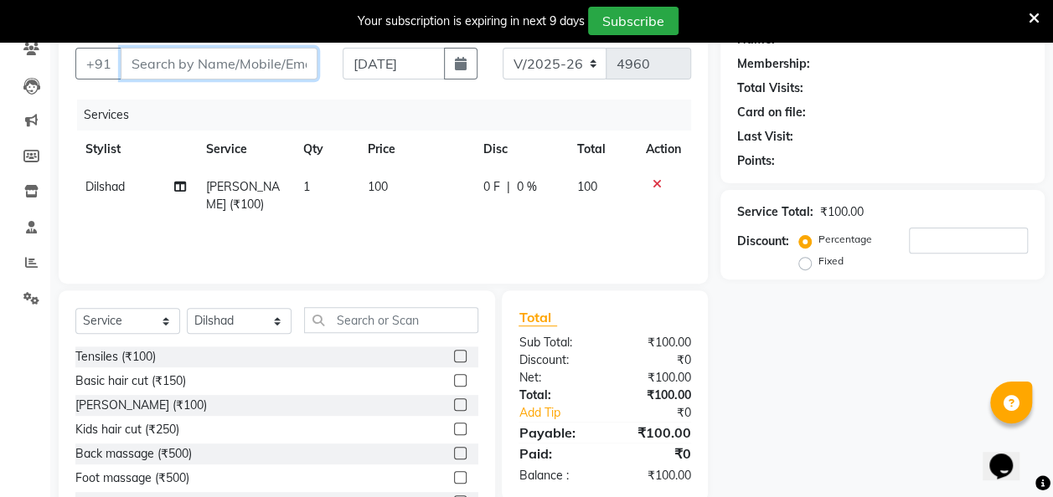
scroll to position [149, 0]
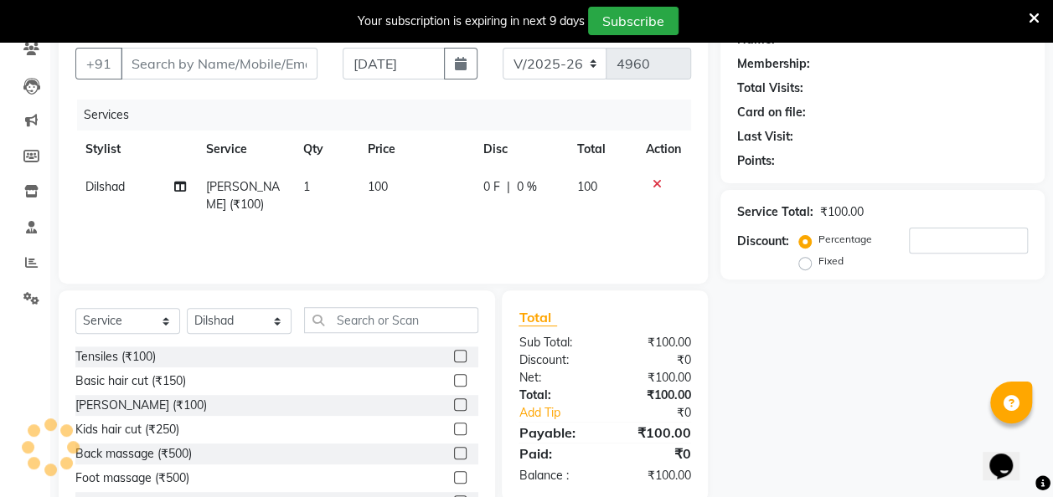
click at [454, 378] on label at bounding box center [460, 380] width 13 height 13
click at [454, 378] on input "checkbox" at bounding box center [459, 381] width 11 height 11
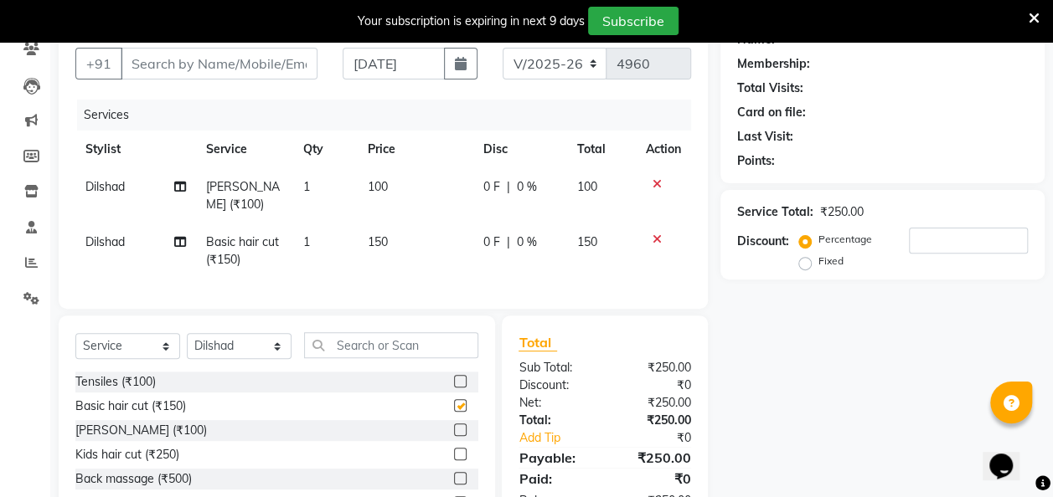
checkbox input "false"
click at [152, 59] on input "Client" at bounding box center [219, 64] width 197 height 32
click at [147, 60] on input "Client" at bounding box center [219, 64] width 197 height 32
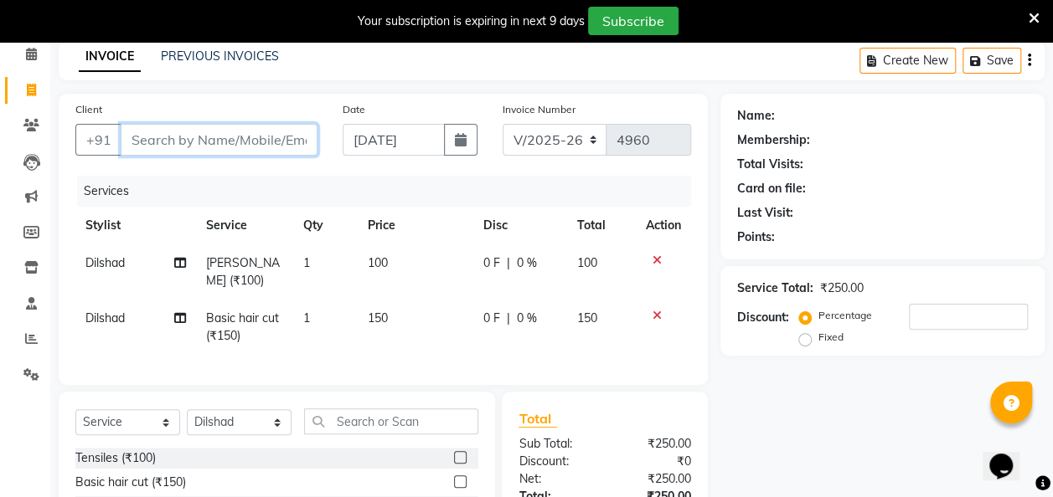
scroll to position [64, 0]
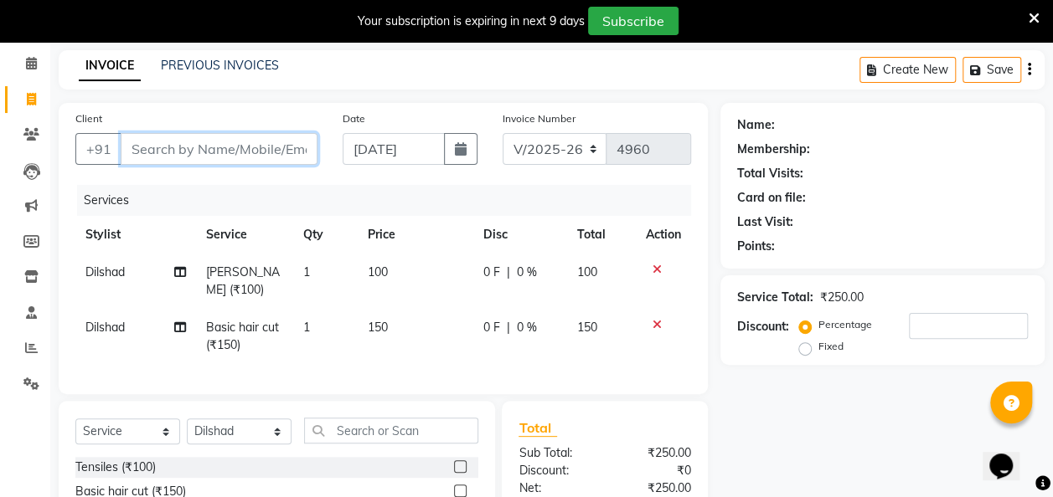
click at [143, 147] on input "Client" at bounding box center [219, 149] width 197 height 32
click at [136, 155] on input "Client" at bounding box center [219, 149] width 197 height 32
type input "9"
type input "0"
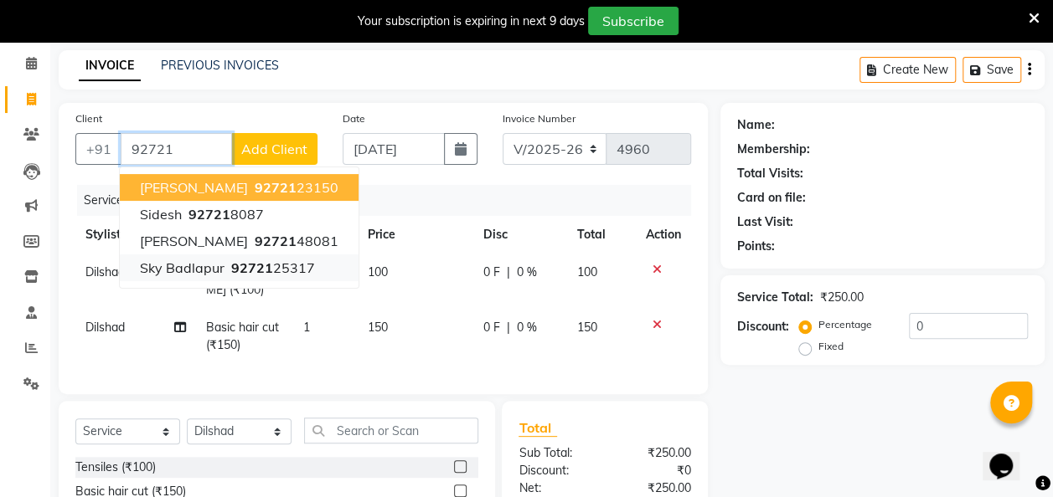
click at [265, 269] on span "92721" at bounding box center [252, 268] width 42 height 17
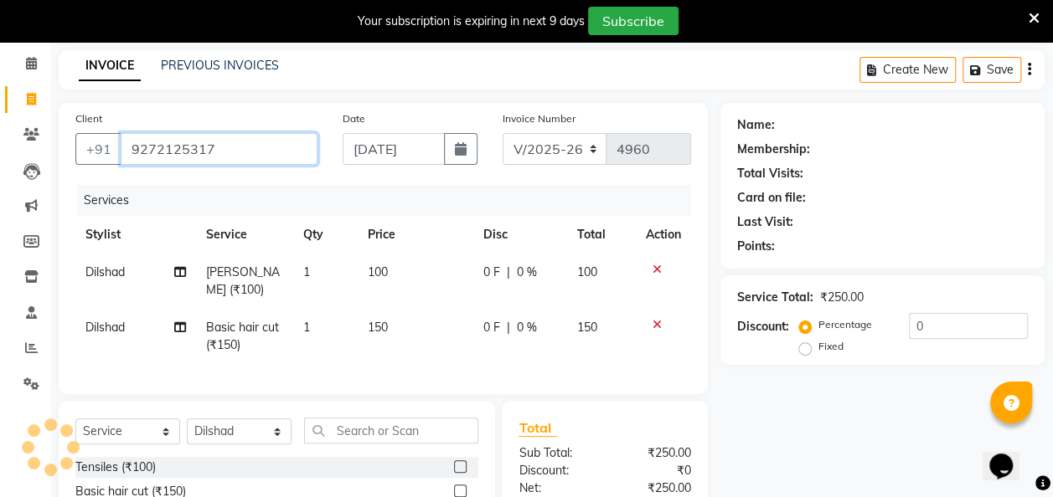
type input "9272125317"
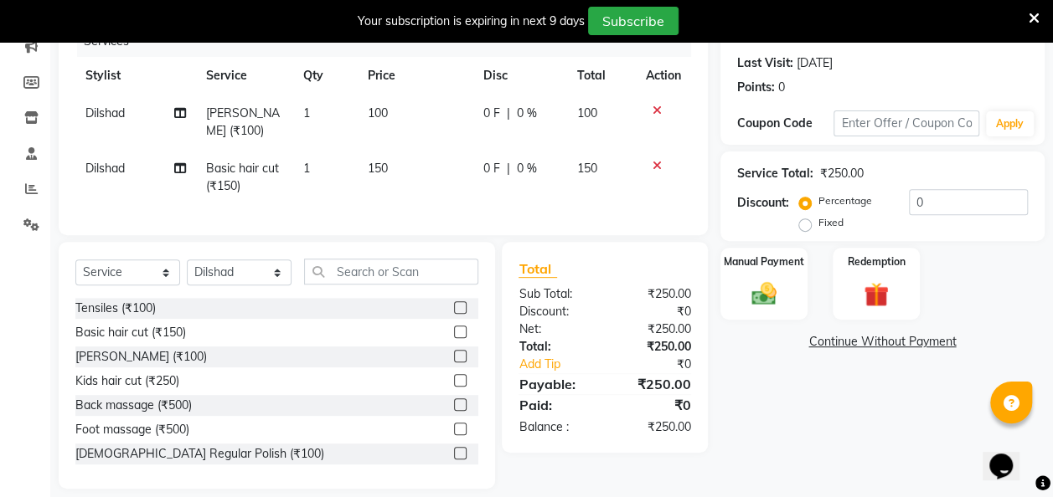
scroll to position [234, 0]
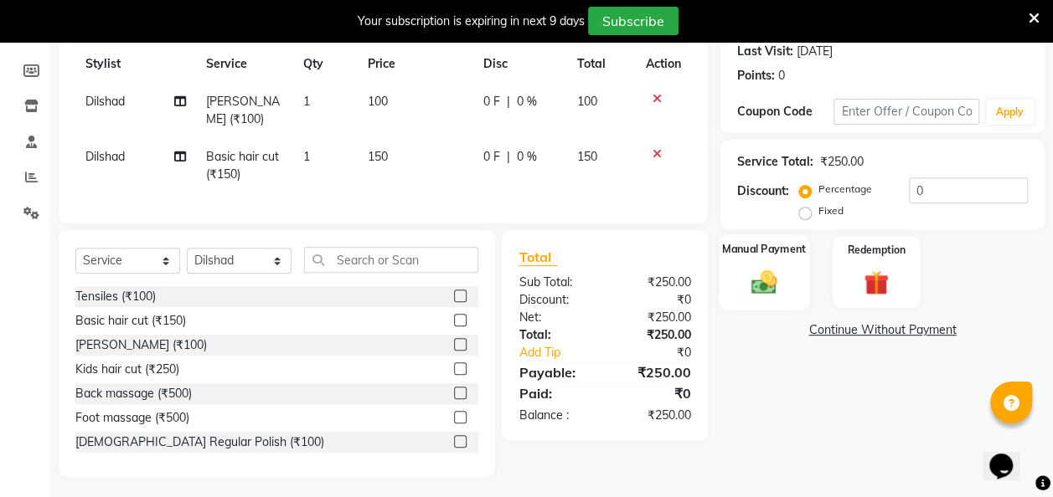
click at [764, 274] on img at bounding box center [764, 282] width 42 height 30
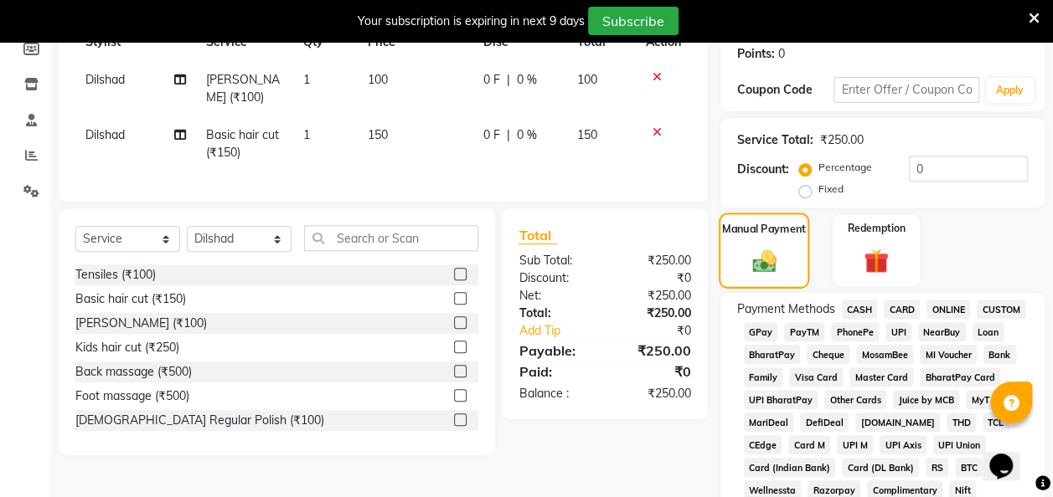
scroll to position [258, 0]
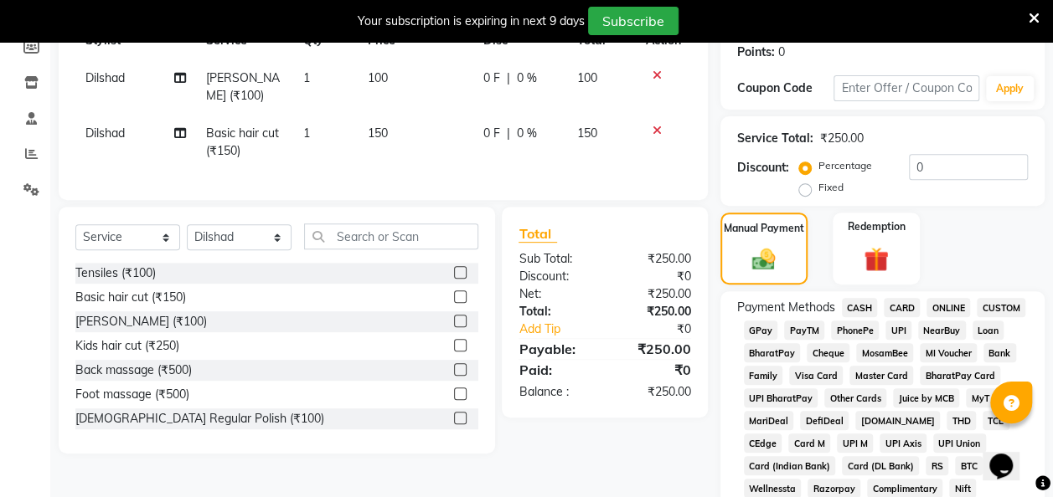
click at [759, 332] on span "GPay" at bounding box center [761, 330] width 34 height 19
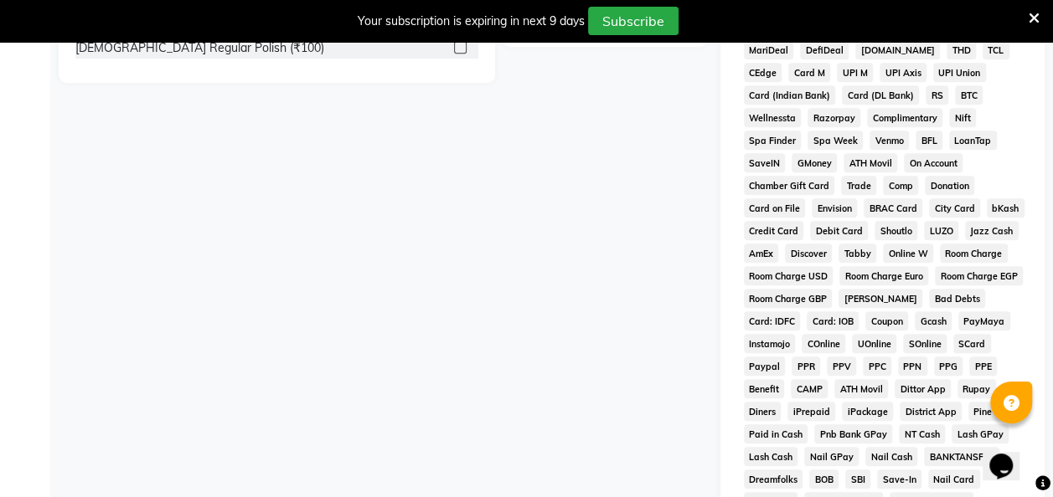
scroll to position [870, 0]
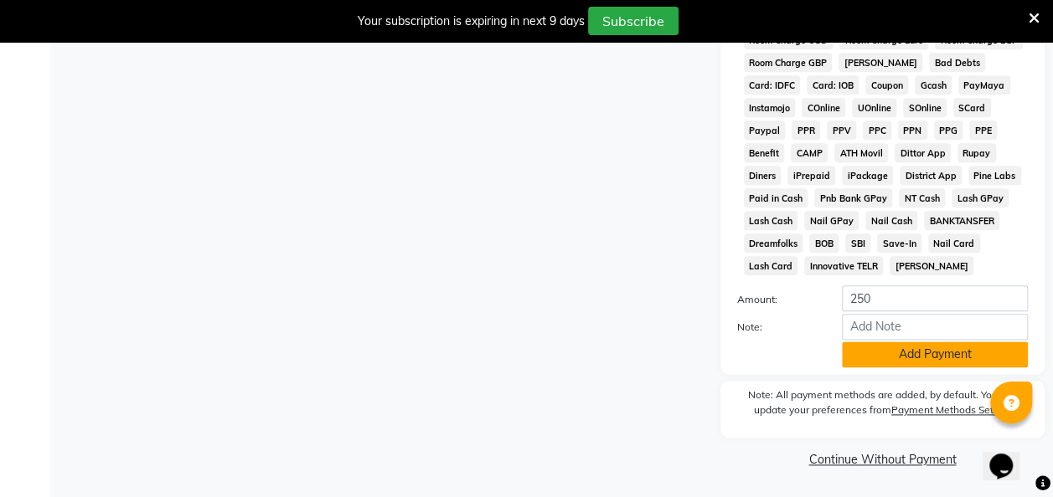
click at [924, 353] on button "Add Payment" at bounding box center [935, 355] width 186 height 26
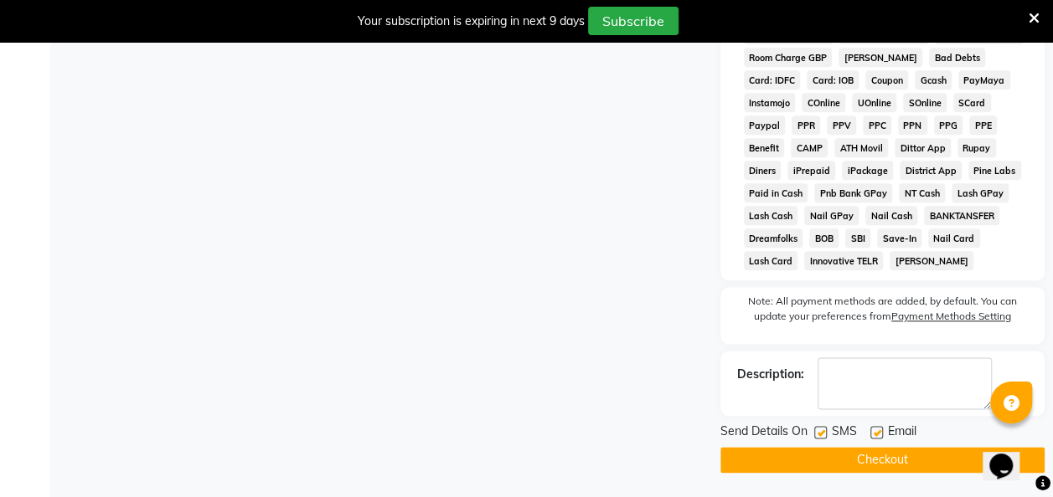
click at [821, 437] on label at bounding box center [820, 432] width 13 height 13
click at [821, 437] on input "checkbox" at bounding box center [819, 433] width 11 height 11
checkbox input "false"
click at [888, 466] on button "Checkout" at bounding box center [882, 460] width 324 height 26
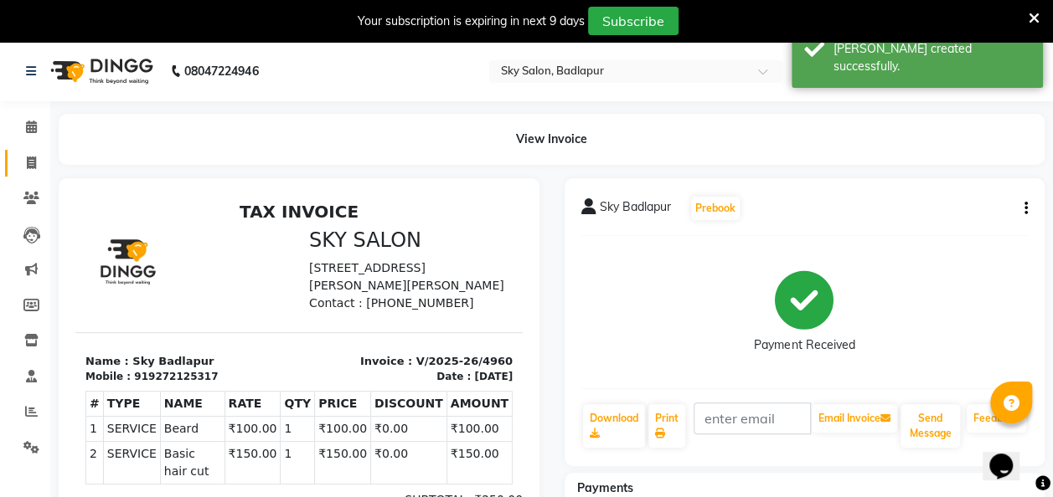
click at [29, 162] on icon at bounding box center [31, 163] width 9 height 13
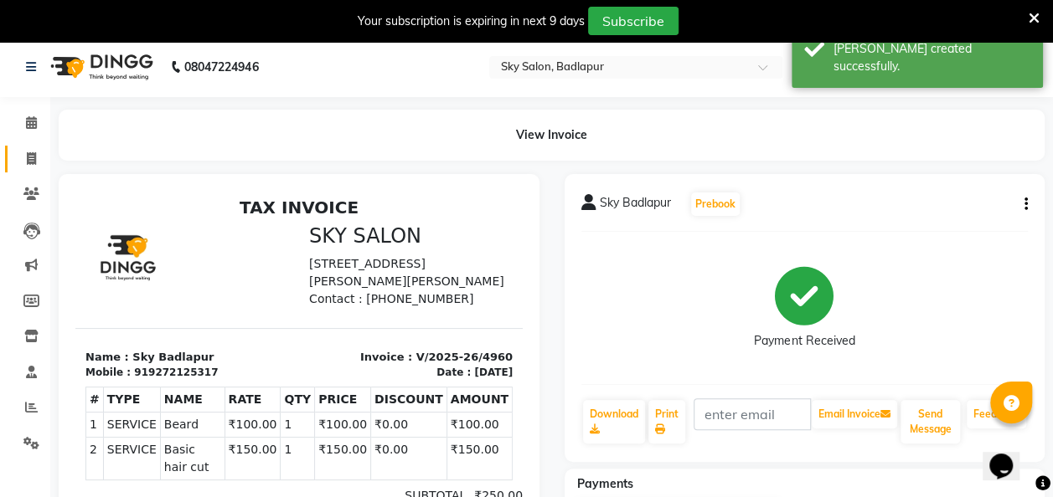
select select "service"
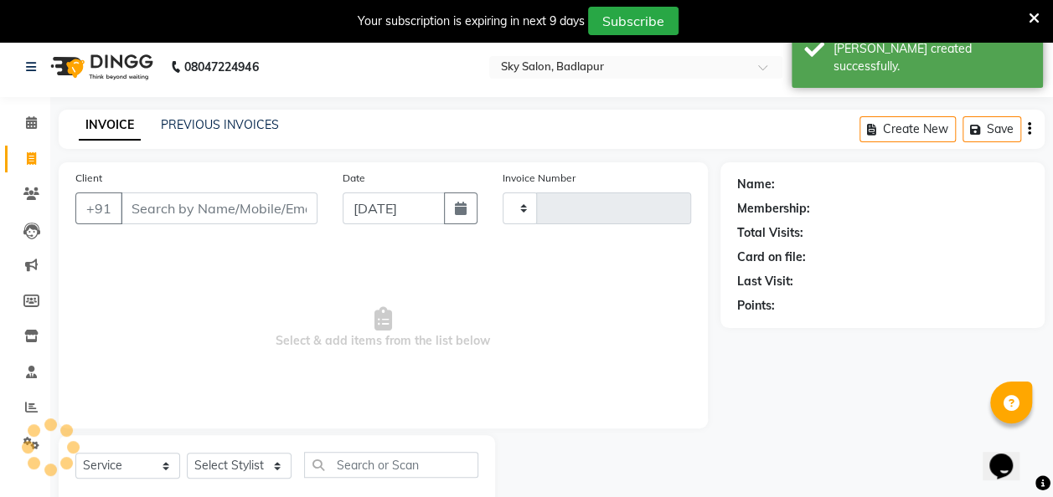
scroll to position [46, 0]
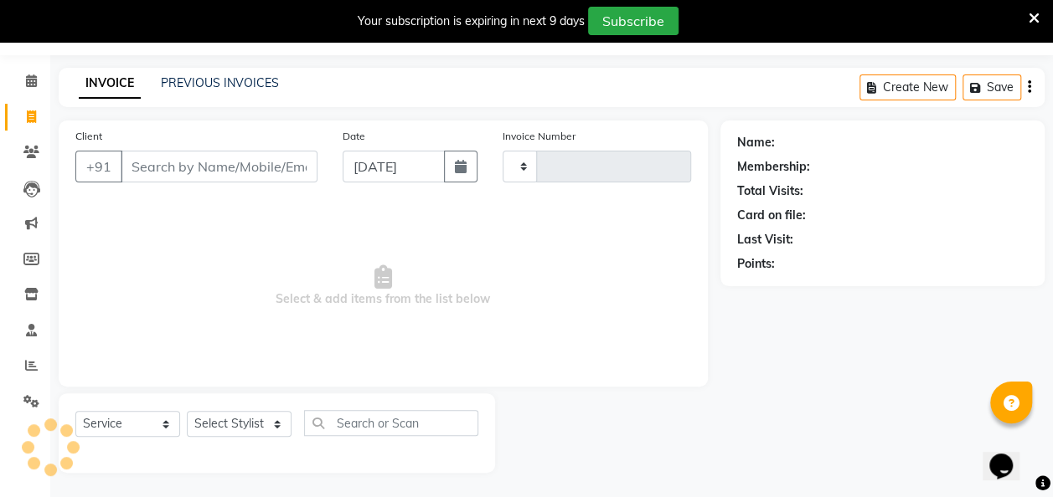
type input "4961"
select select "6927"
click at [782, 378] on div "Name: Membership: Total Visits: Card on file: Last Visit: Points:" at bounding box center [888, 297] width 337 height 353
click at [703, 281] on div "Client +91 Date [DATE] Invoice Number V/2025 V/[PHONE_NUMBER] Select & add item…" at bounding box center [383, 254] width 649 height 266
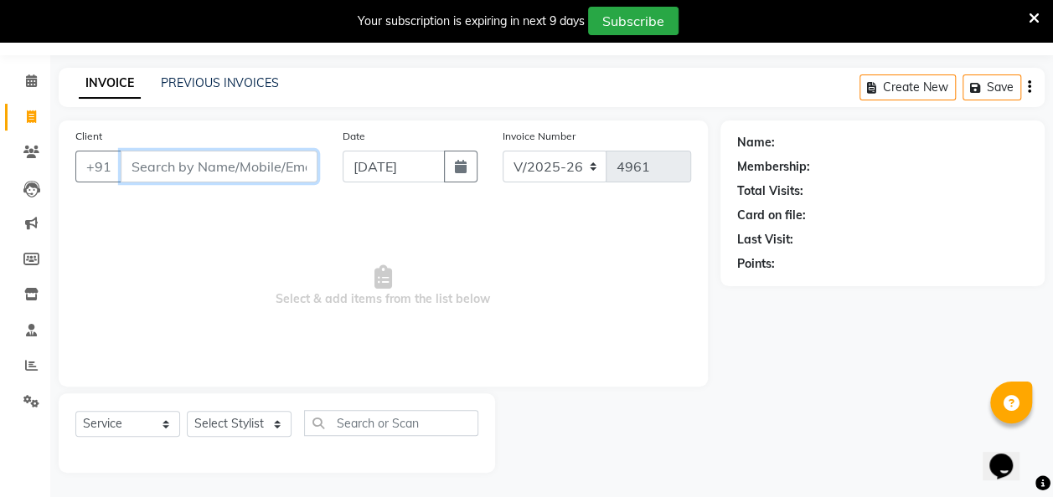
click at [144, 166] on input "Client" at bounding box center [219, 167] width 197 height 32
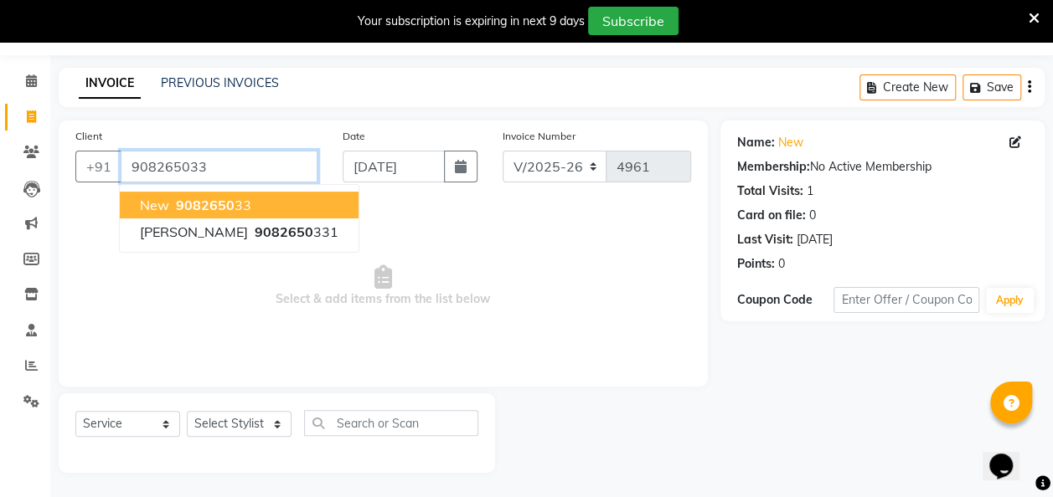
click at [219, 157] on input "908265033" at bounding box center [219, 167] width 197 height 32
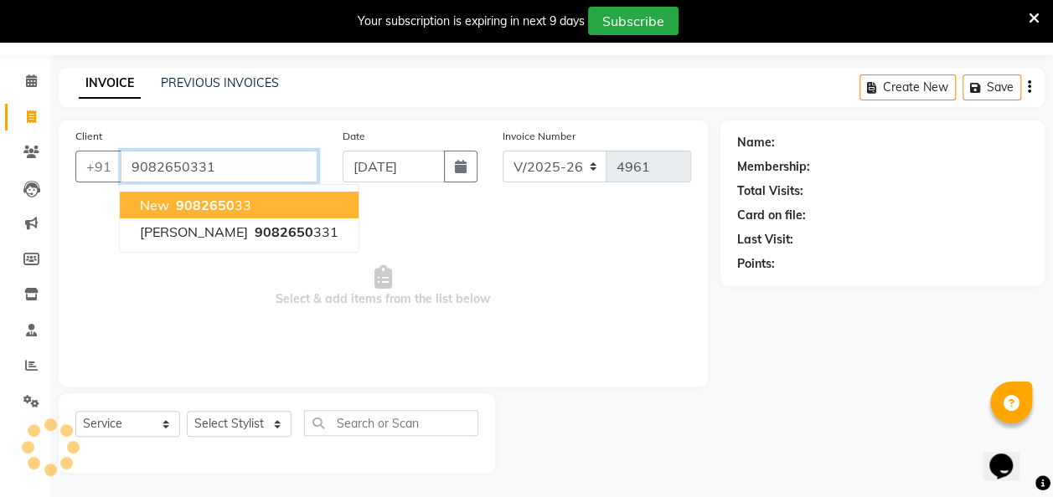
type input "9082650331"
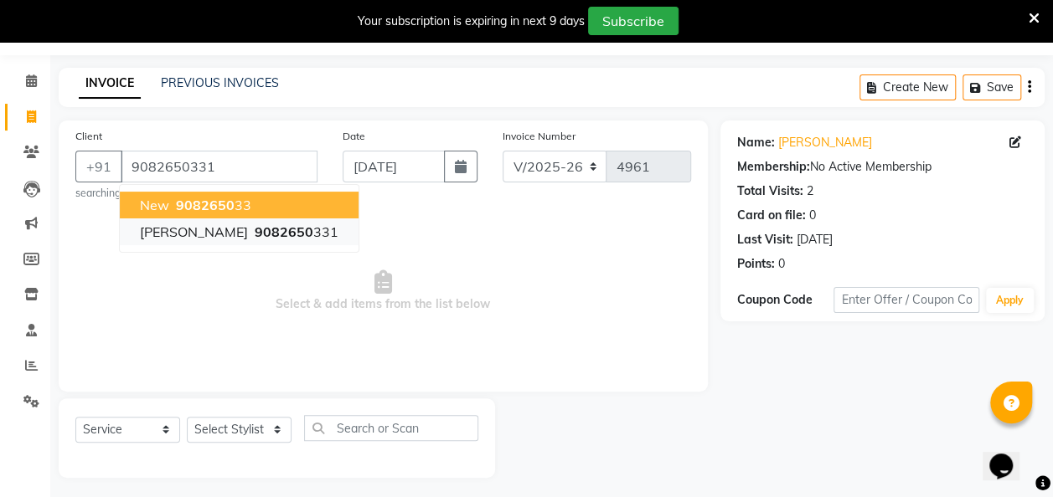
click at [300, 234] on ngb-highlight "9082650 331" at bounding box center [294, 232] width 87 height 17
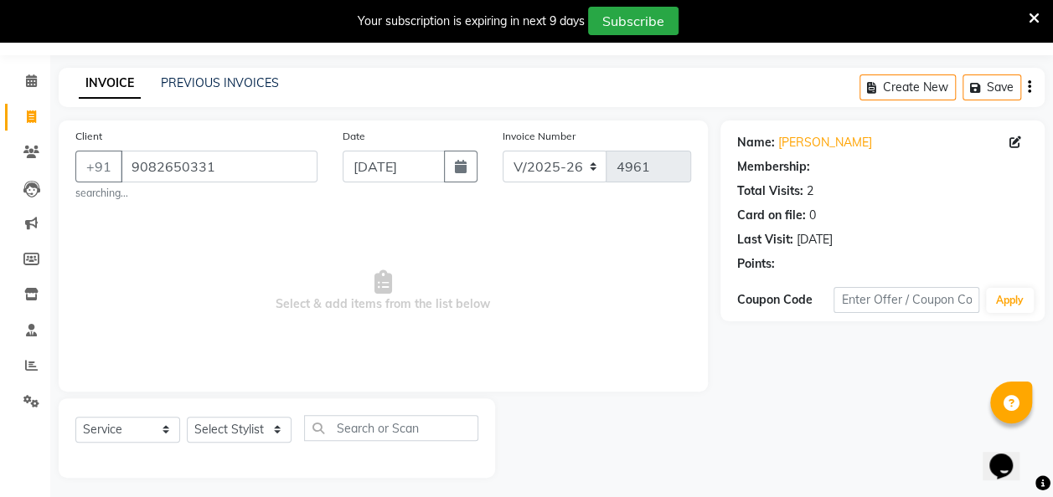
scroll to position [52, 0]
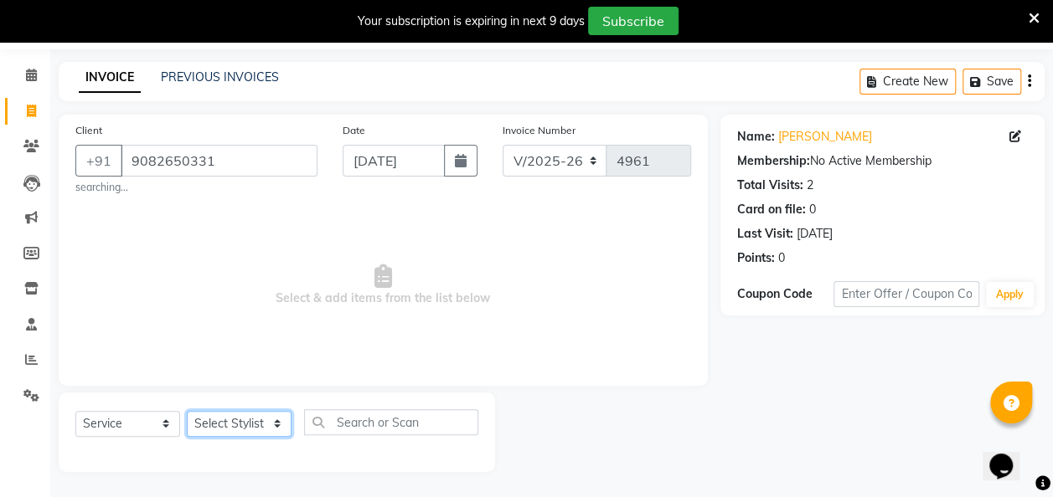
click at [276, 420] on select "Select Stylist [PERSON_NAME] [PERSON_NAME] [PERSON_NAME] [PERSON_NAME] [PERSON_…" at bounding box center [239, 424] width 105 height 26
select select "81048"
click at [187, 411] on select "Select Stylist [PERSON_NAME] [PERSON_NAME] [PERSON_NAME] [PERSON_NAME] [PERSON_…" at bounding box center [239, 424] width 105 height 26
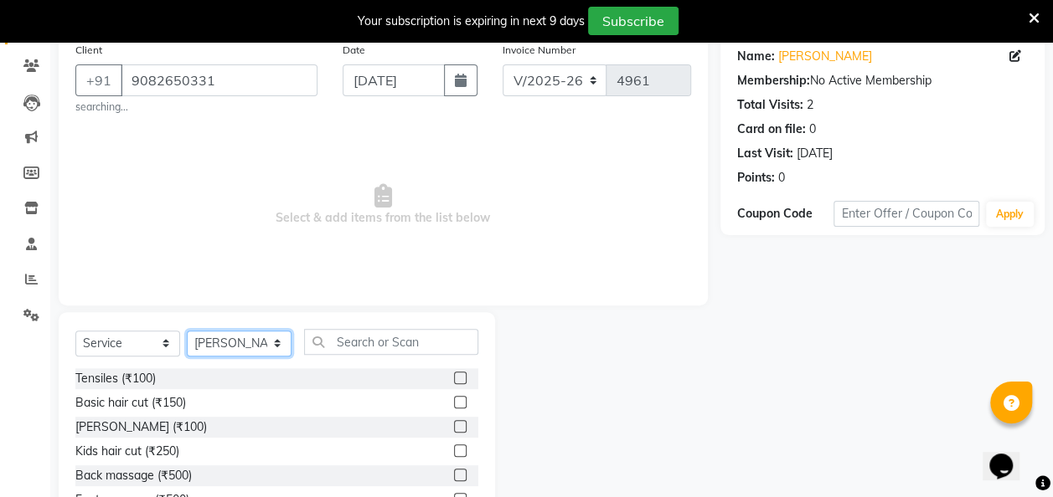
scroll to position [219, 0]
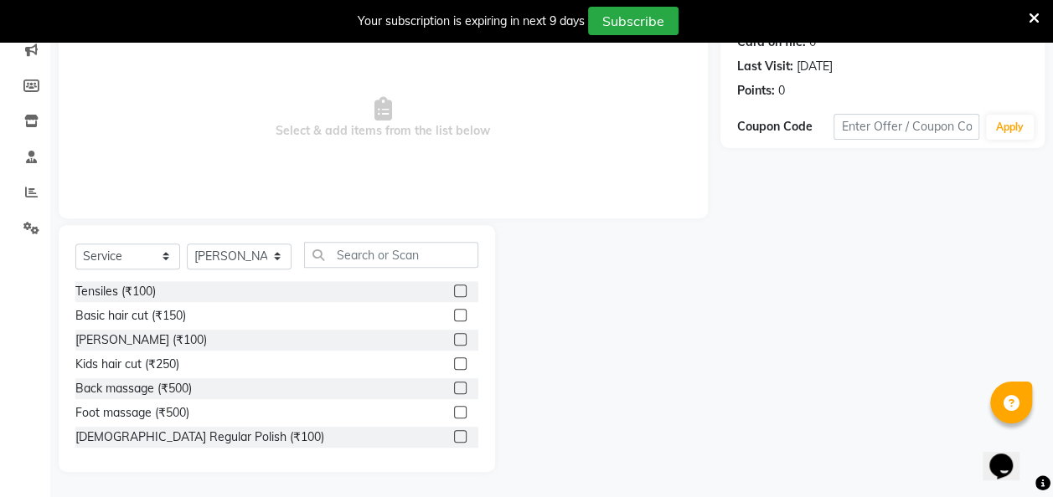
click at [454, 318] on label at bounding box center [460, 315] width 13 height 13
click at [454, 318] on input "checkbox" at bounding box center [459, 316] width 11 height 11
checkbox input "true"
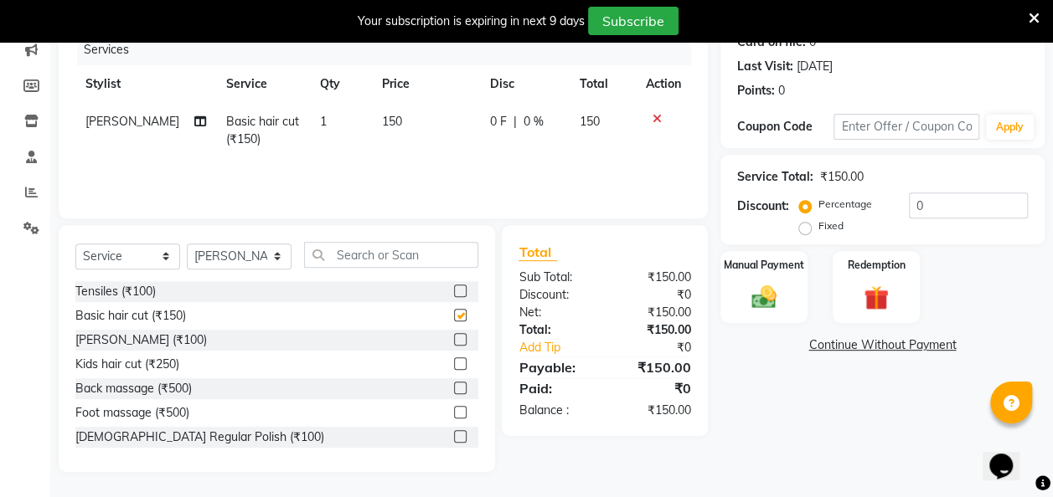
click at [454, 340] on label at bounding box center [460, 339] width 13 height 13
click at [454, 340] on input "checkbox" at bounding box center [459, 340] width 11 height 11
checkbox input "true"
checkbox input "false"
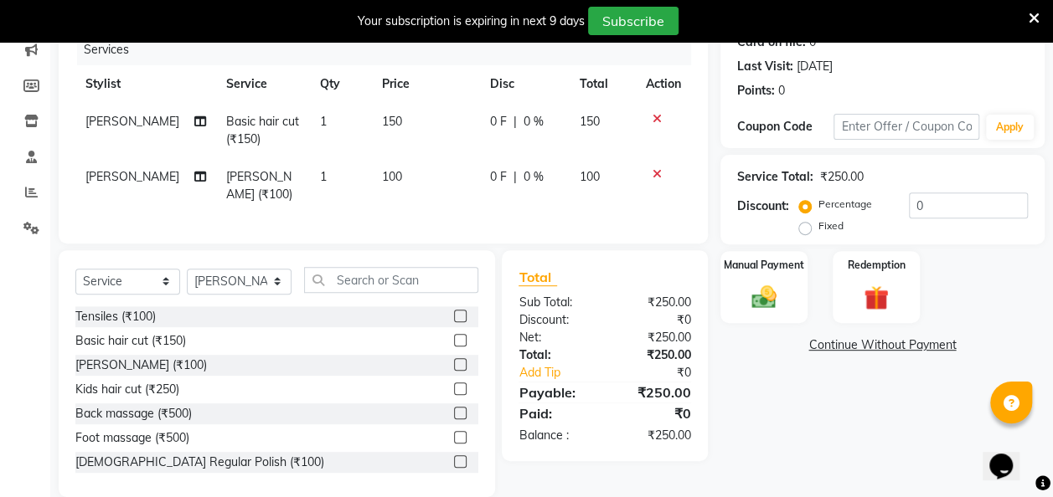
checkbox input "false"
click at [347, 276] on input "text" at bounding box center [391, 280] width 174 height 26
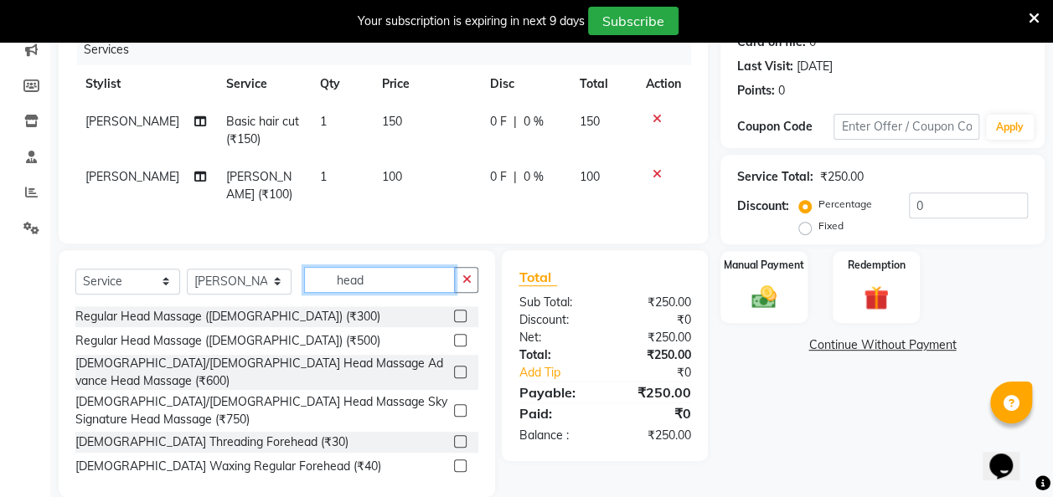
type input "head"
click at [454, 311] on label at bounding box center [460, 316] width 13 height 13
click at [454, 311] on input "checkbox" at bounding box center [459, 316] width 11 height 11
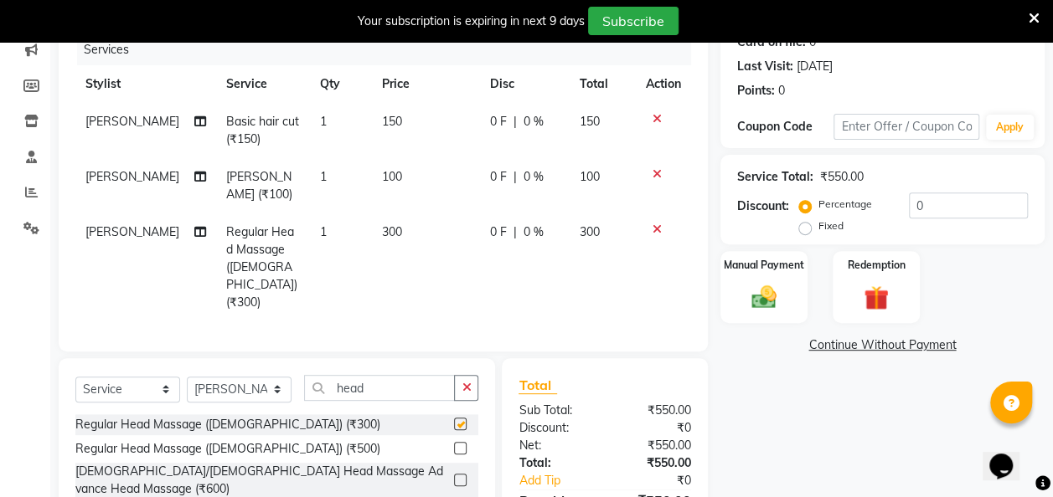
checkbox input "false"
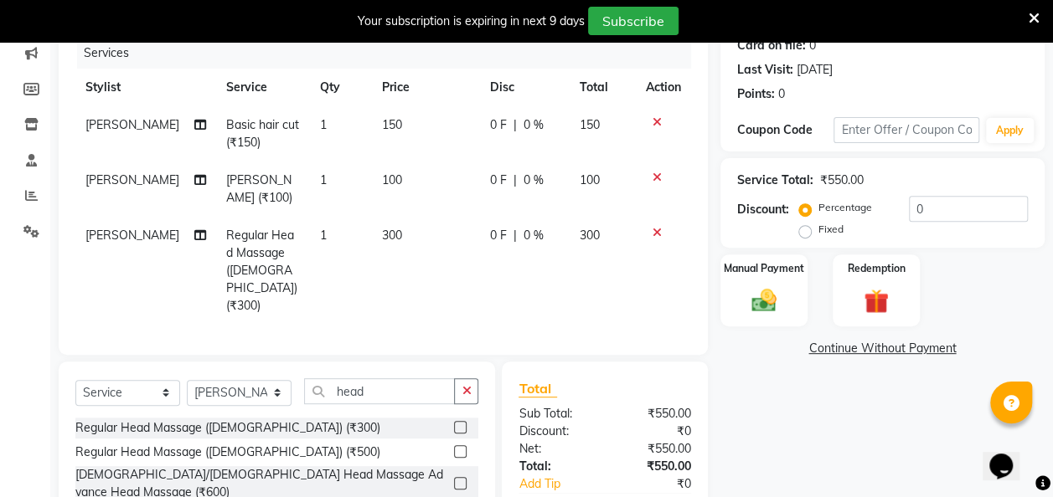
scroll to position [227, 0]
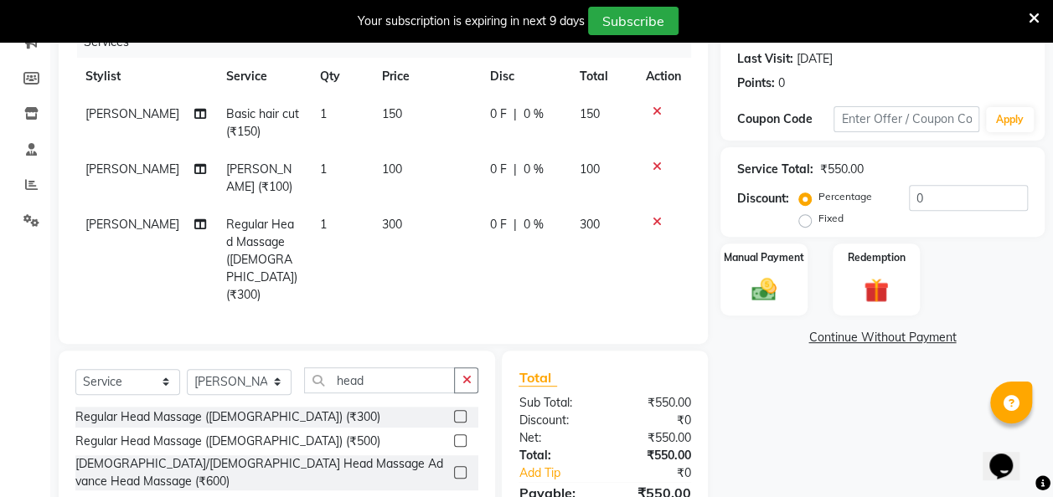
click at [547, 216] on div "0 F | 0 %" at bounding box center [523, 225] width 69 height 18
select select "81048"
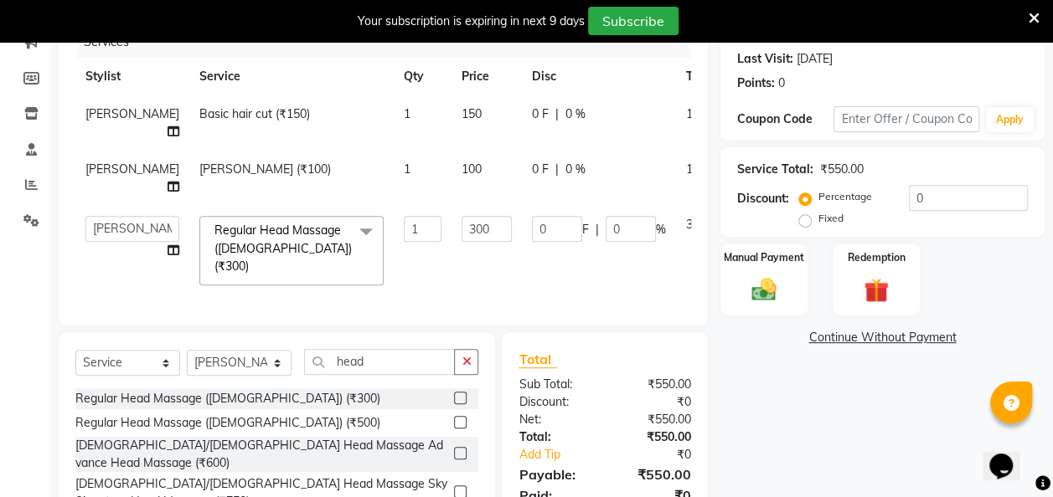
click at [554, 165] on div "0 F | 0 %" at bounding box center [599, 170] width 134 height 18
select select "81048"
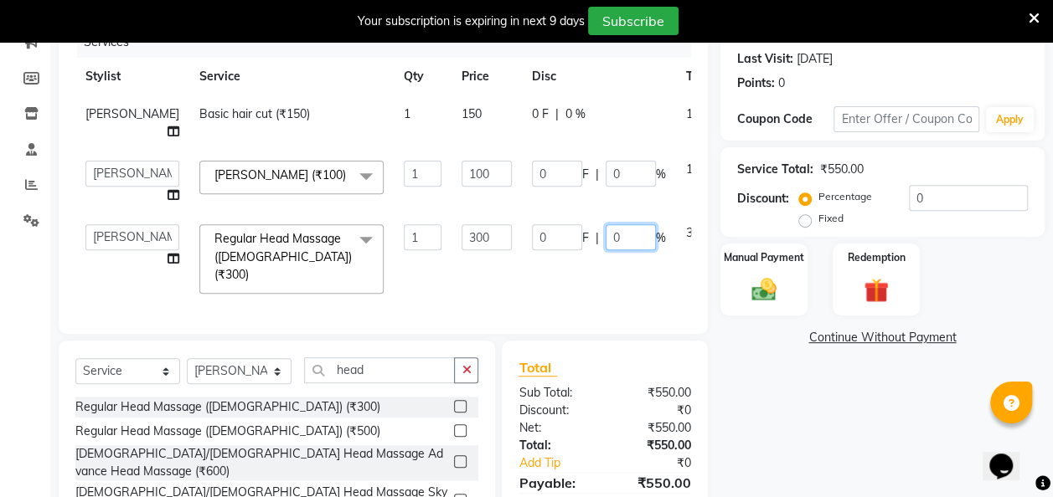
click at [605, 239] on input "0" at bounding box center [630, 237] width 50 height 26
type input "0"
type input "50"
click at [760, 412] on div "Name: [PERSON_NAME] Membership: No Active Membership Total Visits: 2 Card on fi…" at bounding box center [888, 264] width 337 height 648
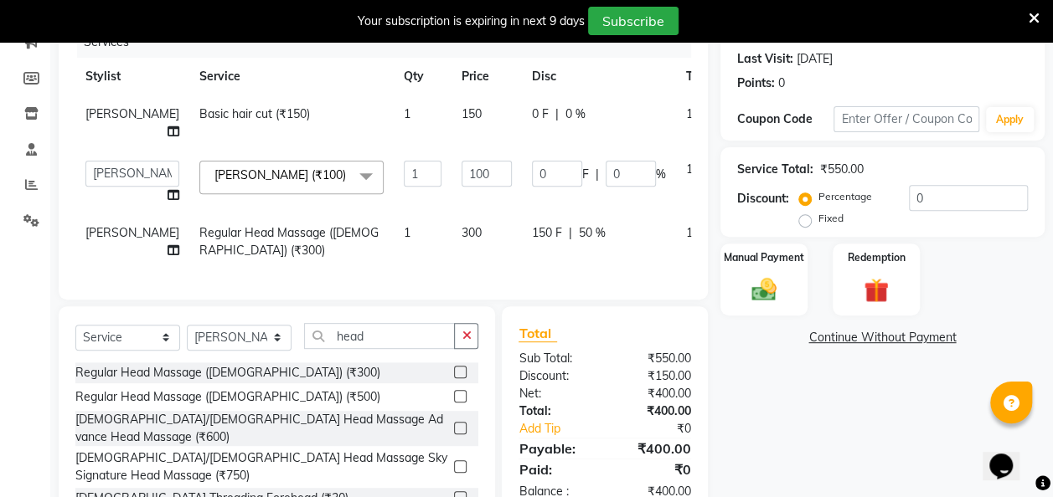
click at [579, 237] on span "50 %" at bounding box center [592, 233] width 27 height 18
select select "81048"
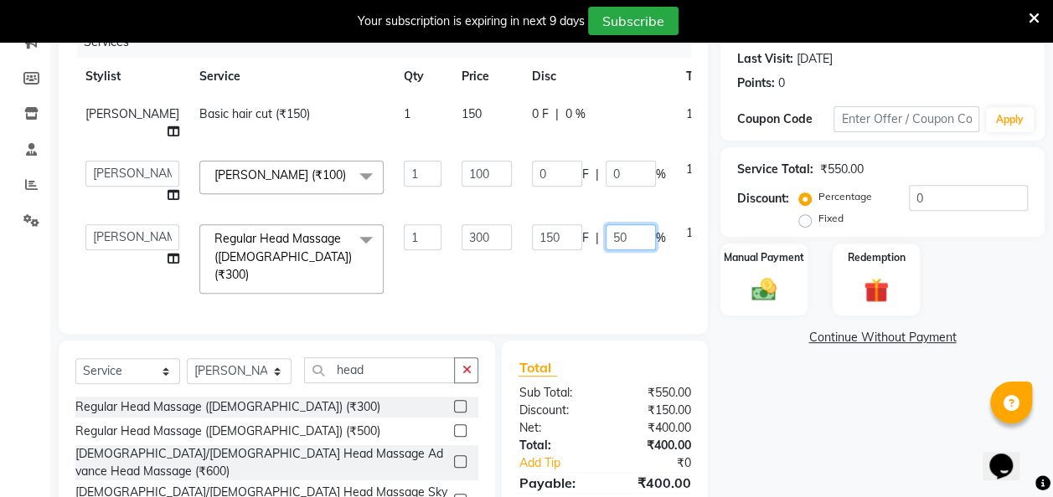
click at [605, 239] on input "50" at bounding box center [630, 237] width 50 height 26
type input "5"
type input "0"
click at [616, 283] on div "Services Stylist Service Qty Price Disc Total Action [PERSON_NAME] Basic hair c…" at bounding box center [382, 172] width 615 height 290
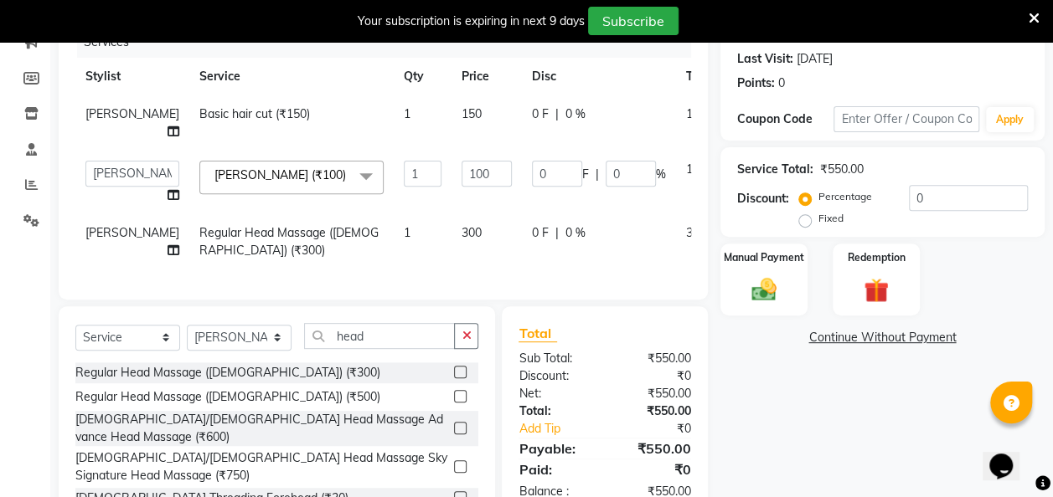
click at [532, 235] on span "0 F" at bounding box center [540, 233] width 17 height 18
select select "81048"
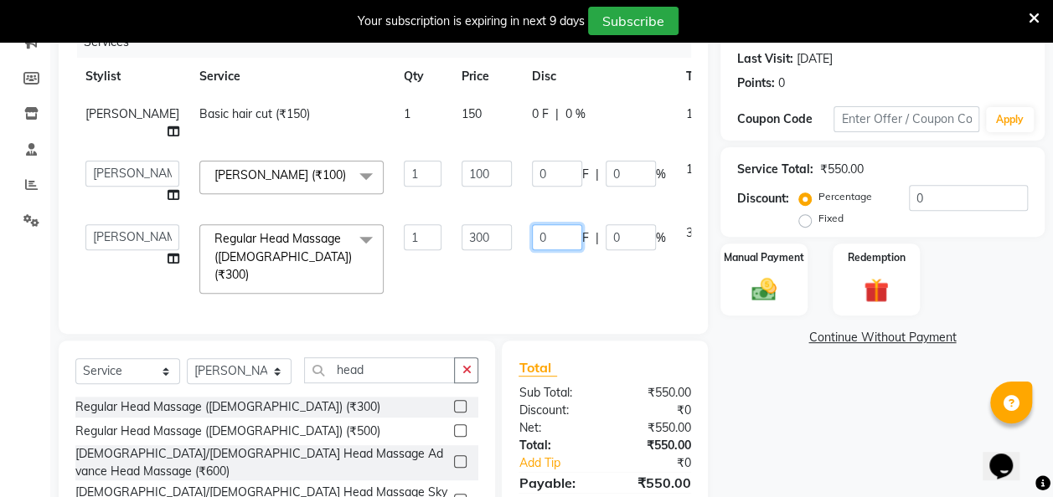
click at [532, 241] on input "0" at bounding box center [557, 237] width 50 height 26
type input "50"
click at [589, 274] on div "Services Stylist Service Qty Price Disc Total Action [PERSON_NAME] Basic hair c…" at bounding box center [382, 172] width 615 height 290
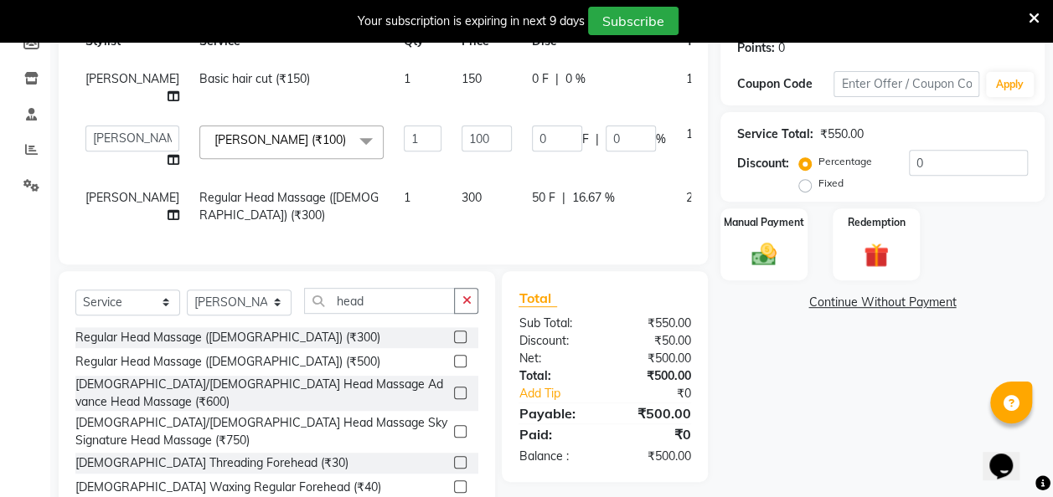
scroll to position [321, 0]
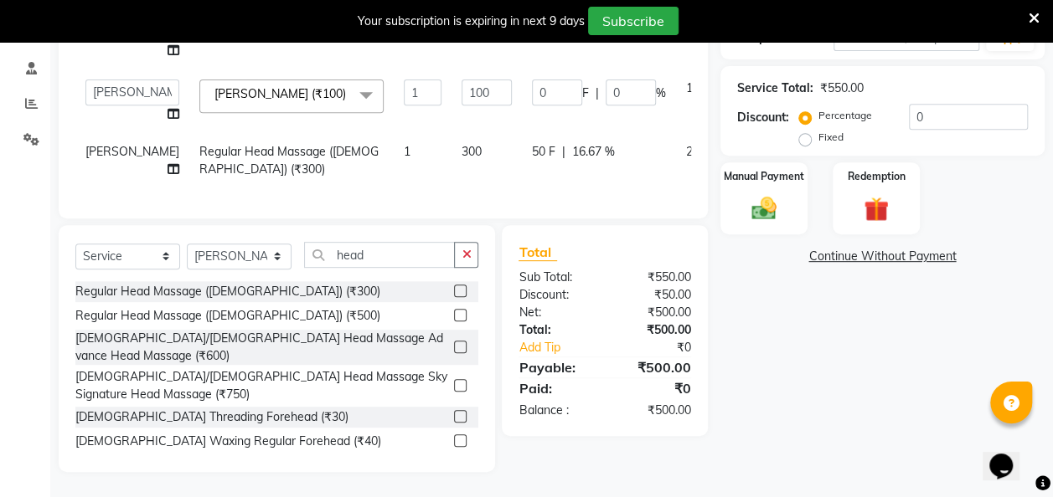
click at [847, 345] on div "Name: [PERSON_NAME] Membership: No Active Membership Total Visits: 2 Card on fi…" at bounding box center [888, 165] width 337 height 614
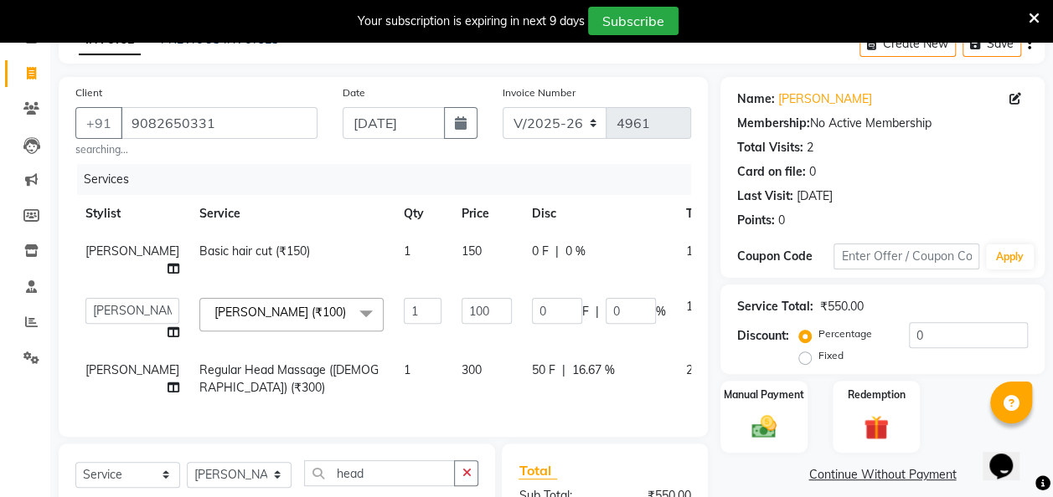
scroll to position [90, 0]
click at [768, 417] on img at bounding box center [764, 426] width 42 height 30
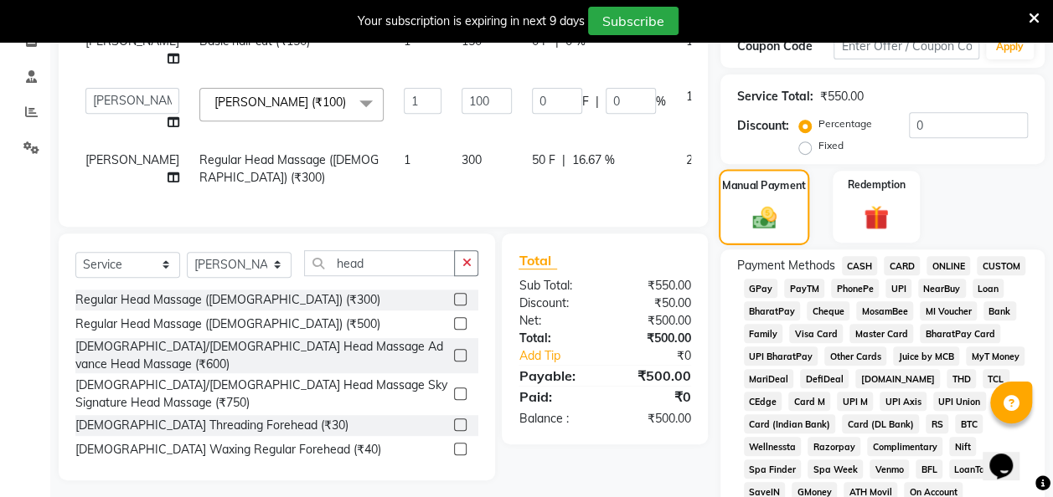
scroll to position [303, 0]
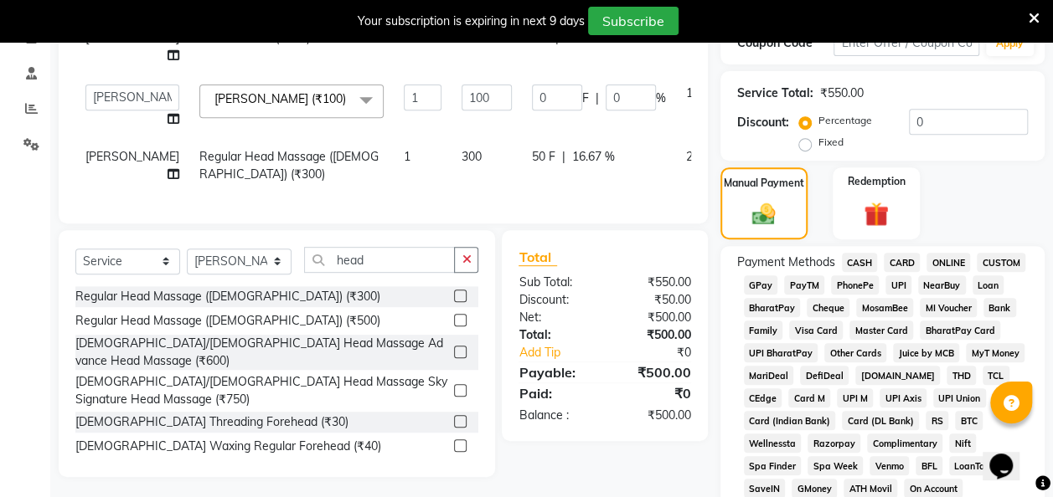
click at [754, 284] on span "GPay" at bounding box center [761, 284] width 34 height 19
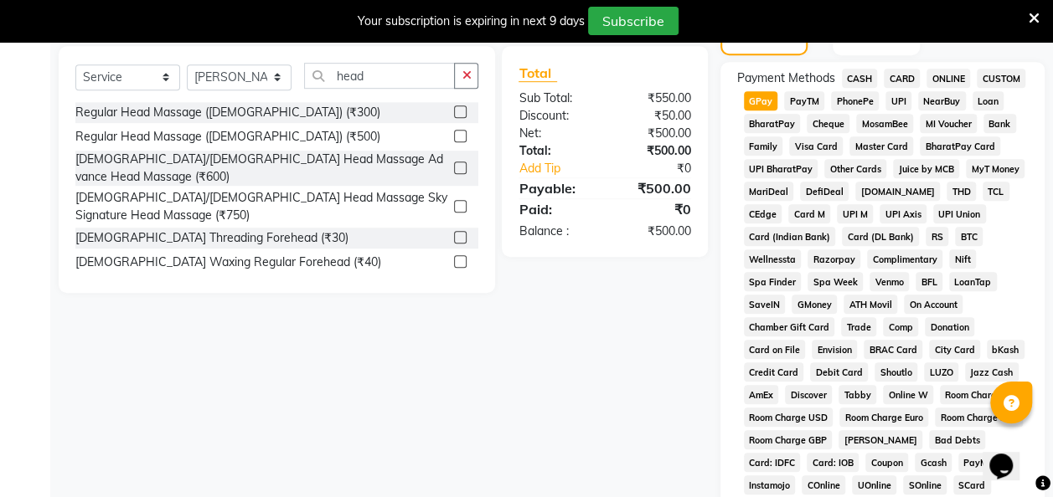
scroll to position [870, 0]
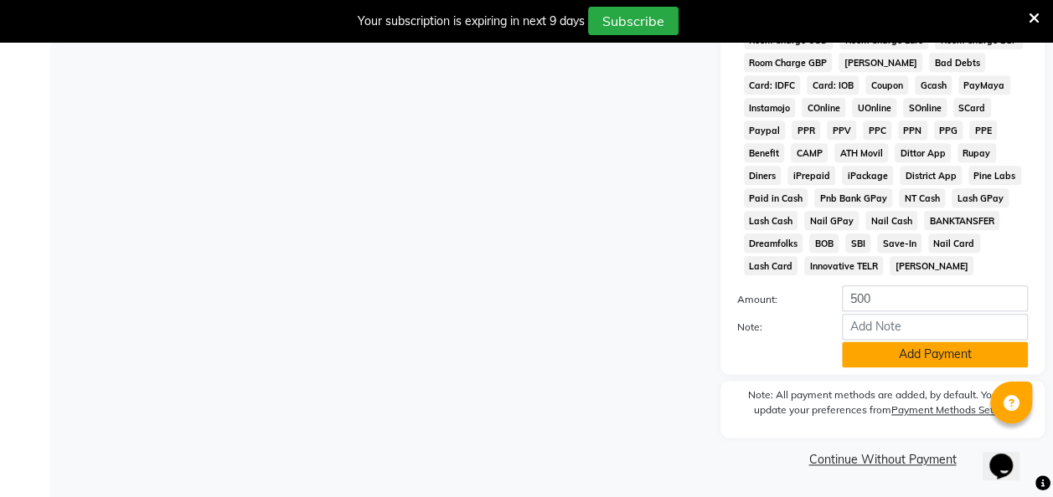
click at [906, 358] on button "Add Payment" at bounding box center [935, 355] width 186 height 26
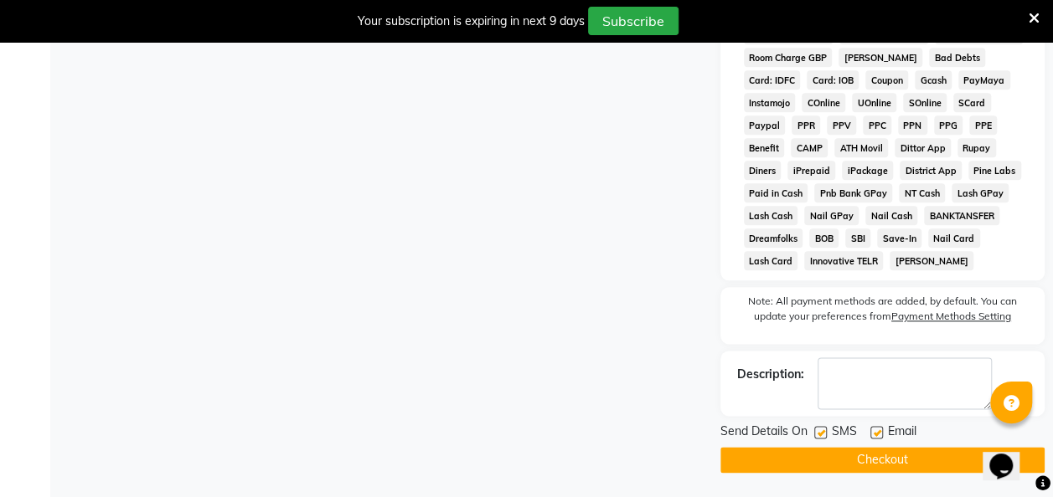
click at [817, 438] on label at bounding box center [820, 432] width 13 height 13
click at [817, 438] on input "checkbox" at bounding box center [819, 433] width 11 height 11
checkbox input "false"
click at [855, 460] on button "Checkout" at bounding box center [882, 460] width 324 height 26
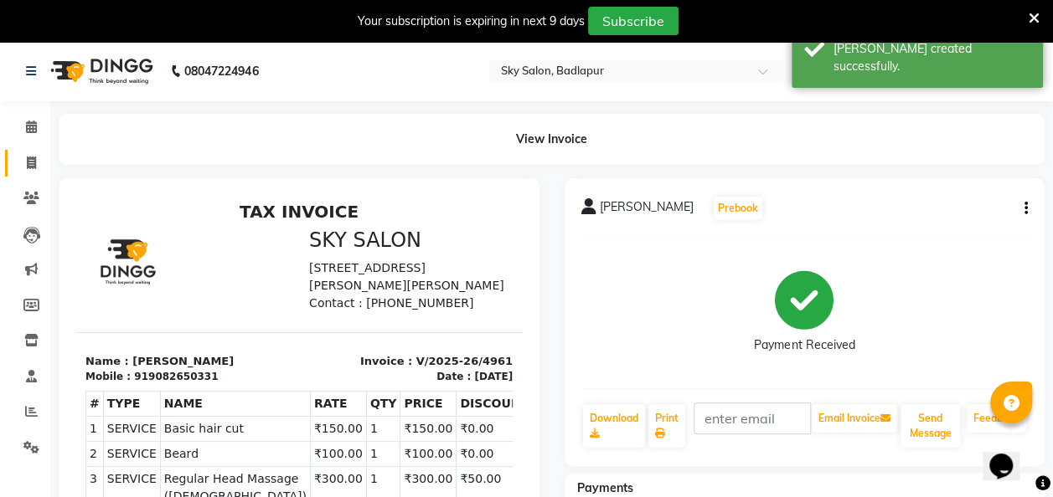
click at [25, 167] on span at bounding box center [31, 163] width 29 height 19
select select "service"
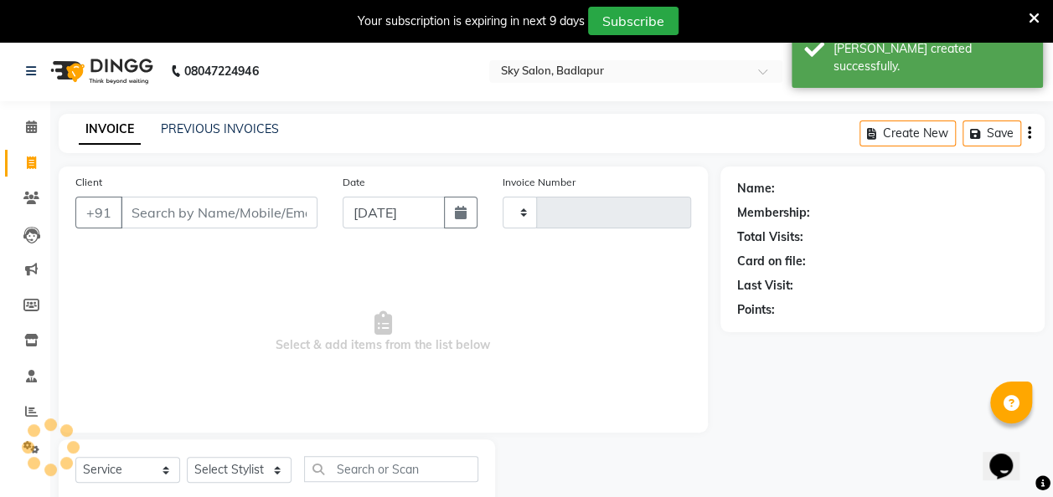
scroll to position [46, 0]
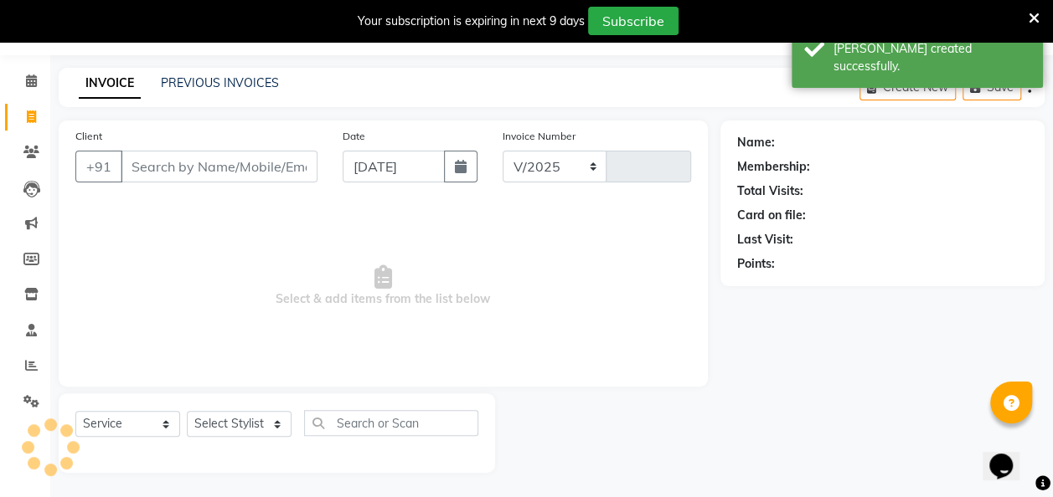
select select "6927"
type input "4962"
